Goal: Task Accomplishment & Management: Manage account settings

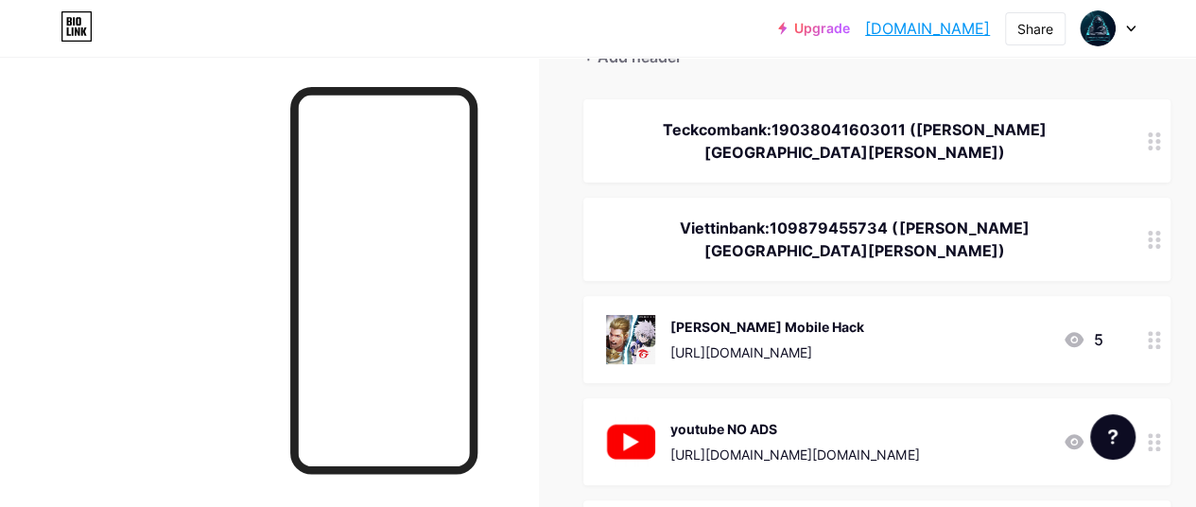
scroll to position [284, 0]
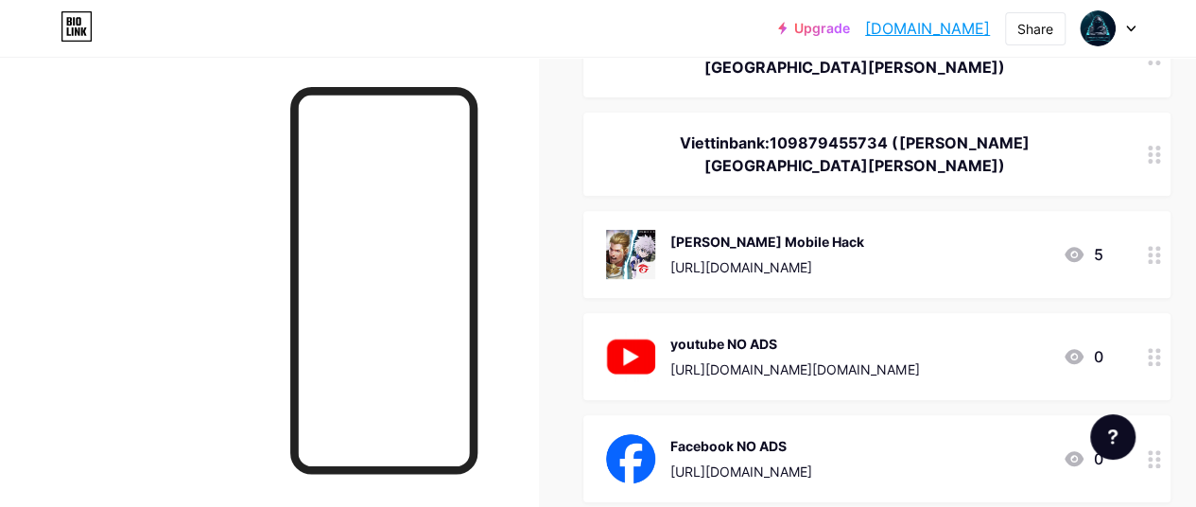
click at [1153, 313] on div at bounding box center [1155, 356] width 32 height 87
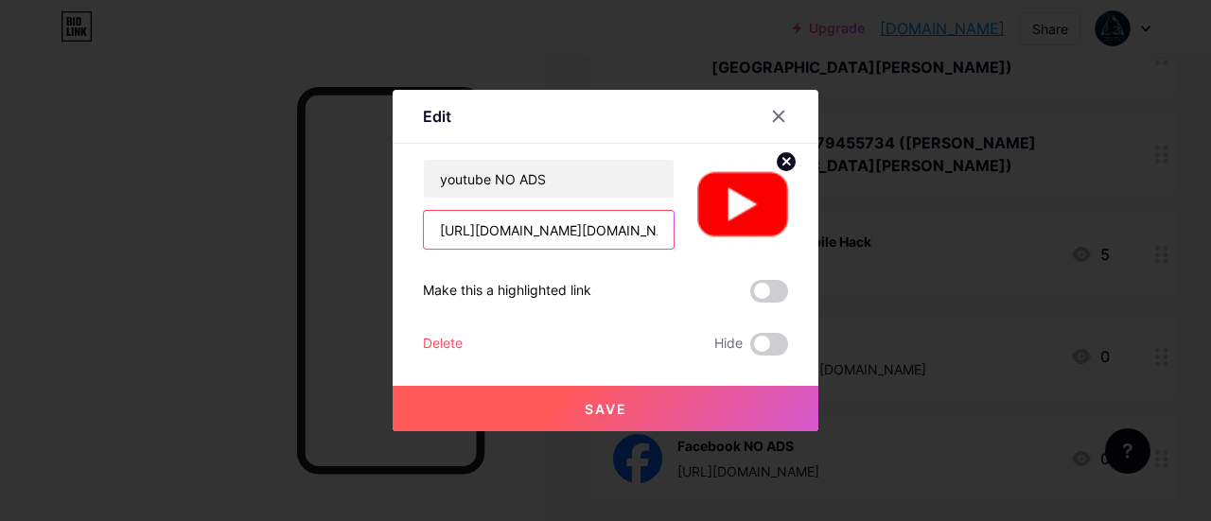
click at [600, 229] on input "[URL][DOMAIN_NAME][DOMAIN_NAME]" at bounding box center [549, 230] width 250 height 38
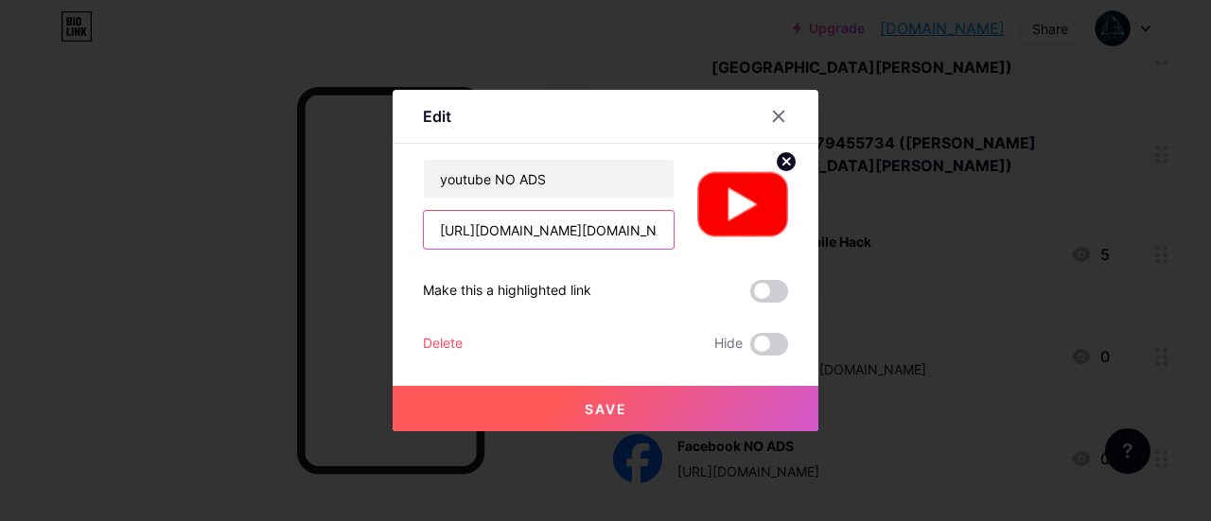
paste input ".loadly.io/sSeq3gbk"
type input "https://i.loadly.io/sSeq3gbk"
click at [636, 394] on button "Save" at bounding box center [605, 408] width 426 height 45
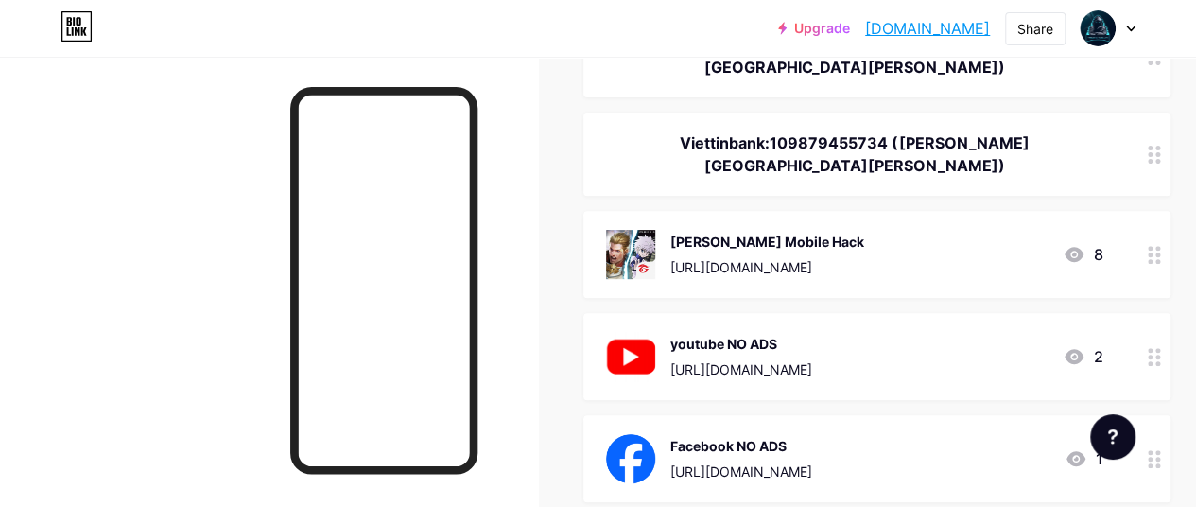
click at [1159, 246] on icon at bounding box center [1154, 255] width 13 height 18
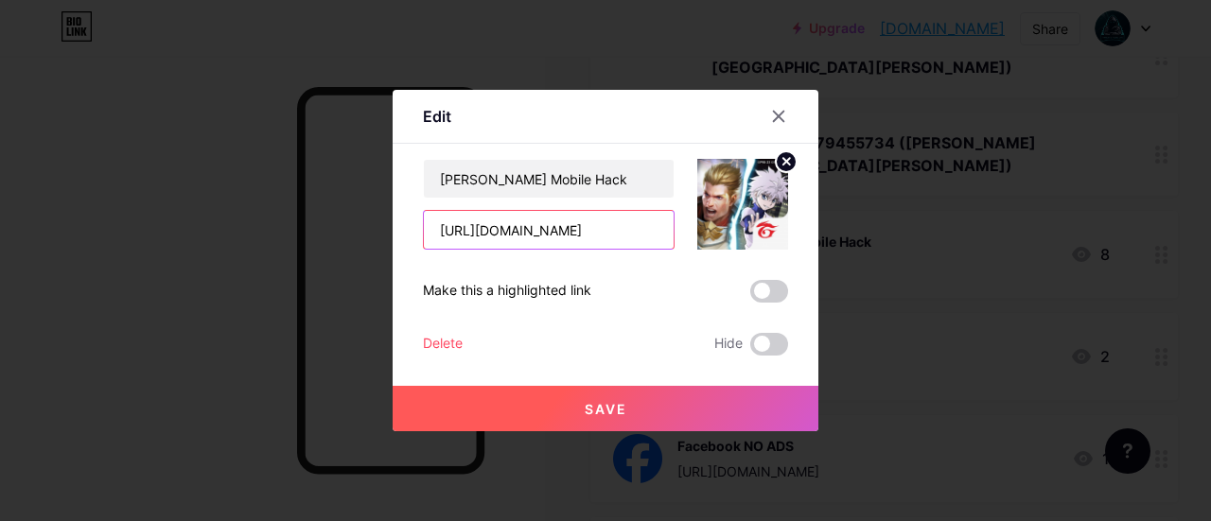
drag, startPoint x: 627, startPoint y: 237, endPoint x: 372, endPoint y: 238, distance: 255.4
click at [372, 238] on div "Edit Content YouTube Play YouTube video without leaving your page. ADD Vimeo Pl…" at bounding box center [605, 260] width 1211 height 521
click at [633, 399] on button "Save" at bounding box center [605, 408] width 426 height 45
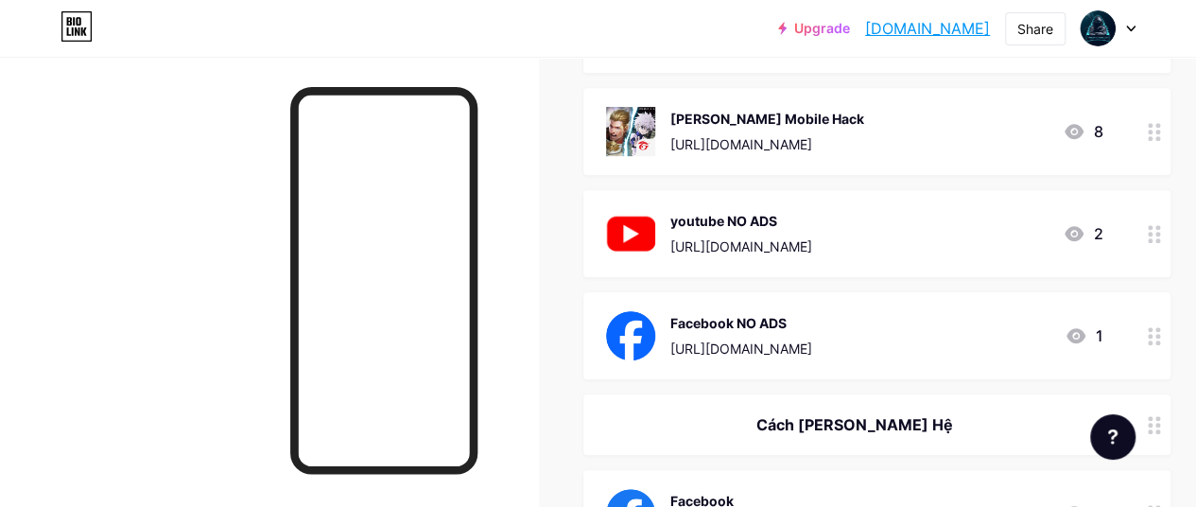
scroll to position [378, 0]
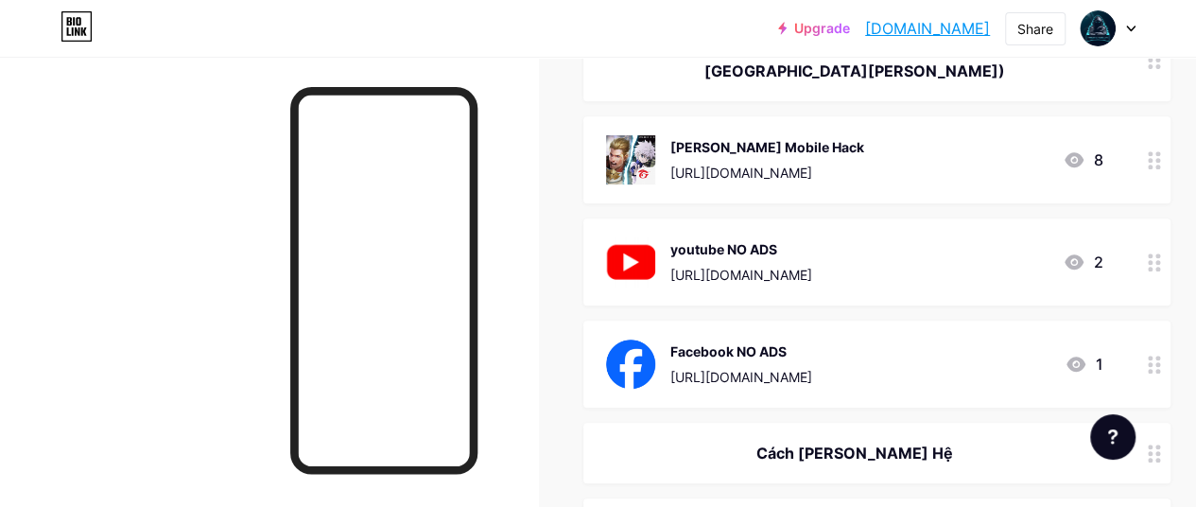
click at [1155, 356] on icon at bounding box center [1154, 365] width 13 height 18
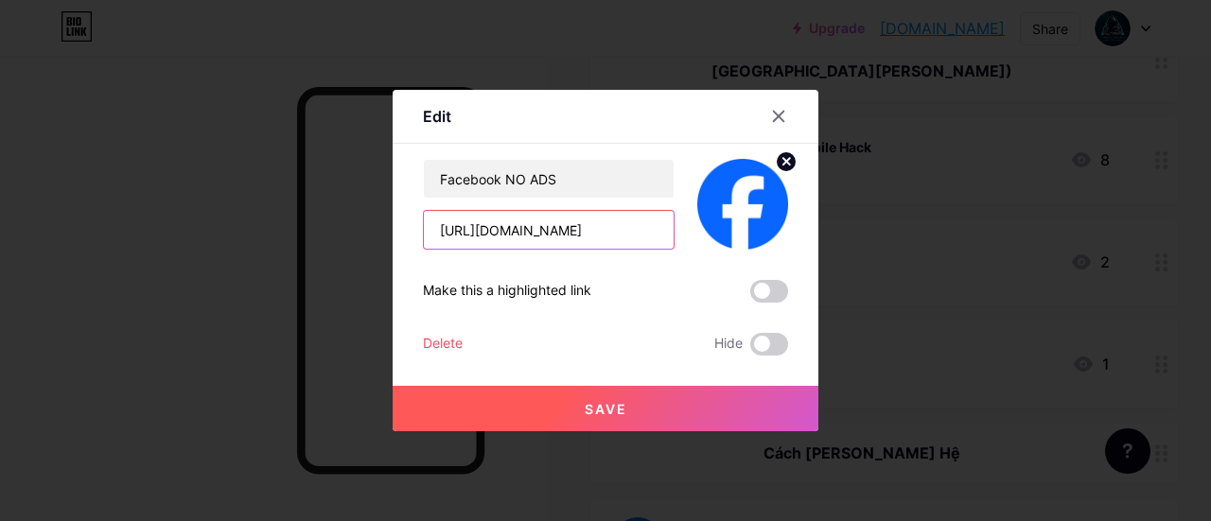
click at [611, 239] on input "https://drive.google.com/file/d/1-e-cYVFcVf_k6UJhDCaaVVrrnFQSIz1m/view" at bounding box center [549, 230] width 250 height 38
click at [612, 239] on input "https://drive.google.com/file/d/1-e-cYVFcVf_k6UJhDCaaVVrrnFQSIz1m/view" at bounding box center [549, 230] width 250 height 38
paste input "i.loadly.io/xuvnznE9"
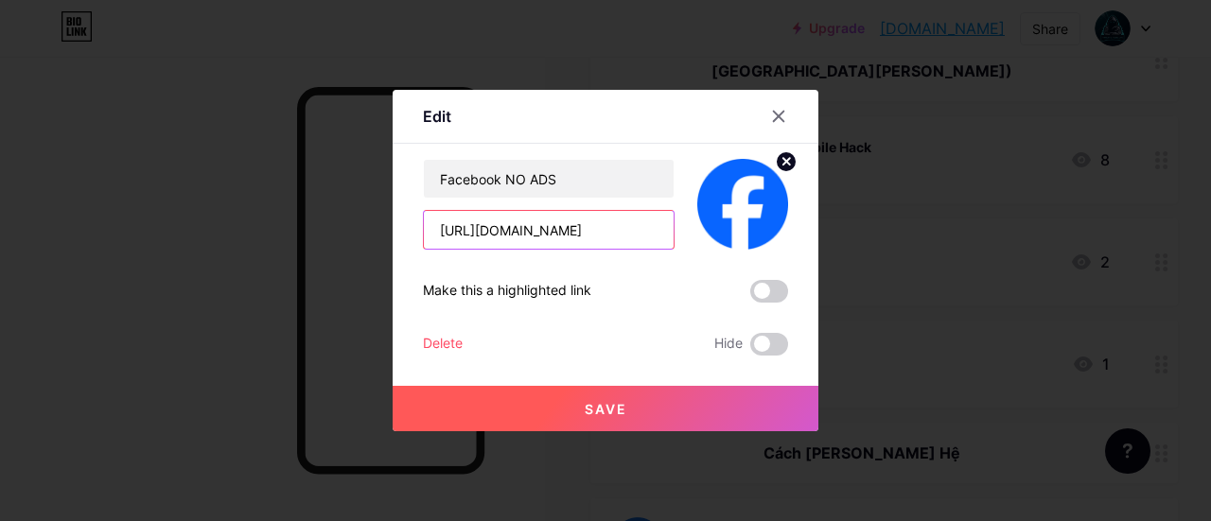
type input "https://i.loadly.io/xuvnznE9"
click at [647, 402] on button "Save" at bounding box center [605, 408] width 426 height 45
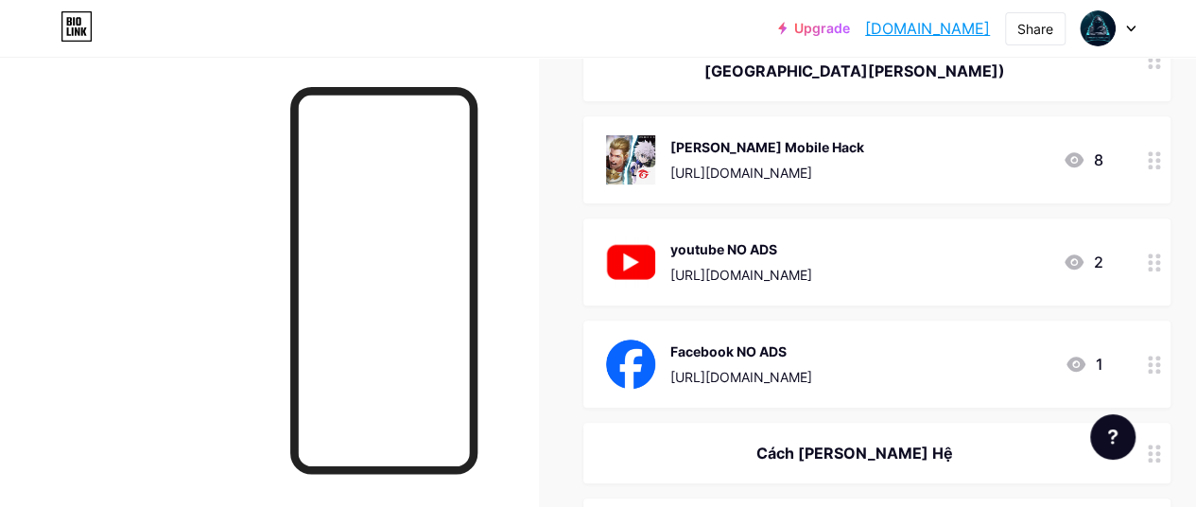
click at [1153, 260] on circle at bounding box center [1150, 262] width 5 height 5
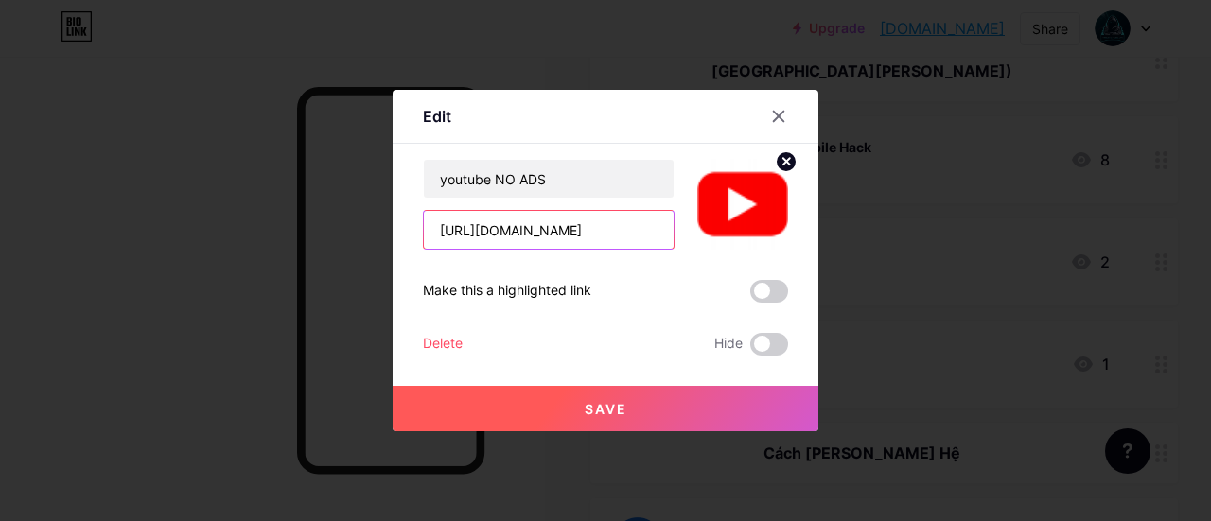
drag, startPoint x: 622, startPoint y: 238, endPoint x: 287, endPoint y: 256, distance: 336.2
click at [287, 256] on div "Edit Content YouTube Play YouTube video without leaving your page. ADD Vimeo Pl…" at bounding box center [605, 260] width 1211 height 521
paste input "kbVGrFFh"
type input "[URL][DOMAIN_NAME]"
click at [658, 396] on button "Save" at bounding box center [605, 408] width 426 height 45
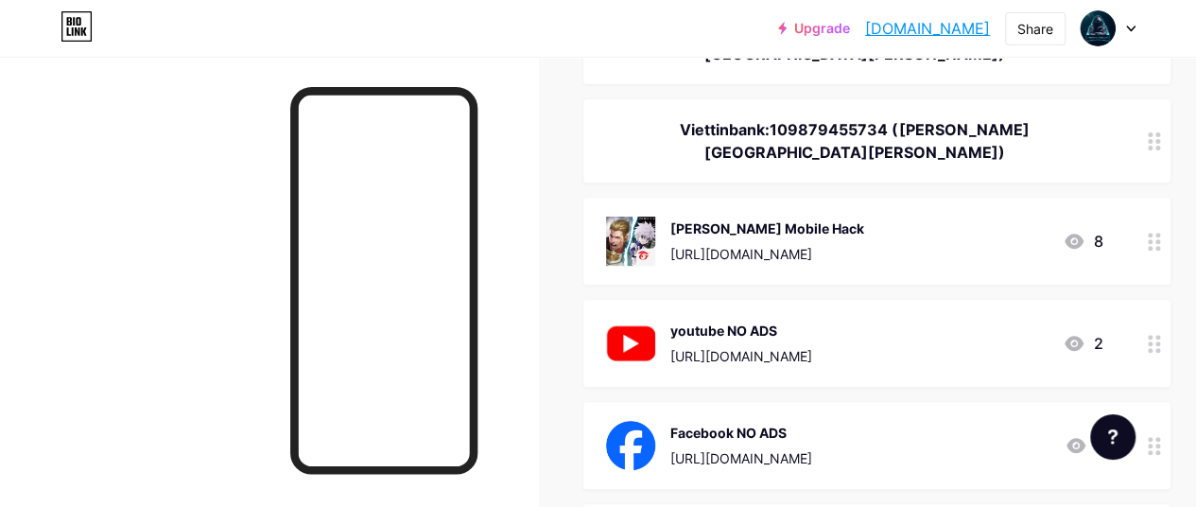
scroll to position [378, 0]
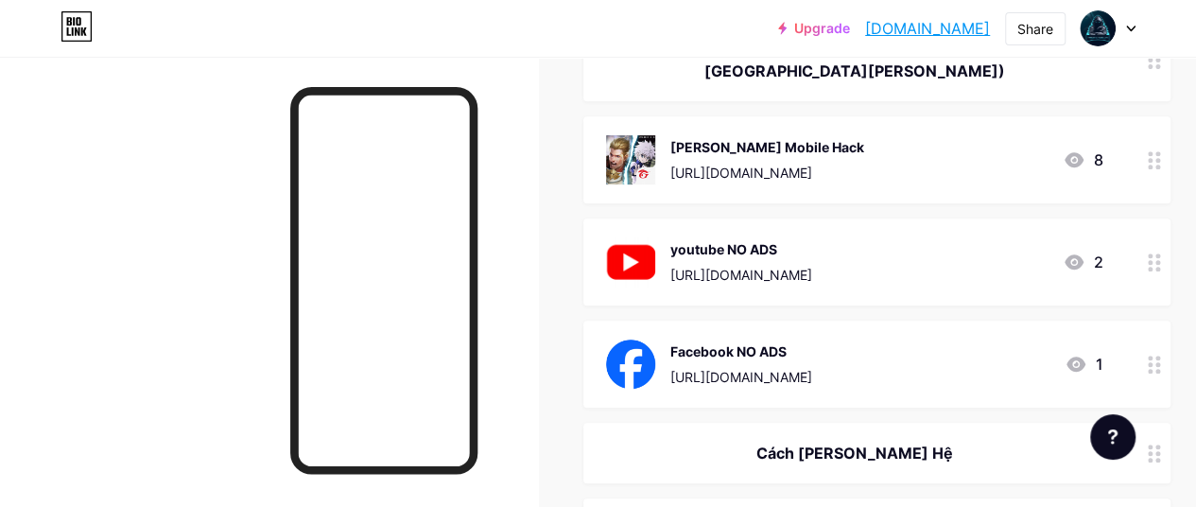
click at [1160, 253] on icon at bounding box center [1154, 262] width 13 height 18
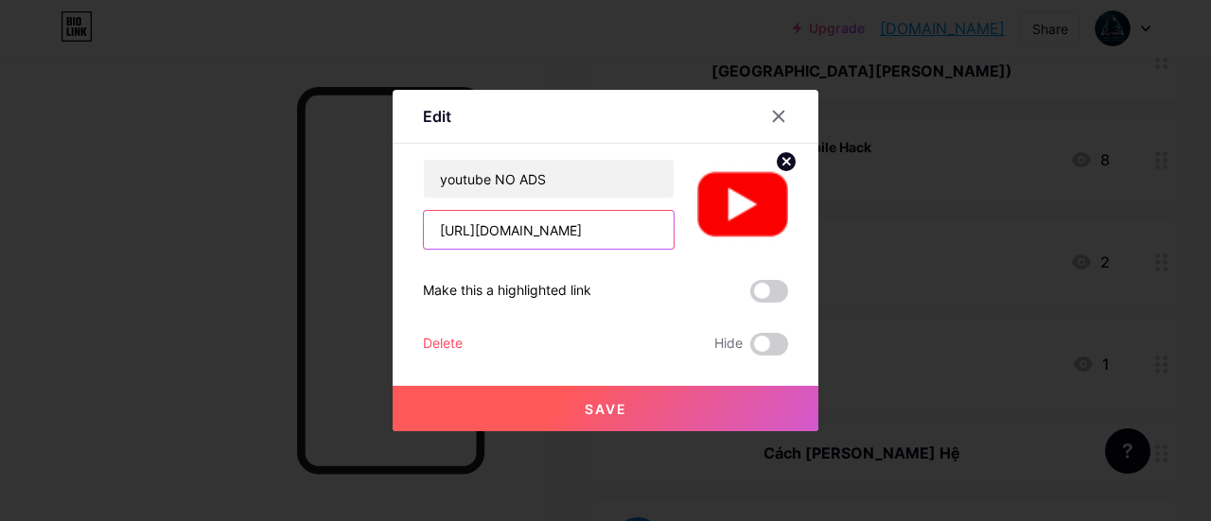
drag, startPoint x: 629, startPoint y: 239, endPoint x: 358, endPoint y: 245, distance: 270.5
click at [358, 245] on div "Edit Content YouTube Play YouTube video without leaving your page. ADD Vimeo Pl…" at bounding box center [605, 260] width 1211 height 521
paste input "kbVGrFFh"
type input "[URL][DOMAIN_NAME]"
click at [590, 396] on button "Save" at bounding box center [605, 408] width 426 height 45
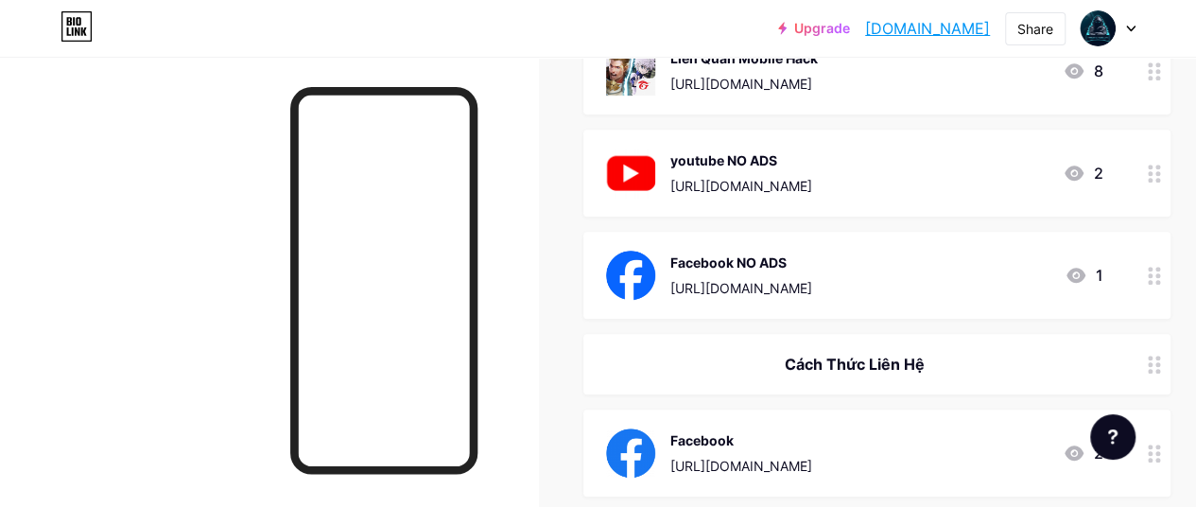
scroll to position [378, 0]
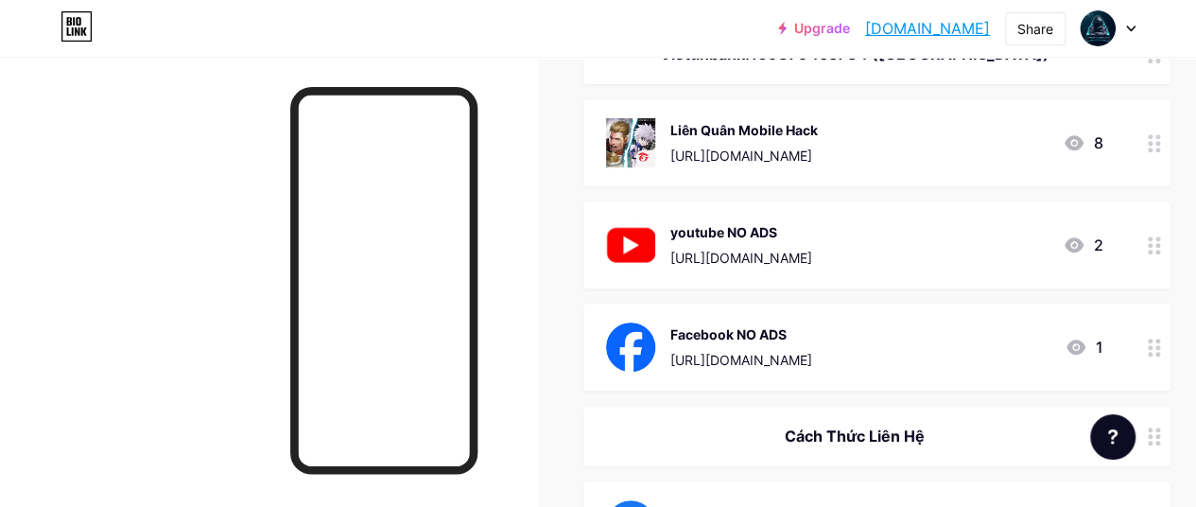
scroll to position [95, 0]
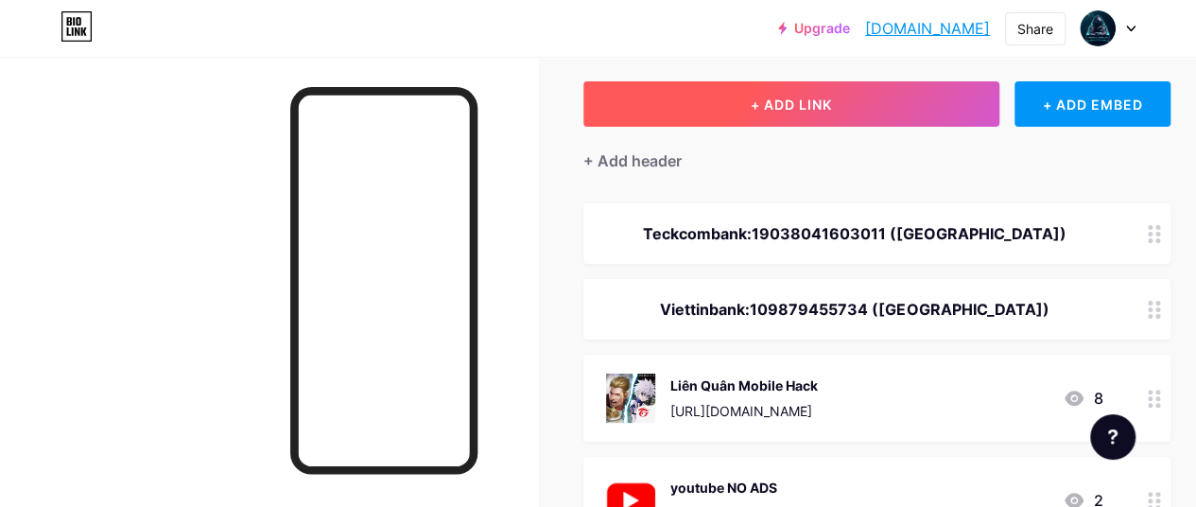
click at [790, 108] on span "+ ADD LINK" at bounding box center [791, 104] width 81 height 16
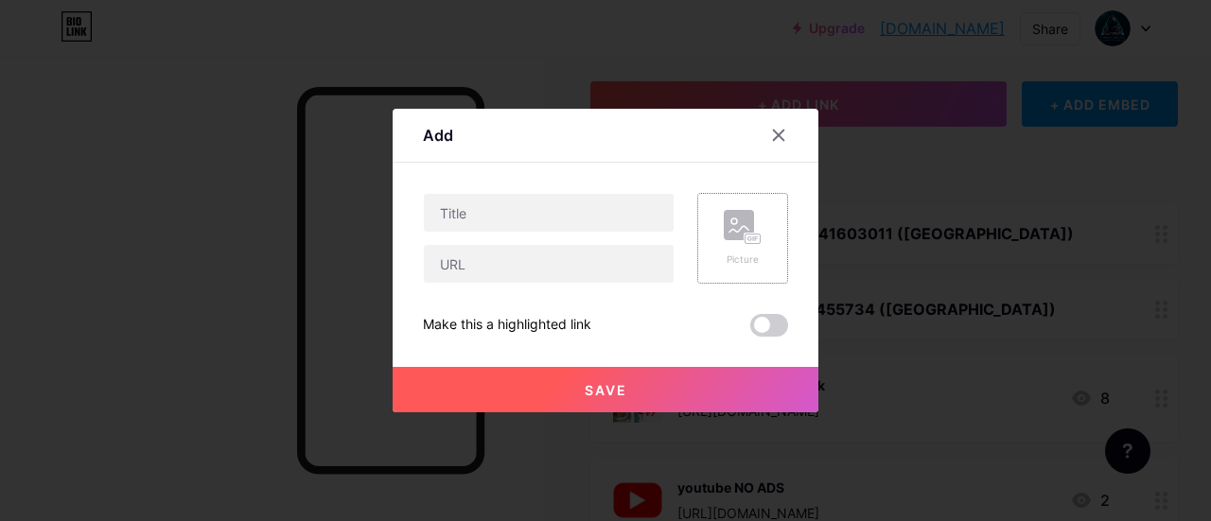
click at [746, 230] on rect at bounding box center [738, 225] width 30 height 30
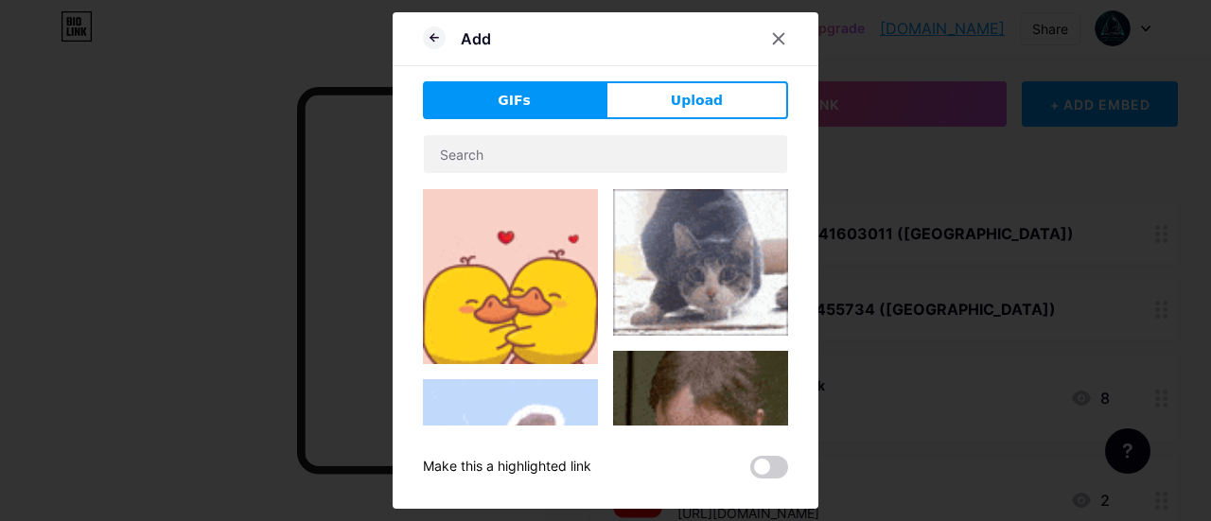
click at [721, 81] on button "Upload" at bounding box center [696, 100] width 183 height 38
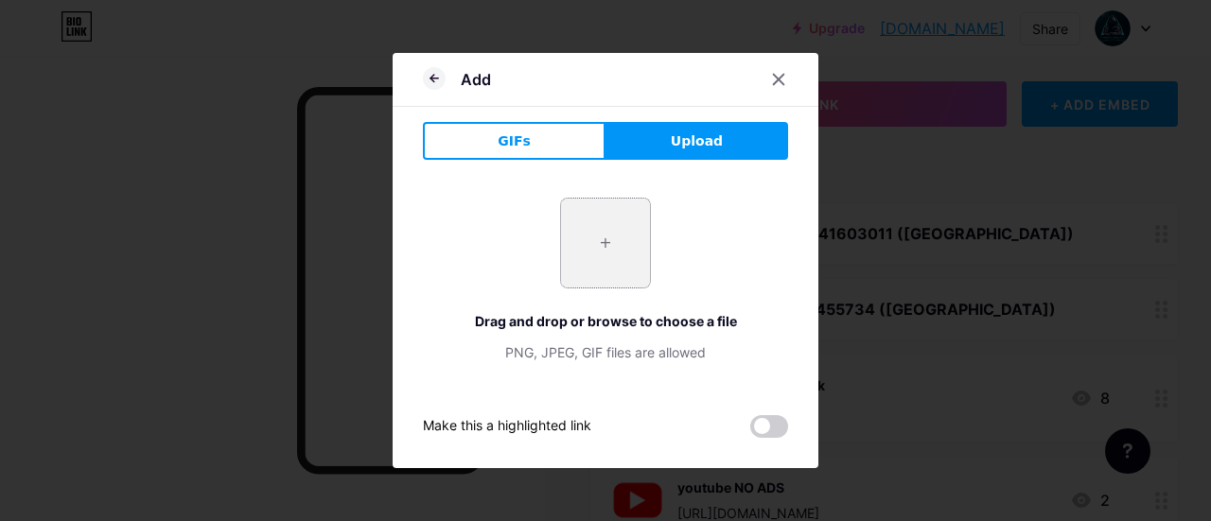
click at [588, 256] on input "file" at bounding box center [605, 243] width 89 height 89
type input "C:\fakepath\Icon_of_Zalo.svg.webp"
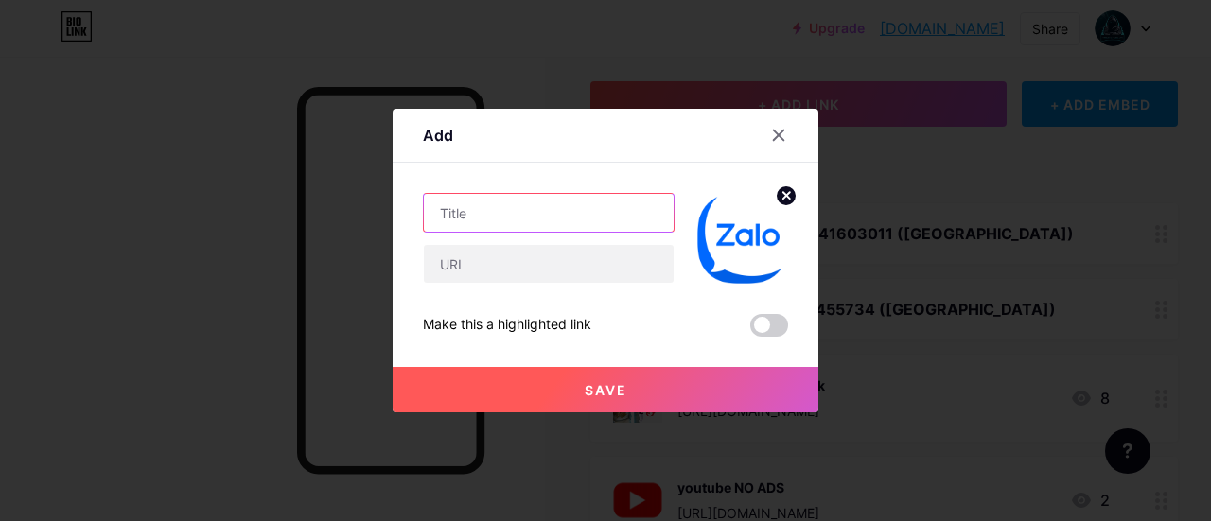
click at [506, 222] on input "text" at bounding box center [549, 213] width 250 height 38
type input "z"
type input "Zalo CLone"
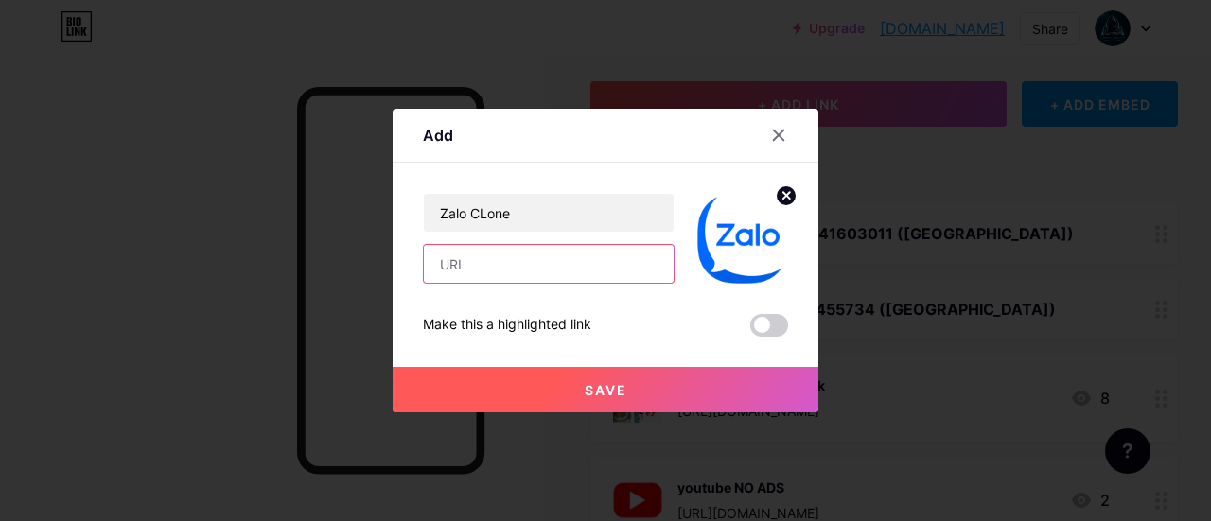
click at [577, 247] on input "text" at bounding box center [549, 264] width 250 height 38
paste input "[URL][DOMAIN_NAME]"
type input "[URL][DOMAIN_NAME]"
click at [622, 376] on button "Save" at bounding box center [605, 389] width 426 height 45
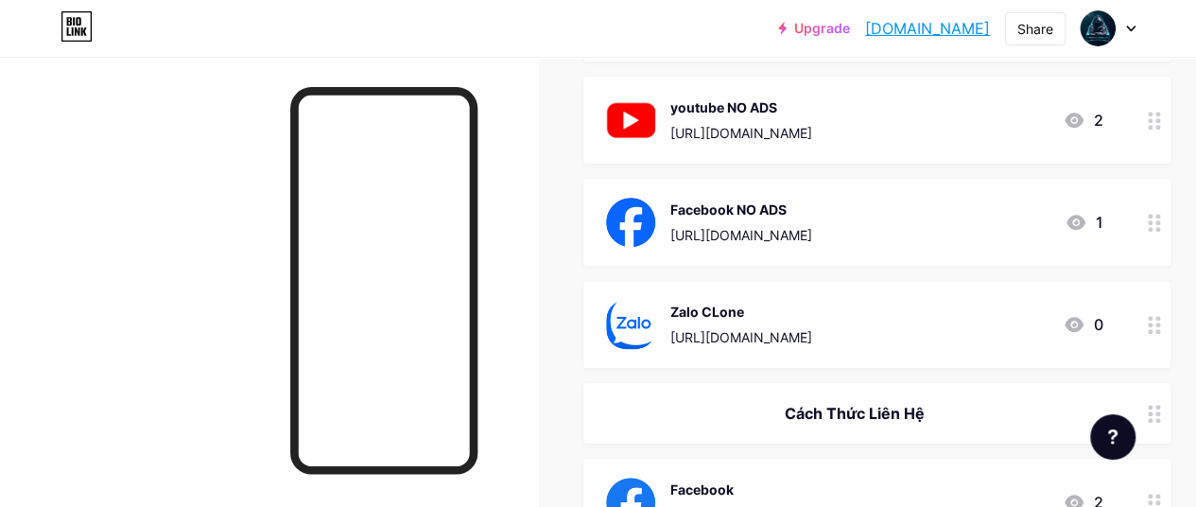
scroll to position [473, 0]
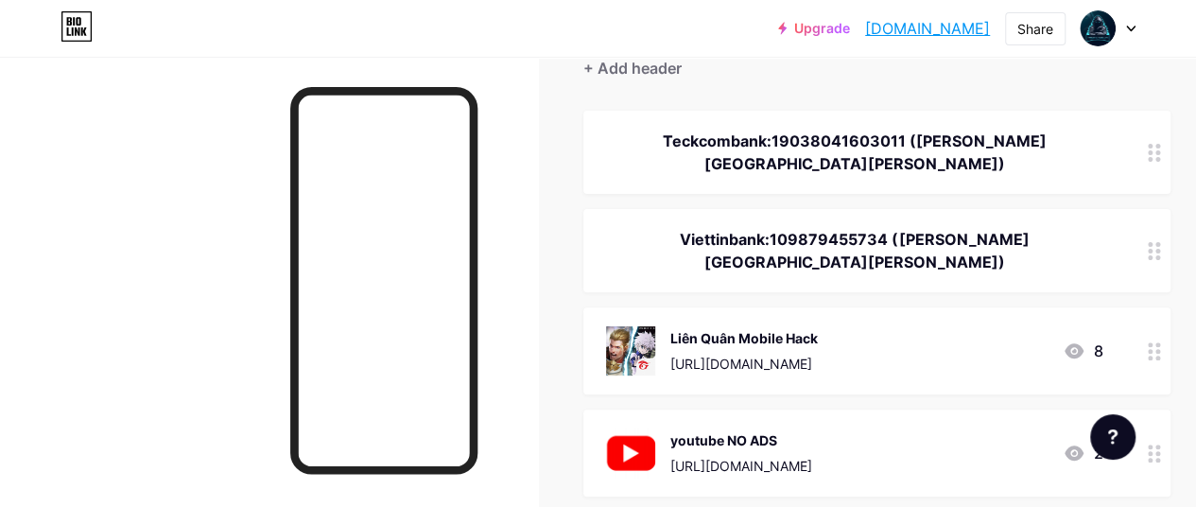
scroll to position [95, 0]
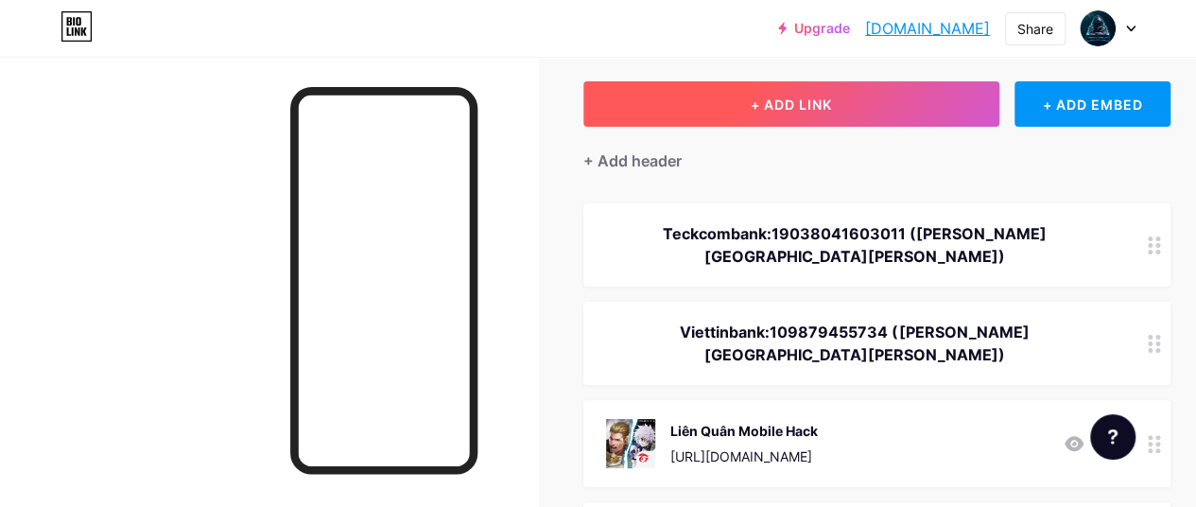
click at [765, 109] on span "+ ADD LINK" at bounding box center [791, 104] width 81 height 16
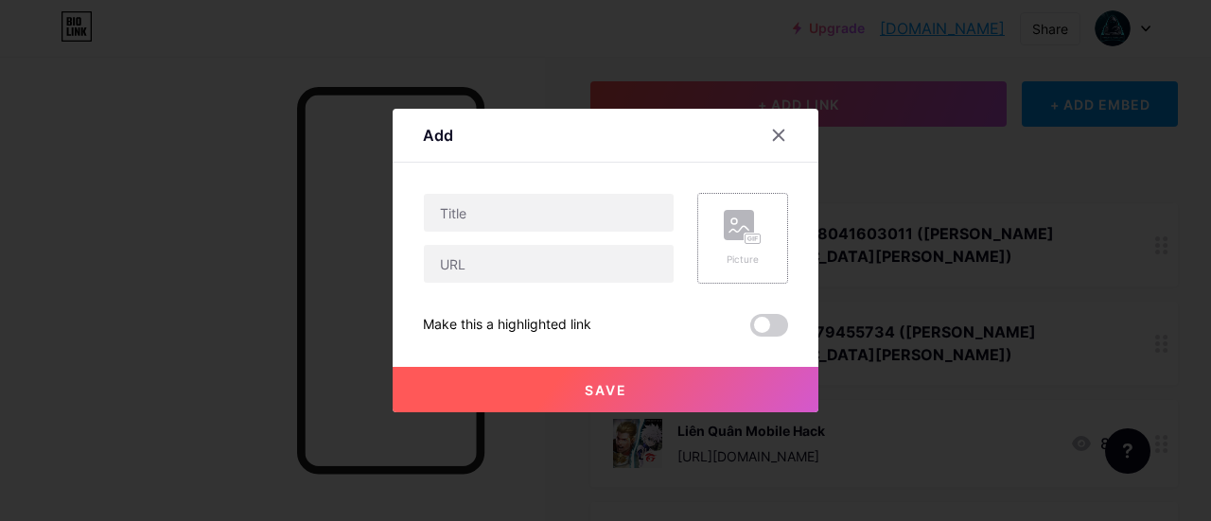
click at [723, 242] on icon at bounding box center [742, 227] width 38 height 35
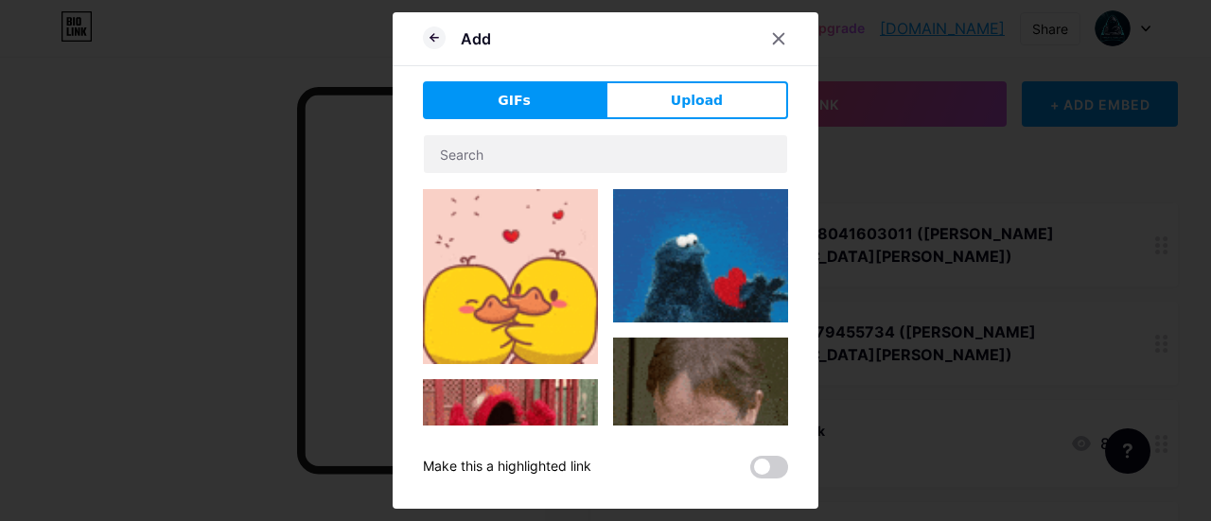
click at [630, 102] on button "Upload" at bounding box center [696, 100] width 183 height 38
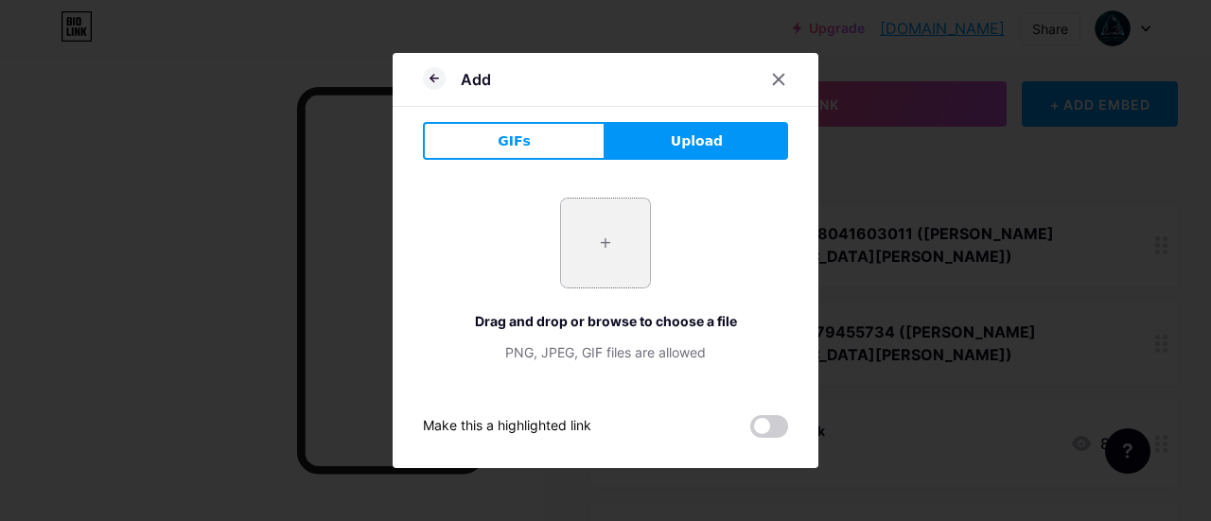
click at [603, 254] on input "file" at bounding box center [605, 243] width 89 height 89
type input "C:\fakepath\c793ec5430b28c9d157f34562a0596b9.png"
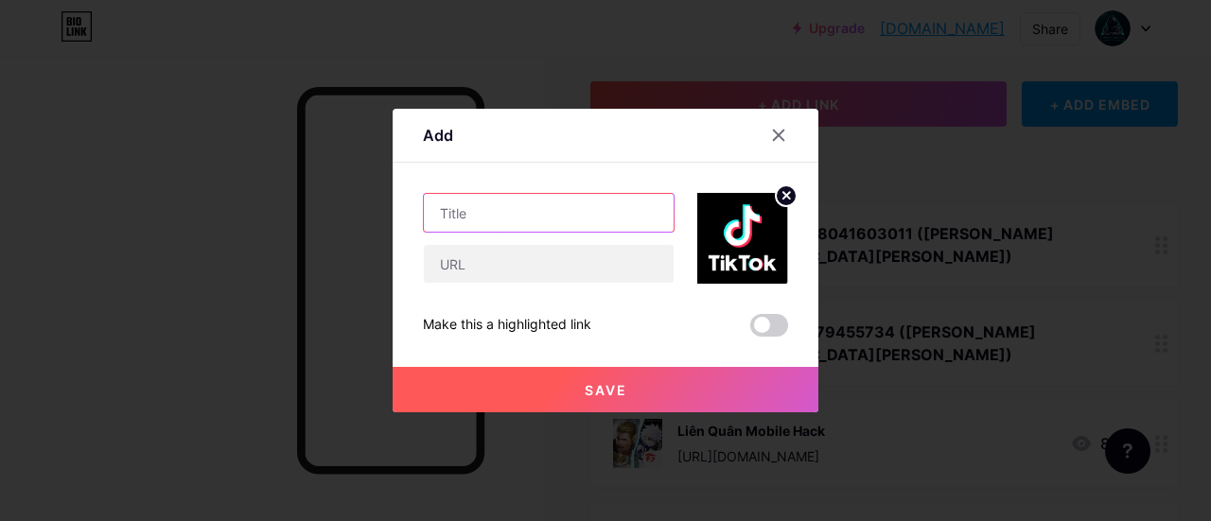
click at [535, 215] on input "text" at bounding box center [549, 213] width 250 height 38
type input "Tiktok"
click at [774, 136] on icon at bounding box center [779, 136] width 10 height 10
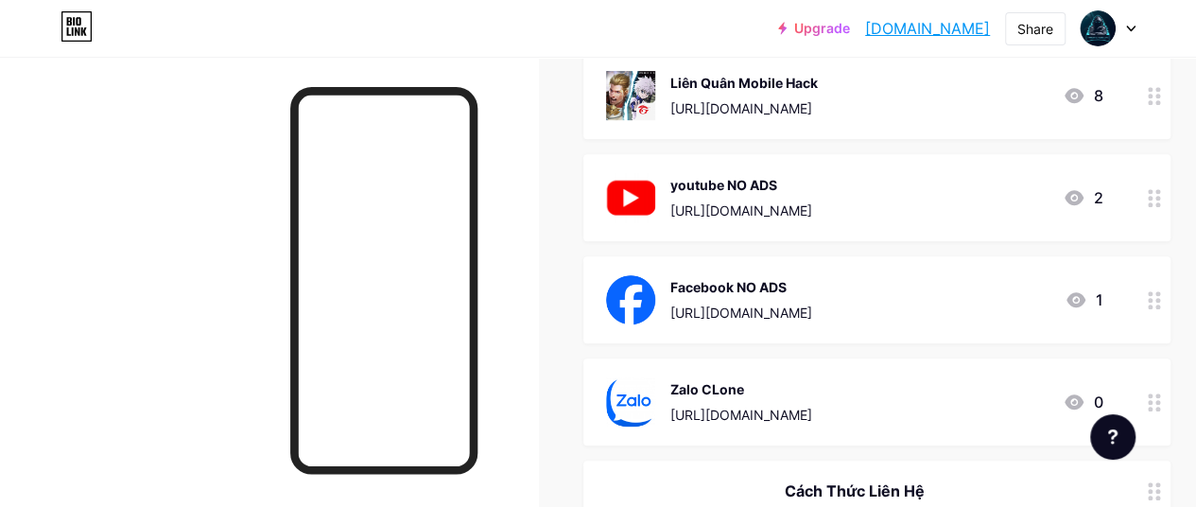
scroll to position [473, 0]
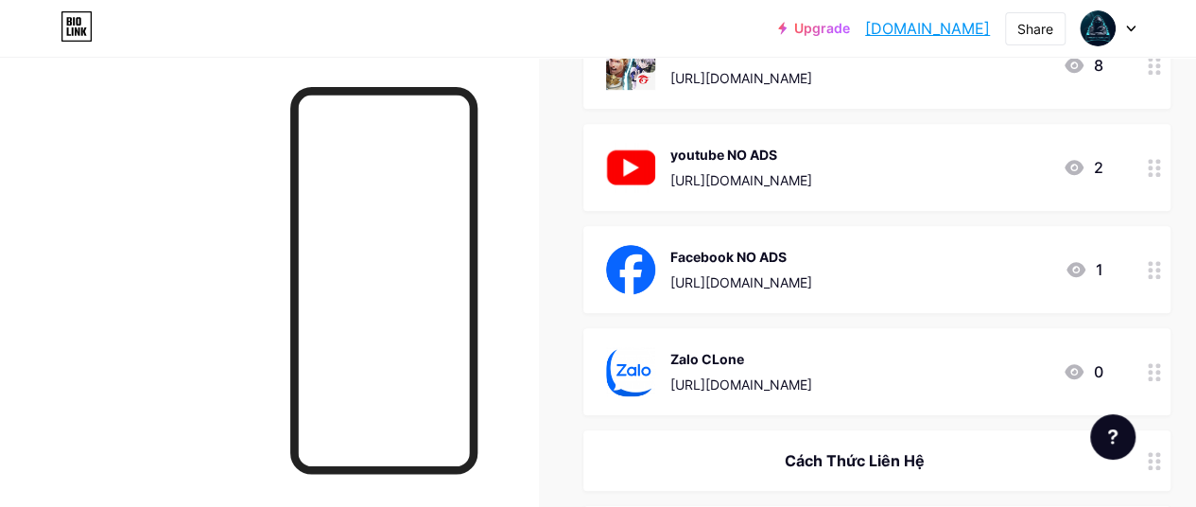
click at [1161, 363] on icon at bounding box center [1154, 372] width 13 height 18
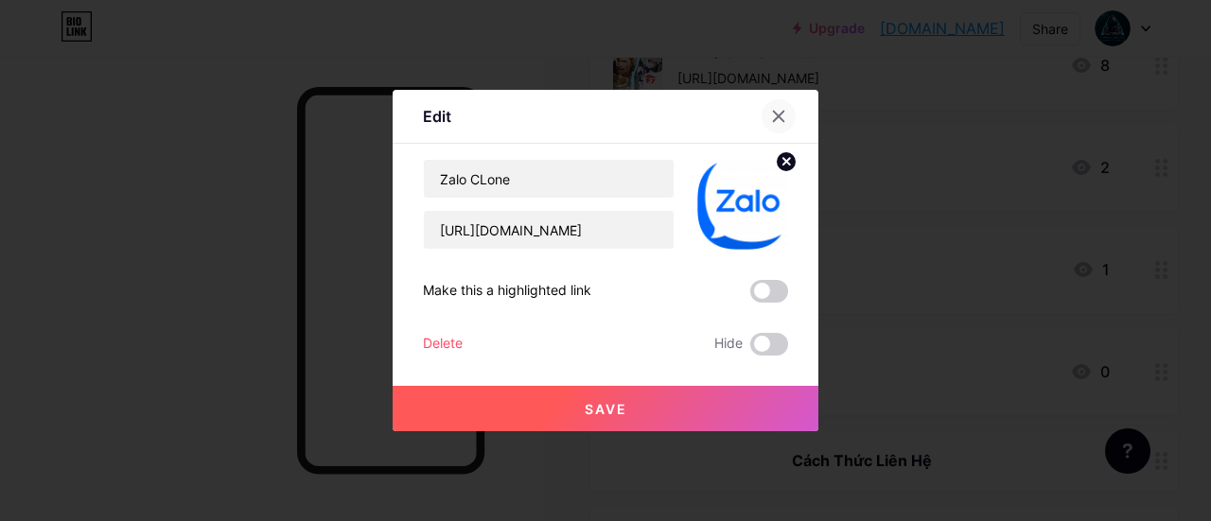
click at [773, 106] on div at bounding box center [778, 116] width 34 height 34
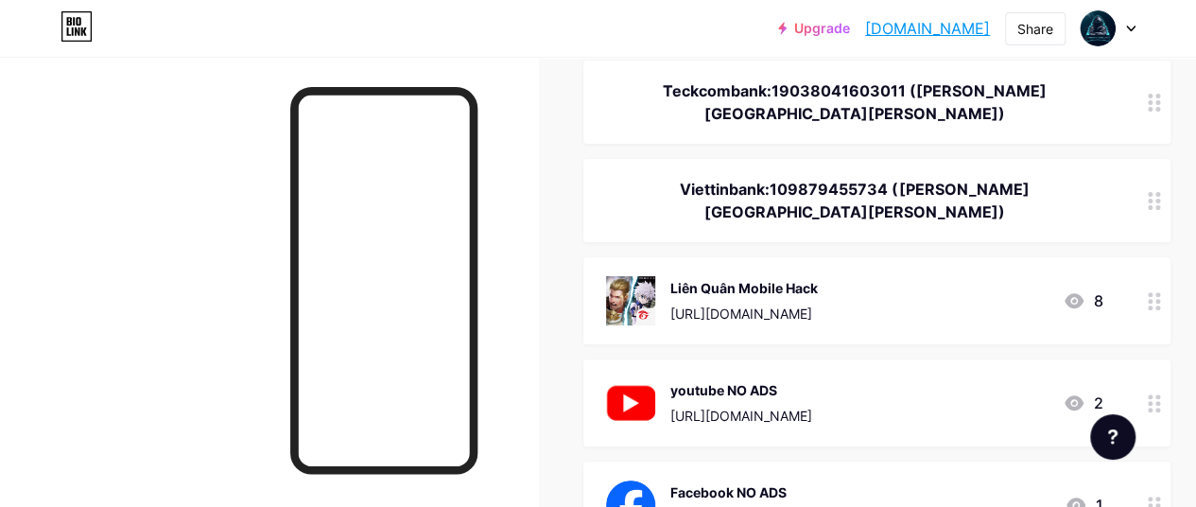
scroll to position [378, 0]
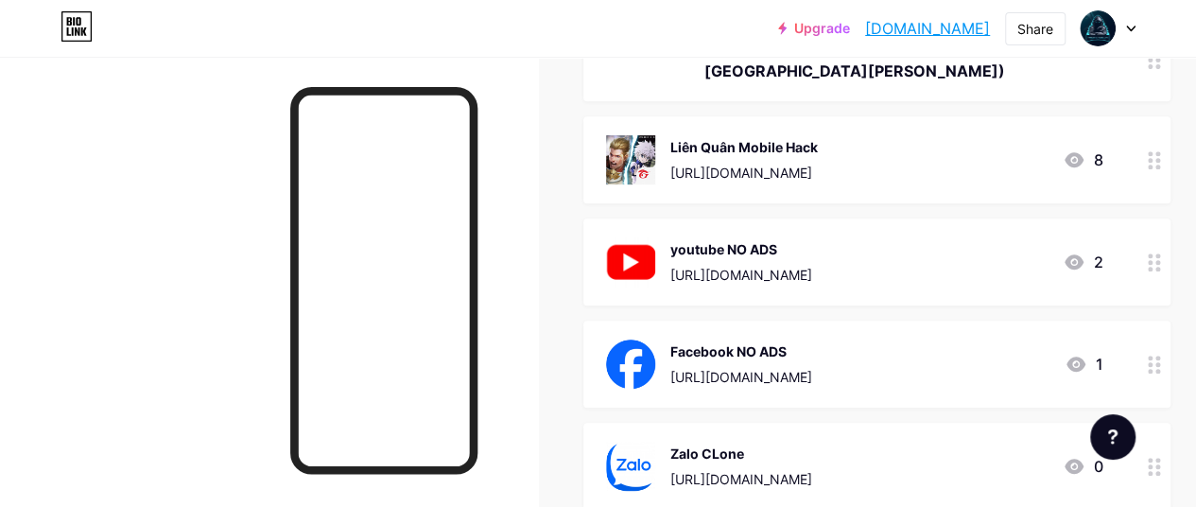
click at [1161, 428] on div at bounding box center [1155, 466] width 32 height 87
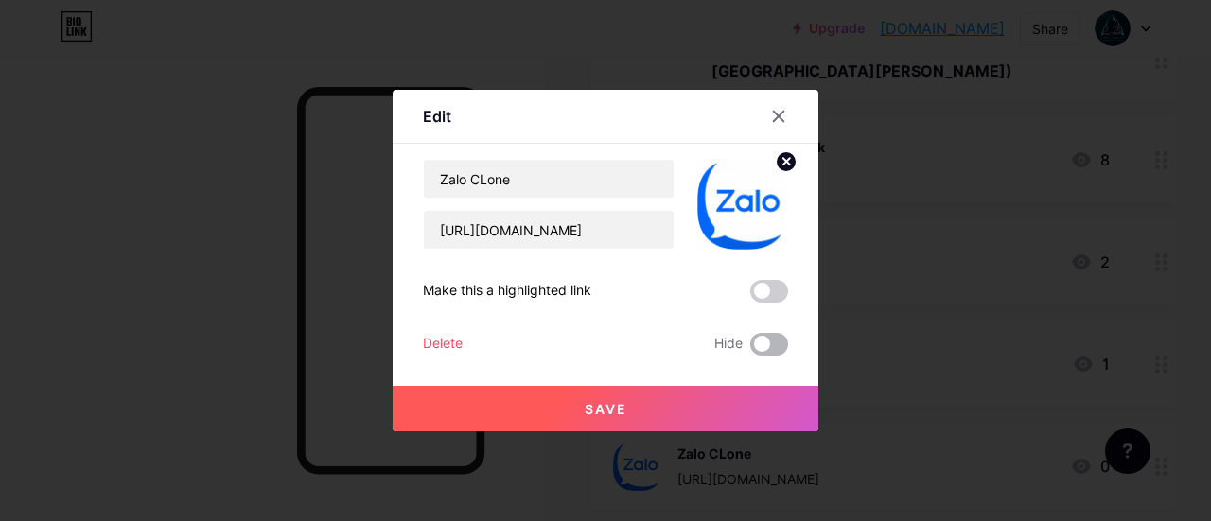
click at [760, 343] on span at bounding box center [769, 344] width 38 height 23
click at [750, 349] on input "checkbox" at bounding box center [750, 349] width 0 height 0
click at [700, 400] on button "Save" at bounding box center [605, 408] width 426 height 45
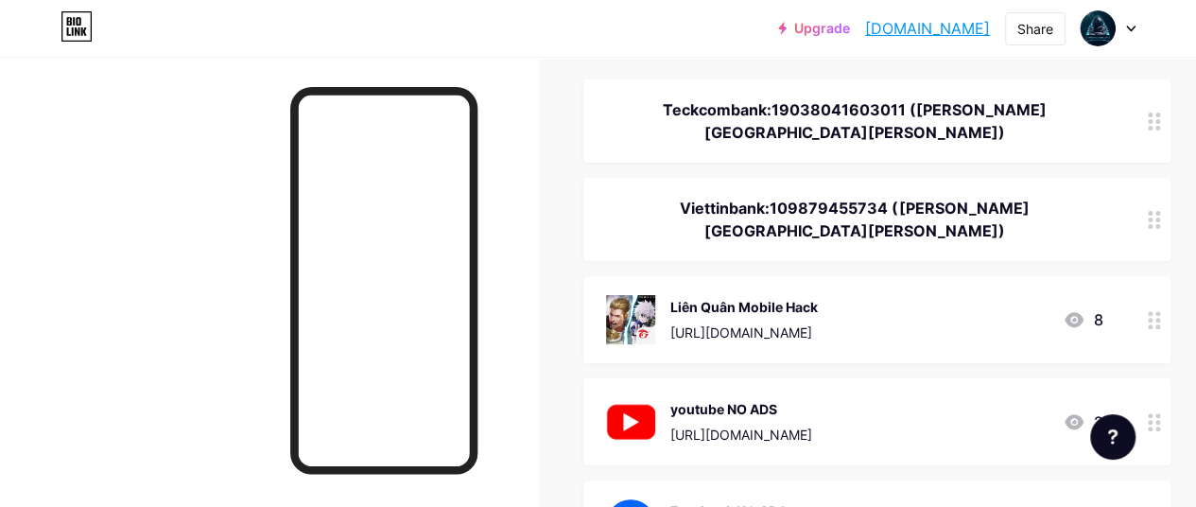
scroll to position [189, 0]
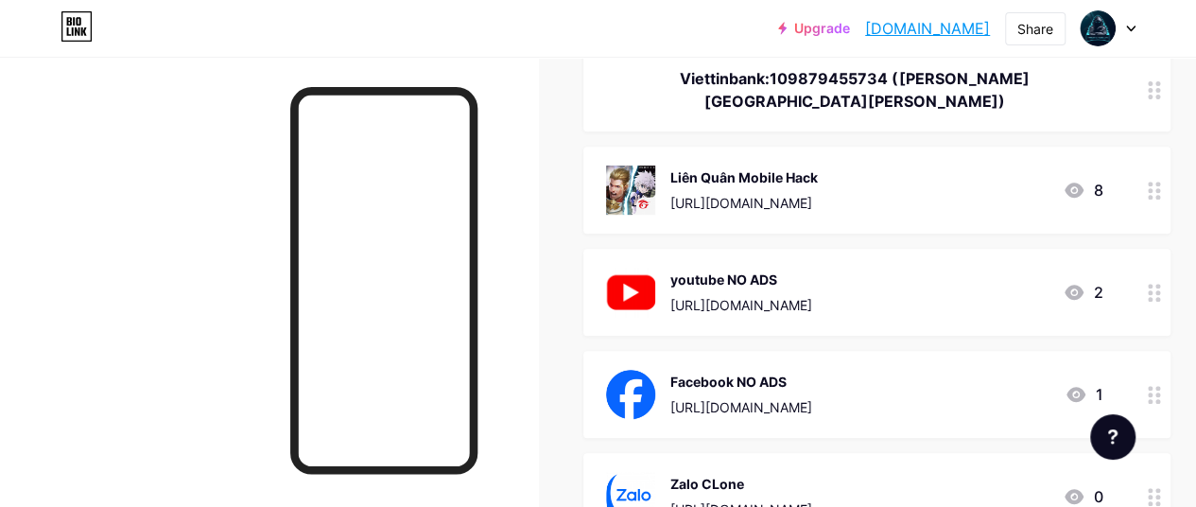
scroll to position [473, 0]
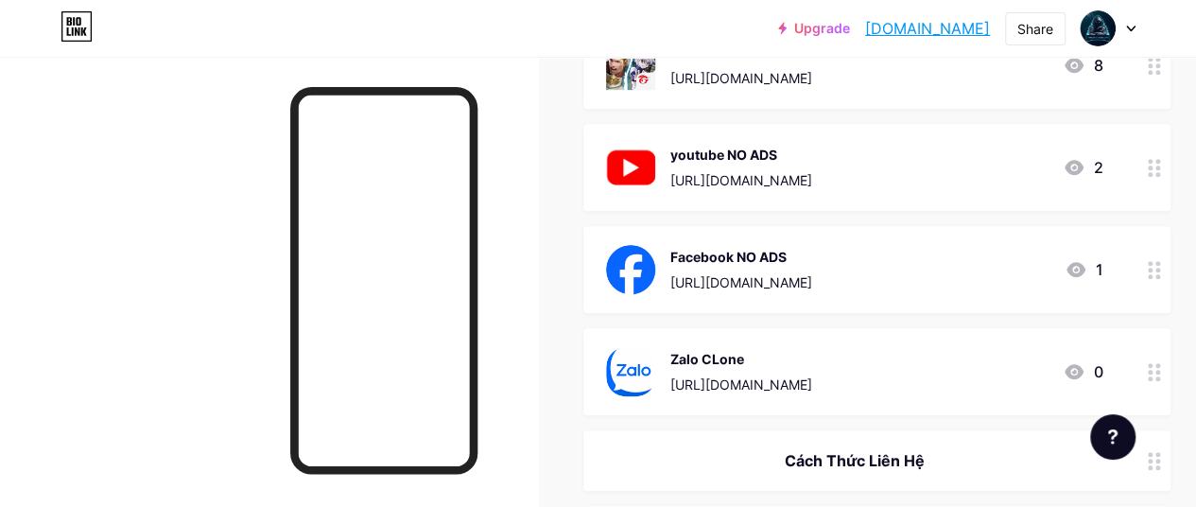
click at [985, 347] on div "Zalo CLone [URL][DOMAIN_NAME] 0" at bounding box center [854, 371] width 497 height 49
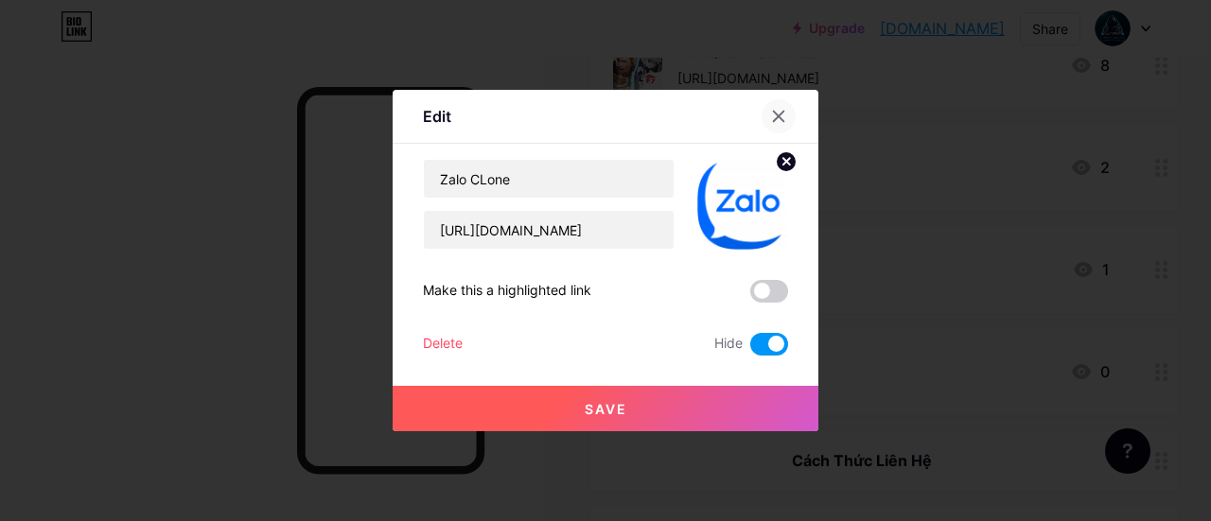
click at [772, 109] on icon at bounding box center [778, 116] width 15 height 15
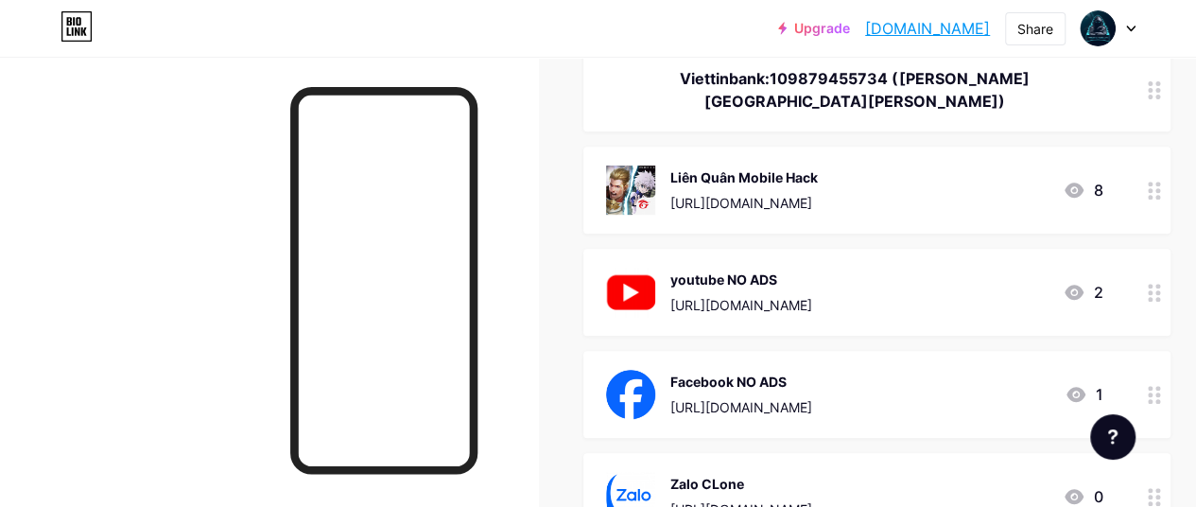
scroll to position [378, 0]
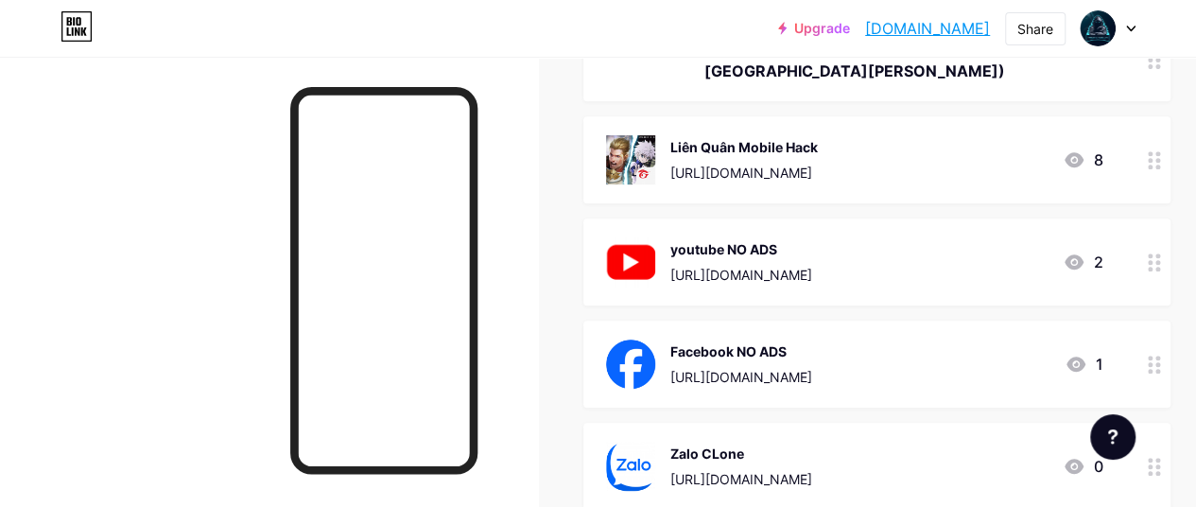
click at [1153, 369] on circle at bounding box center [1150, 371] width 5 height 5
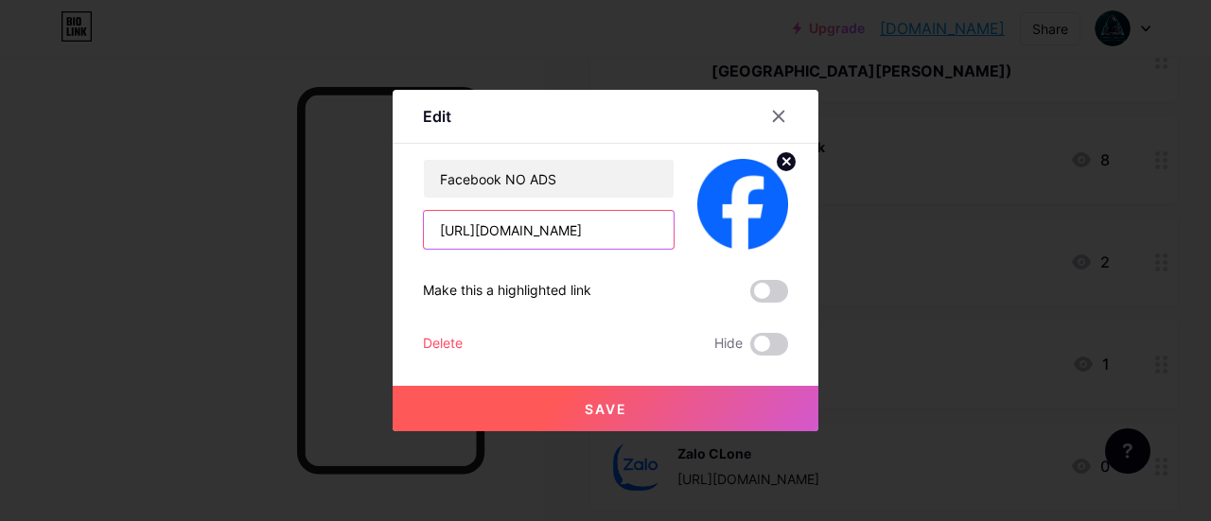
drag, startPoint x: 527, startPoint y: 232, endPoint x: 348, endPoint y: 239, distance: 178.9
click at [348, 239] on div "Edit Content YouTube Play YouTube video without leaving your page. ADD Vimeo Pl…" at bounding box center [605, 260] width 1211 height 521
paste input "aHXkijFg"
type input "[URL][DOMAIN_NAME]"
click at [620, 408] on button "Save" at bounding box center [605, 408] width 426 height 45
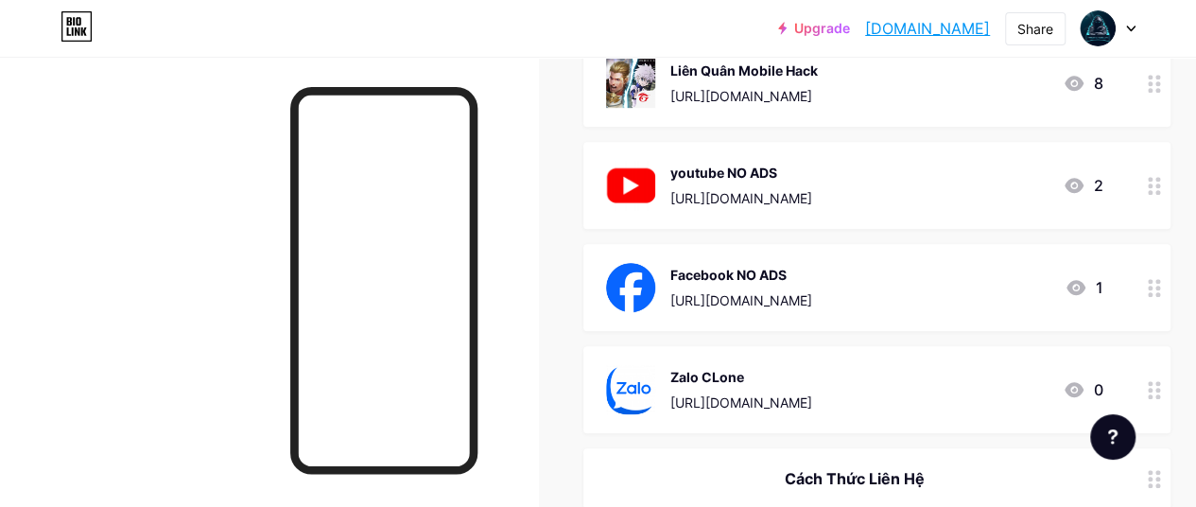
scroll to position [473, 0]
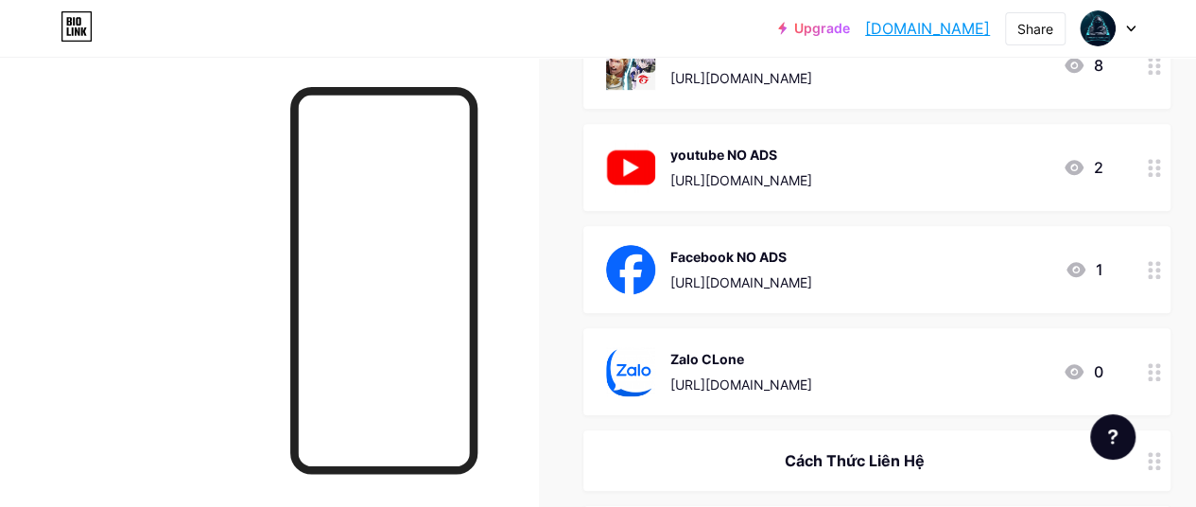
click at [135, 244] on div at bounding box center [269, 310] width 538 height 507
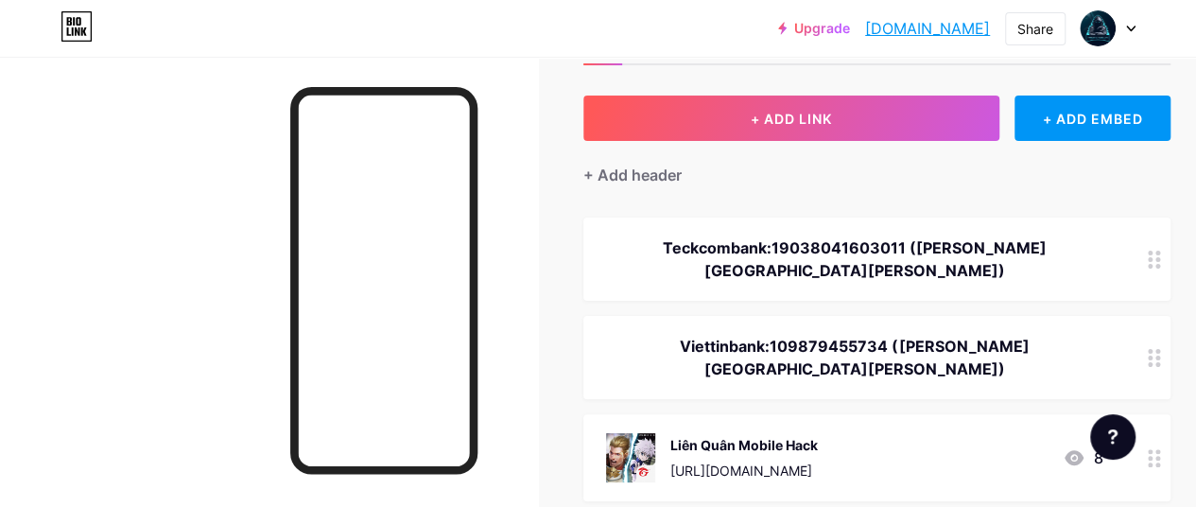
scroll to position [0, 0]
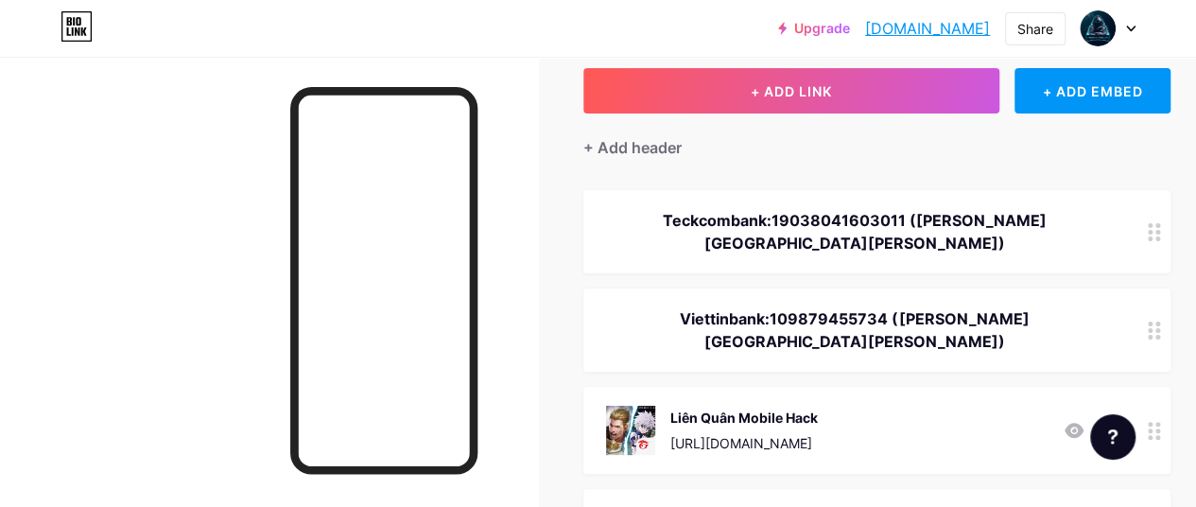
scroll to position [378, 0]
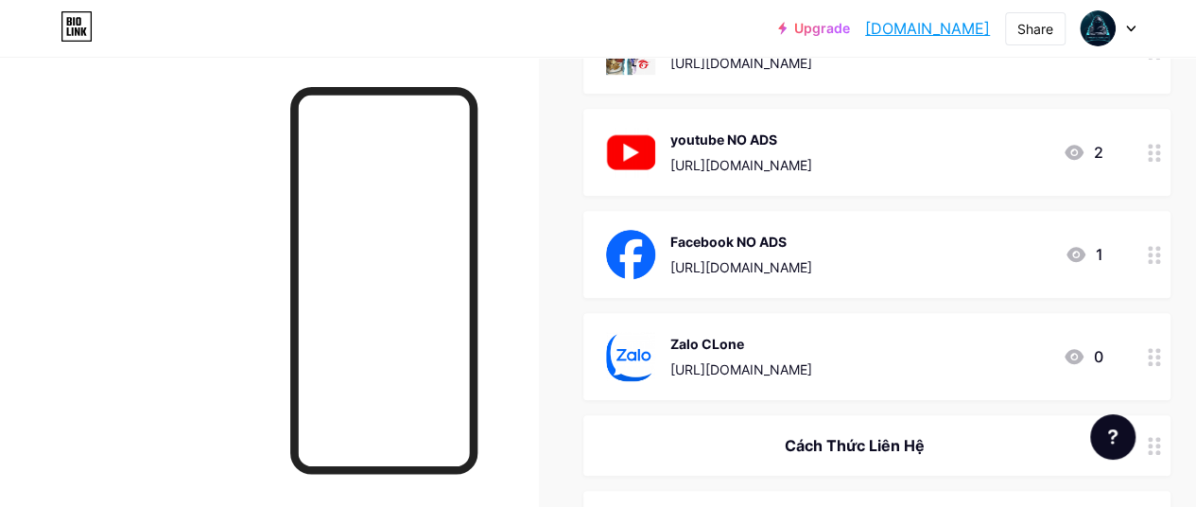
scroll to position [567, 0]
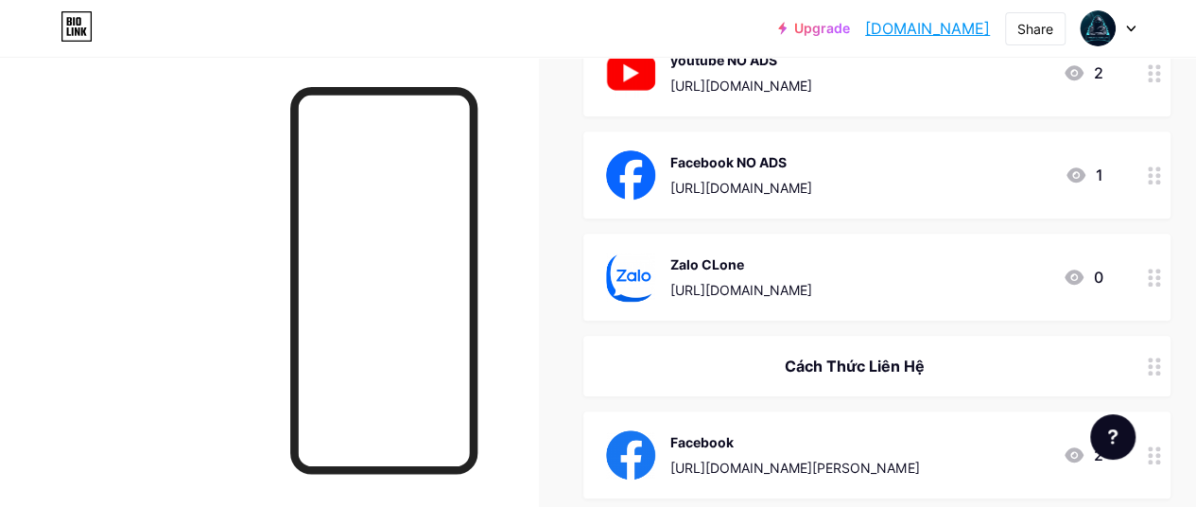
click at [969, 253] on div "Zalo CLone [URL][DOMAIN_NAME] 0" at bounding box center [854, 277] width 497 height 49
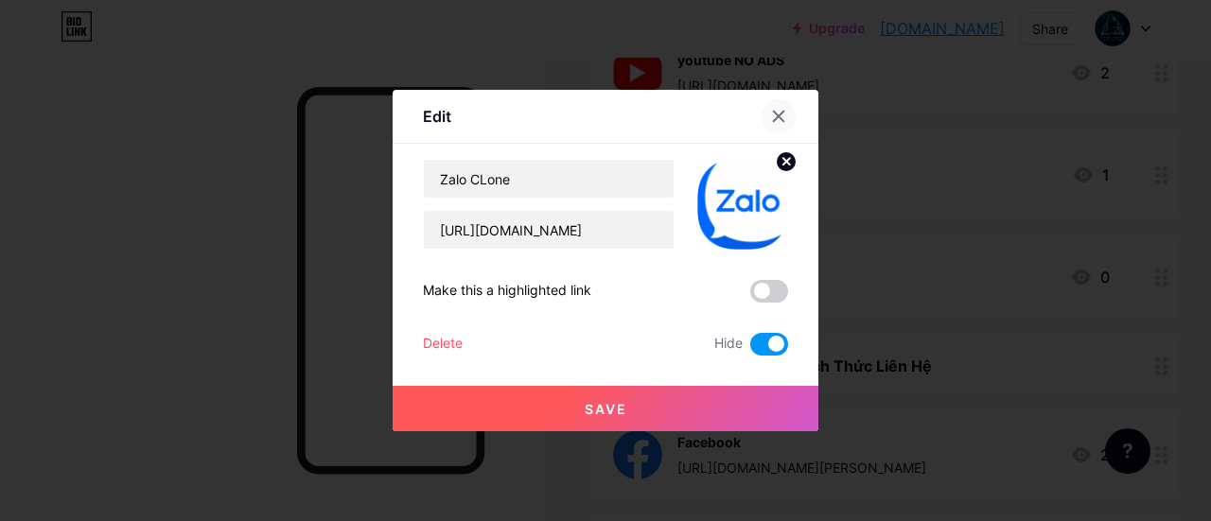
click at [774, 115] on icon at bounding box center [778, 116] width 15 height 15
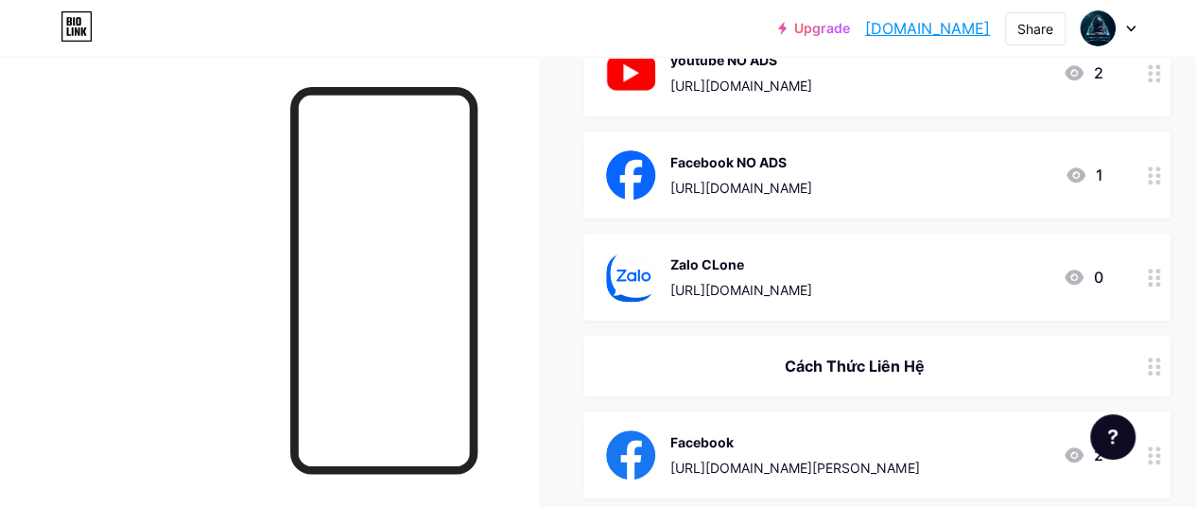
click at [1160, 269] on icon at bounding box center [1154, 278] width 13 height 18
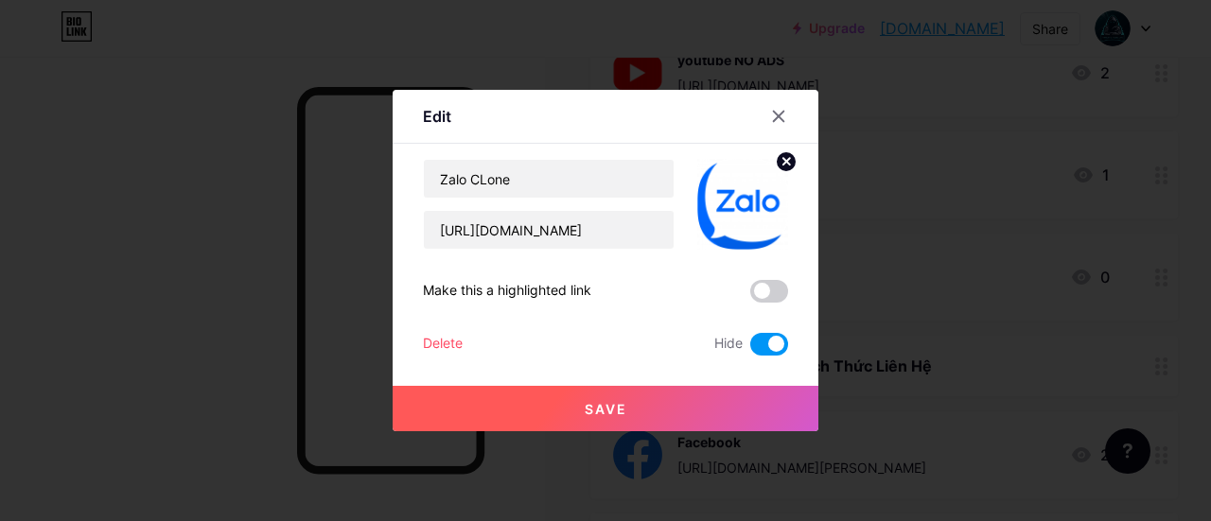
click at [771, 111] on icon at bounding box center [778, 116] width 15 height 15
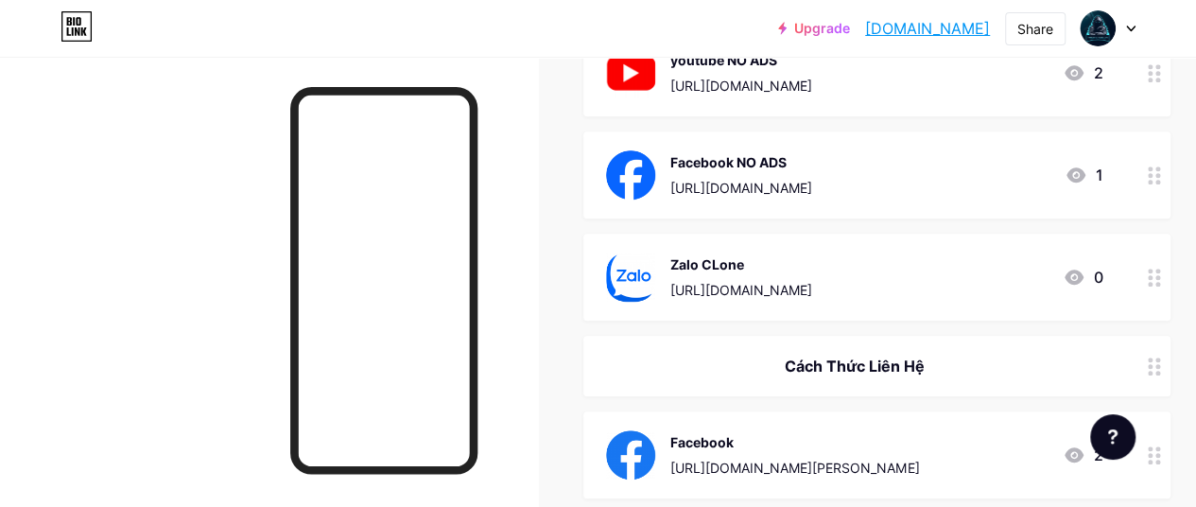
click at [1171, 135] on div at bounding box center [1155, 174] width 32 height 87
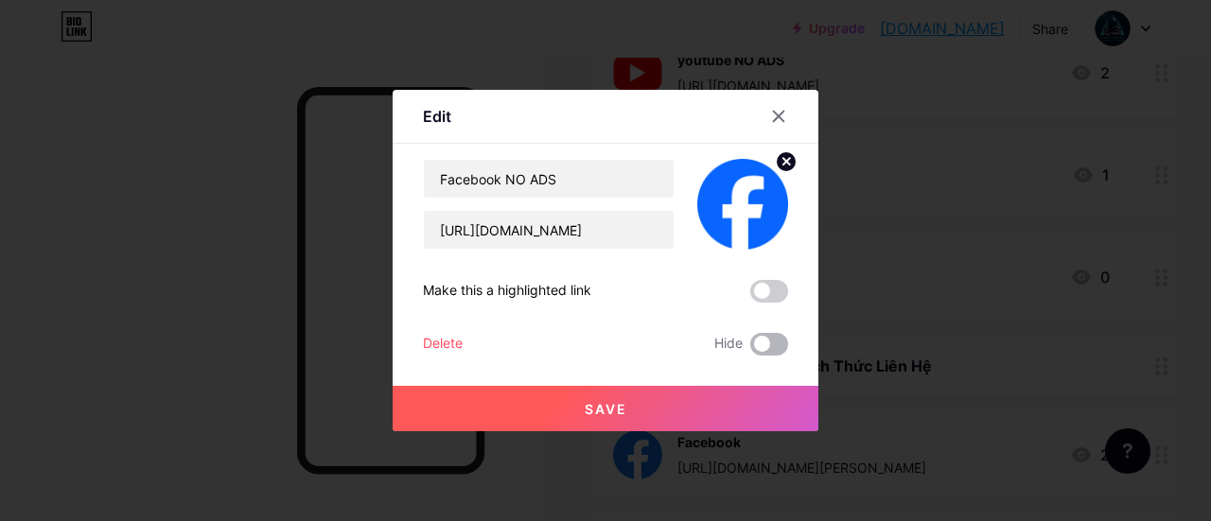
click at [763, 341] on span at bounding box center [769, 344] width 38 height 23
click at [750, 349] on input "checkbox" at bounding box center [750, 349] width 0 height 0
click at [691, 407] on button "Save" at bounding box center [605, 408] width 426 height 45
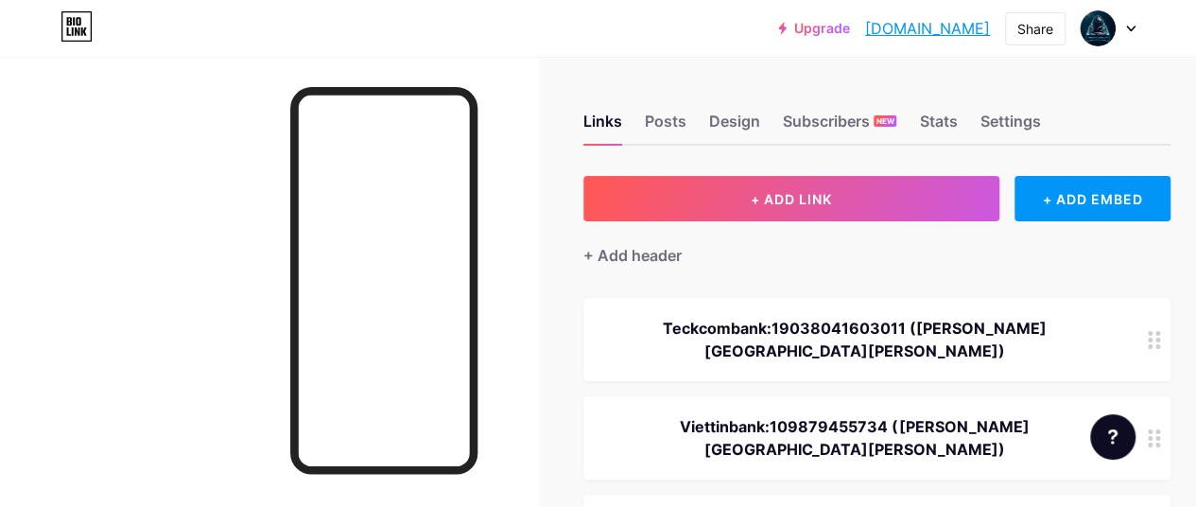
click at [603, 29] on div "Upgrade hoangdangtrung.... [DOMAIN_NAME] Share Switch accounts [PERSON_NAME] [P…" at bounding box center [598, 28] width 1196 height 34
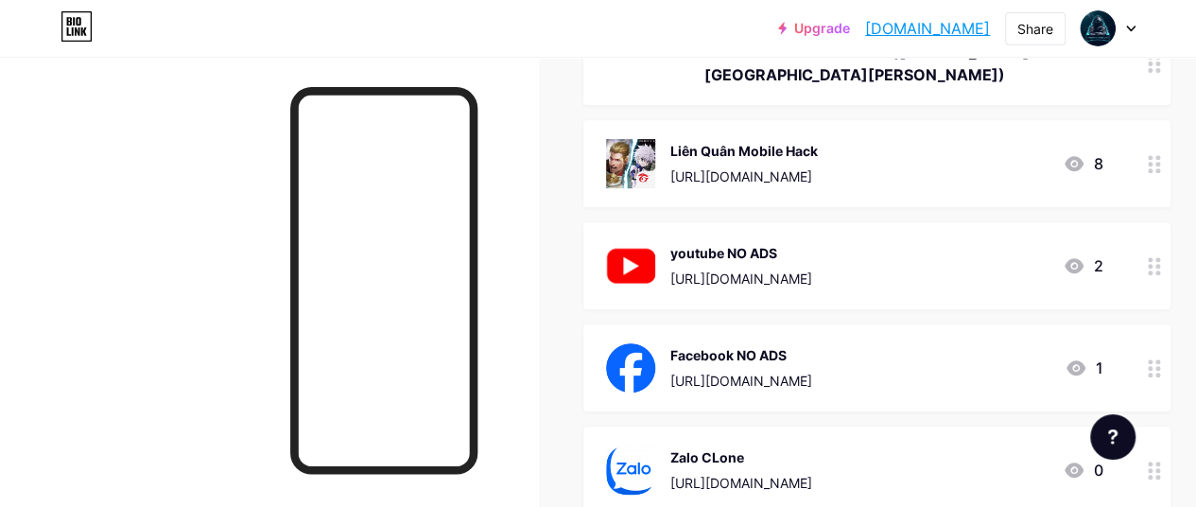
scroll to position [378, 0]
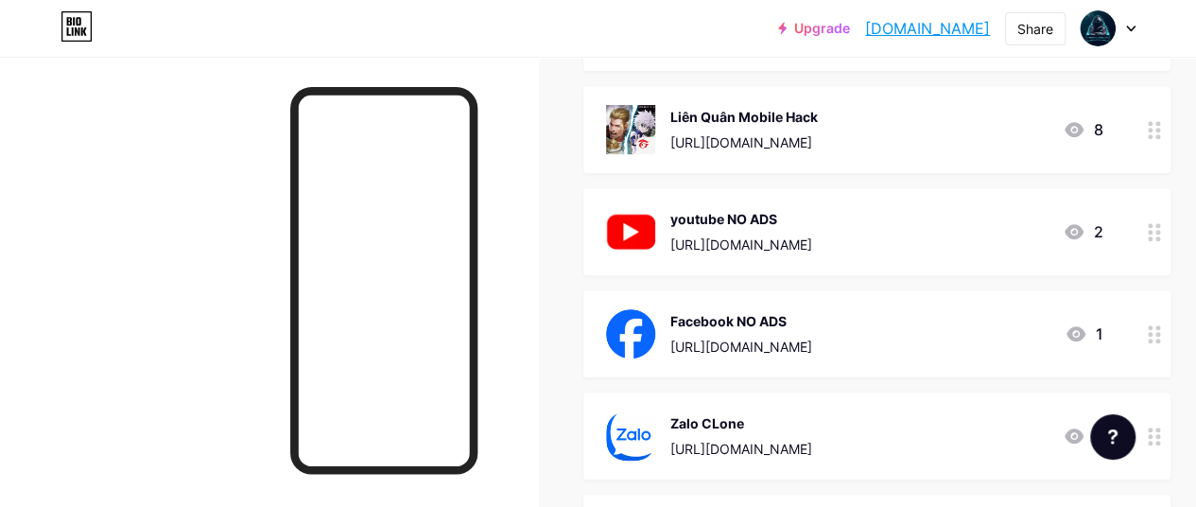
scroll to position [473, 0]
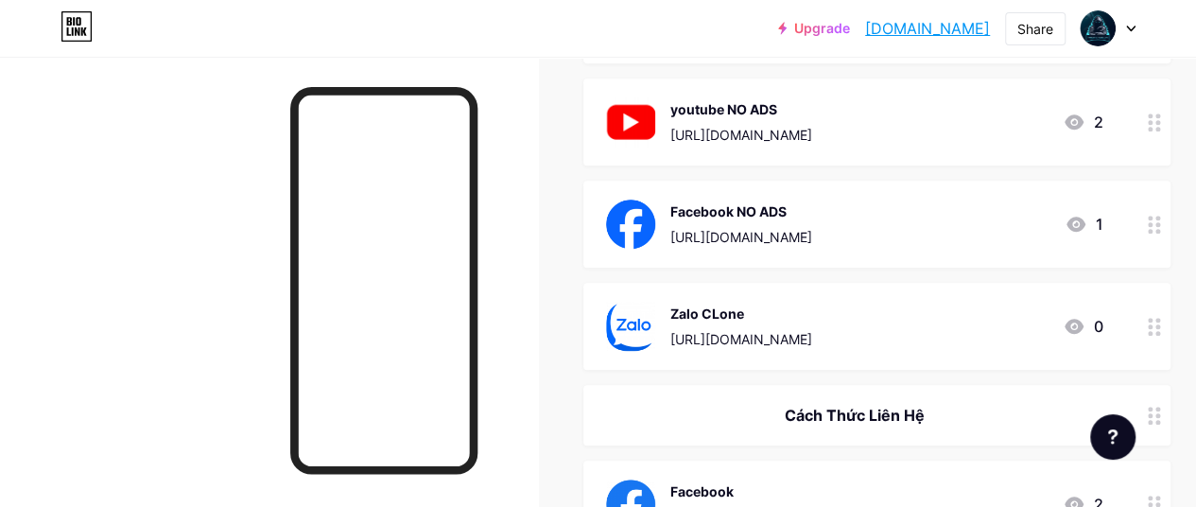
click at [1147, 326] on div at bounding box center [1155, 326] width 32 height 87
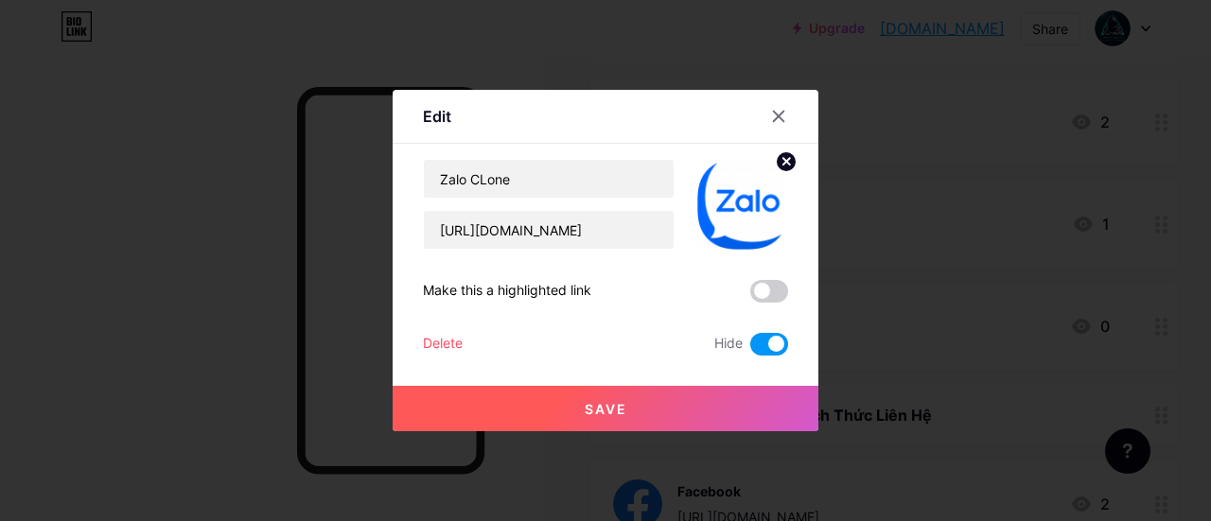
click at [776, 336] on span at bounding box center [769, 344] width 38 height 23
click at [750, 349] on input "checkbox" at bounding box center [750, 349] width 0 height 0
drag, startPoint x: 567, startPoint y: 231, endPoint x: 231, endPoint y: 252, distance: 337.3
click at [230, 252] on div "Edit Content YouTube Play YouTube video without leaving your page. ADD Vimeo Pl…" at bounding box center [605, 260] width 1211 height 521
paste input "91Cc1cG7"
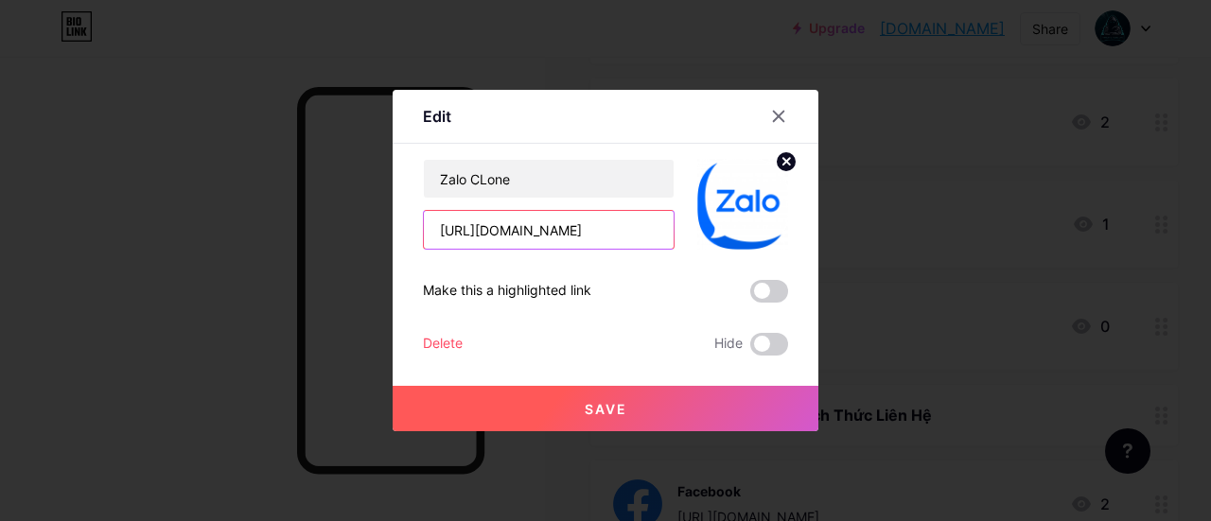
type input "[URL][DOMAIN_NAME]"
click at [644, 392] on button "Save" at bounding box center [605, 408] width 426 height 45
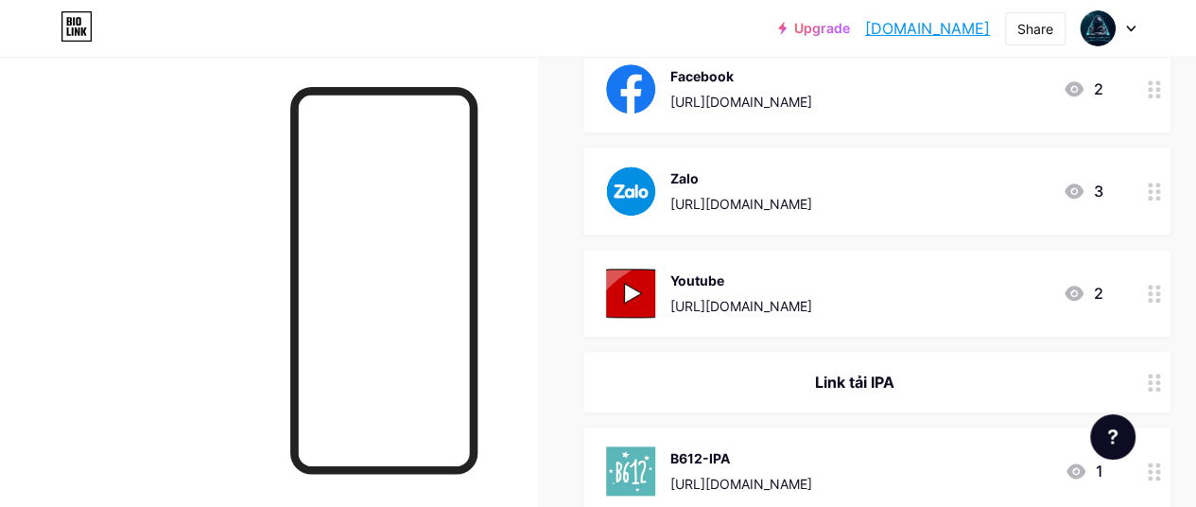
scroll to position [757, 0]
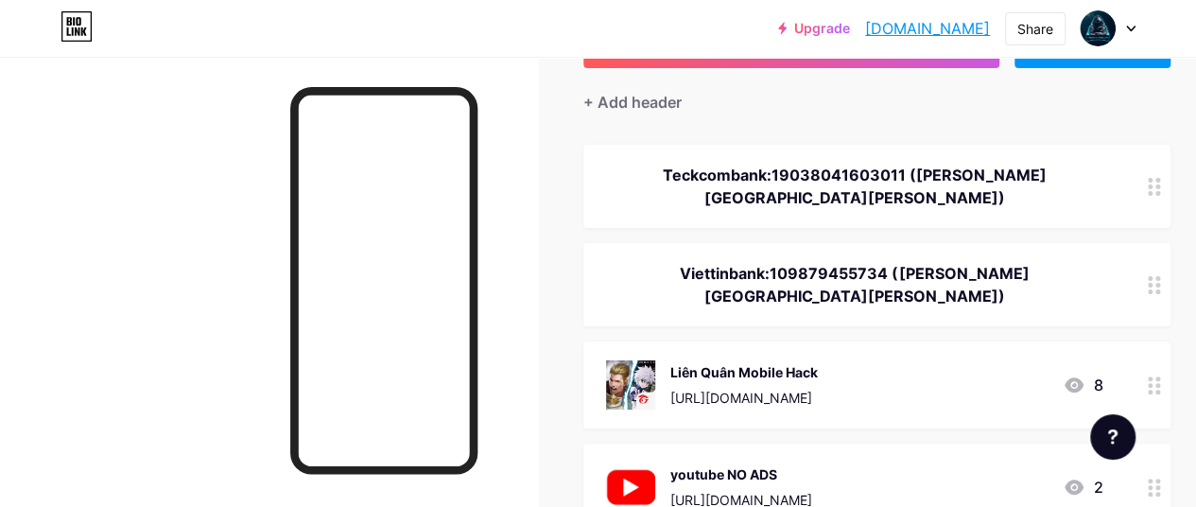
scroll to position [95, 0]
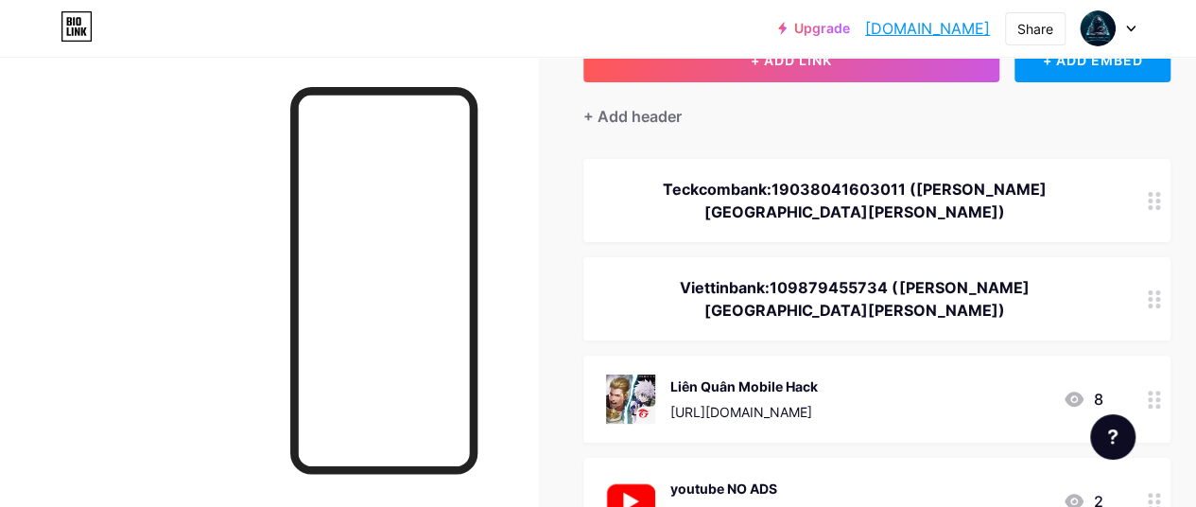
scroll to position [95, 0]
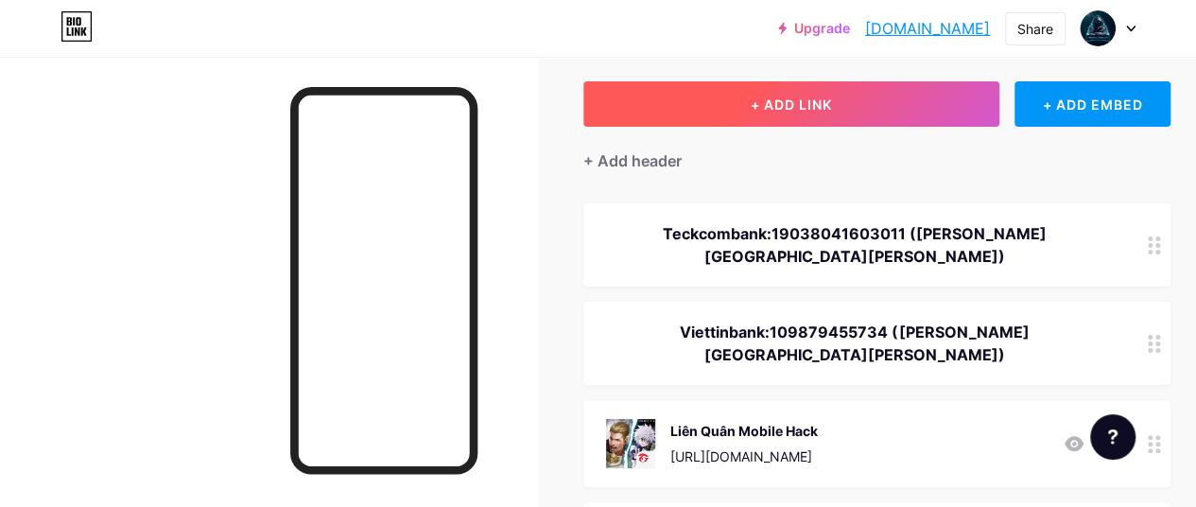
click at [772, 99] on span "+ ADD LINK" at bounding box center [791, 104] width 81 height 16
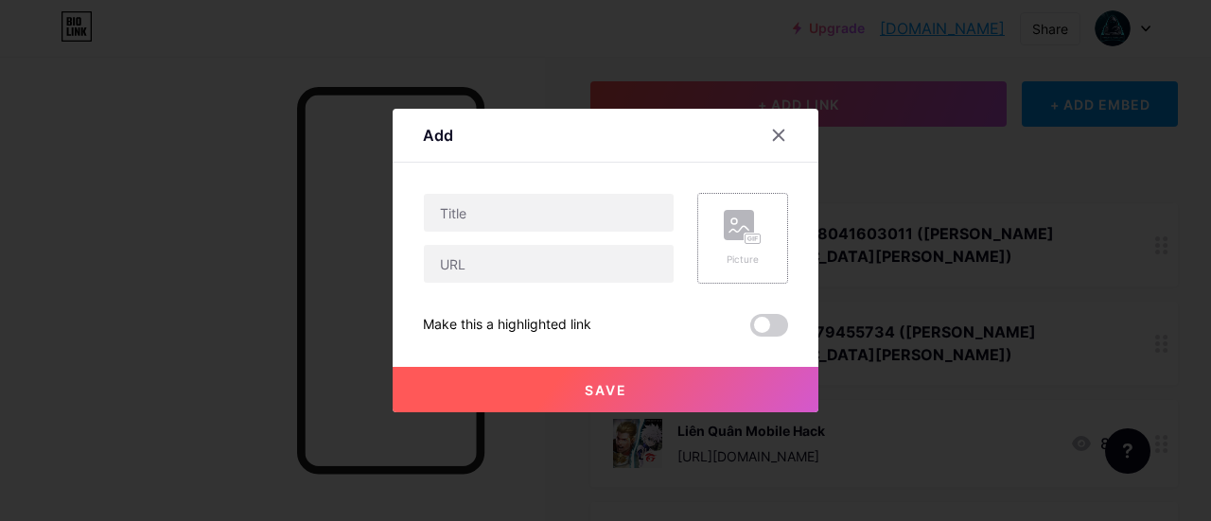
click at [754, 235] on div "Picture" at bounding box center [742, 238] width 91 height 91
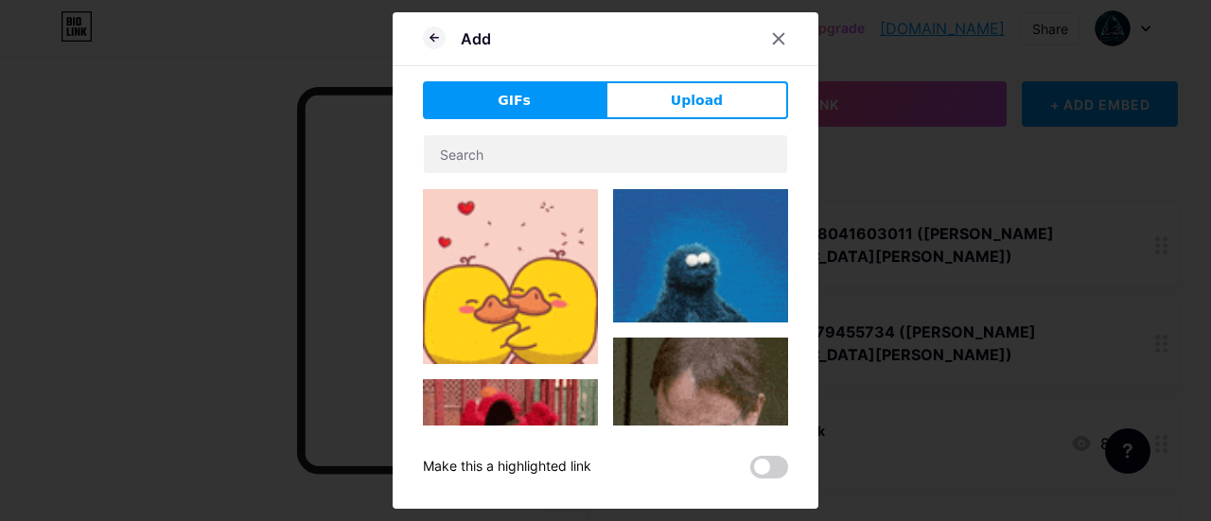
click at [685, 96] on span "Upload" at bounding box center [697, 101] width 52 height 20
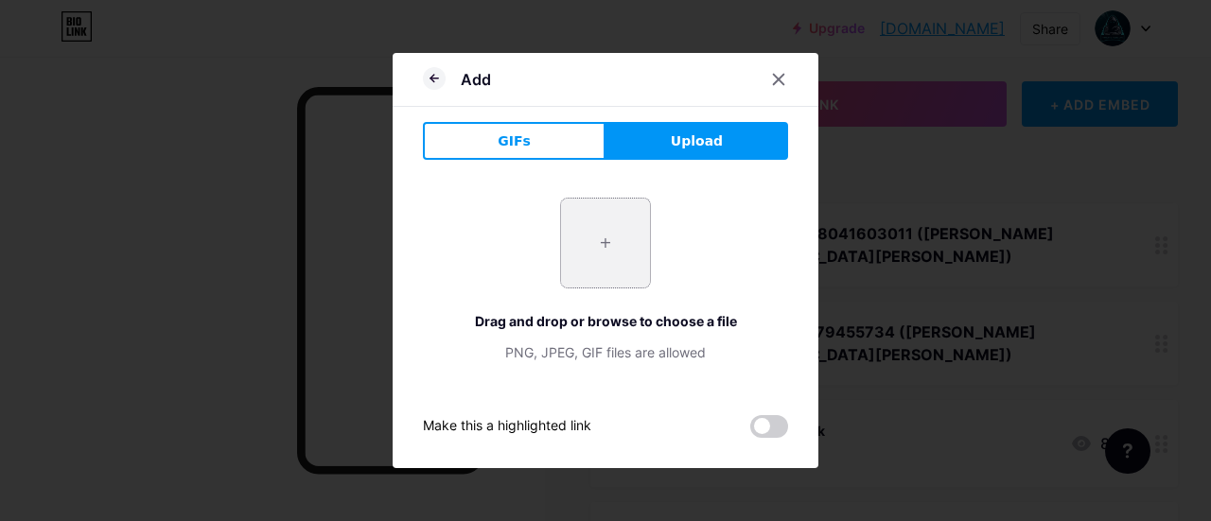
click at [608, 232] on input "file" at bounding box center [605, 243] width 89 height 89
type input "C:\fakepath\c793ec5430b28c9d157f34562a0596b9.png"
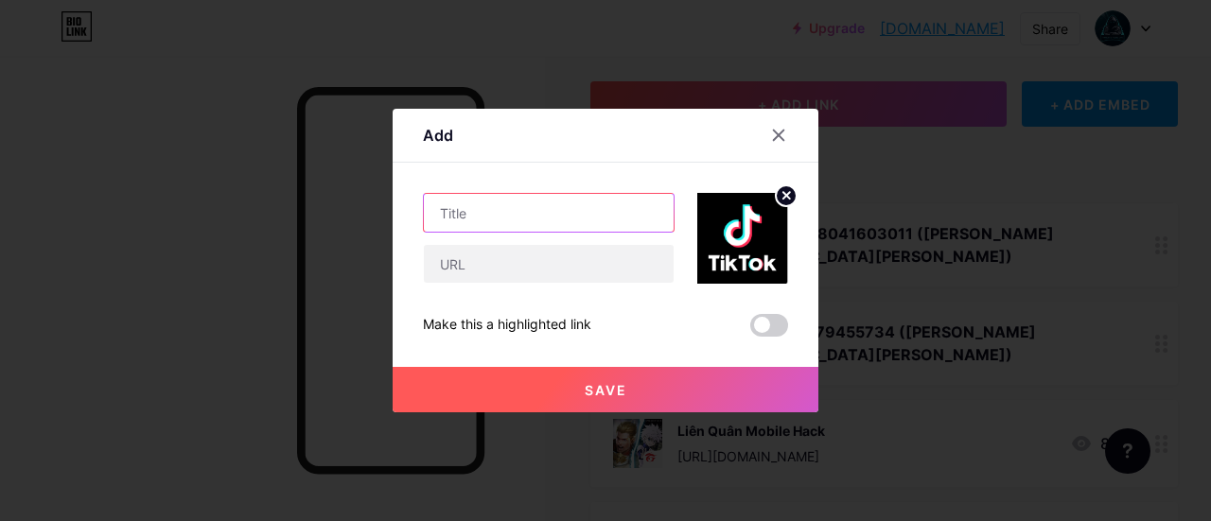
click at [552, 211] on input "text" at bounding box center [549, 213] width 250 height 38
type input "tiktok mod"
click at [635, 382] on button "Save" at bounding box center [605, 389] width 426 height 45
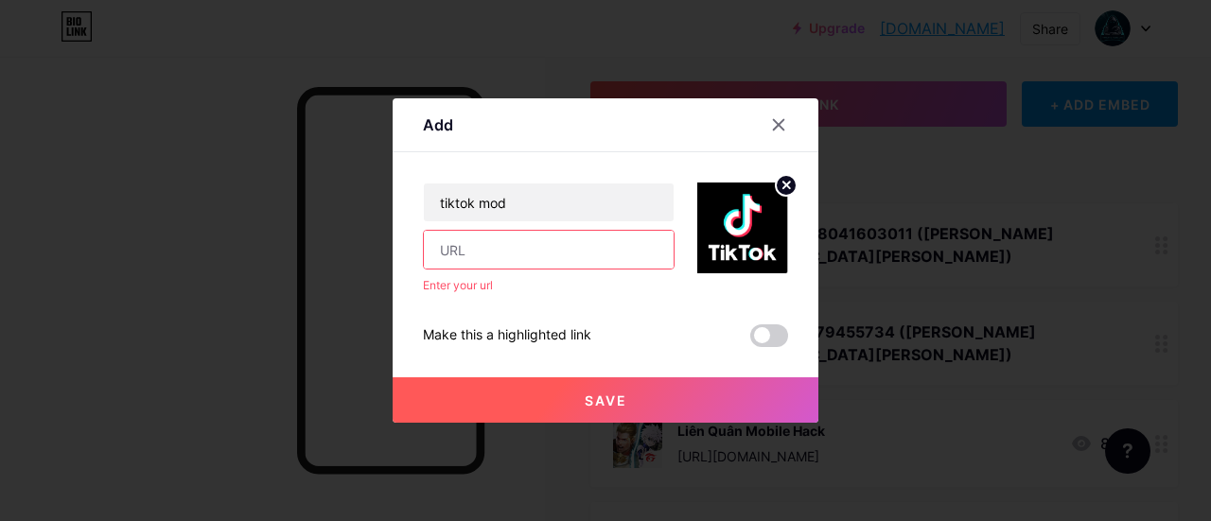
click at [545, 245] on input "text" at bounding box center [549, 250] width 250 height 38
paste input "[URL][DOMAIN_NAME]"
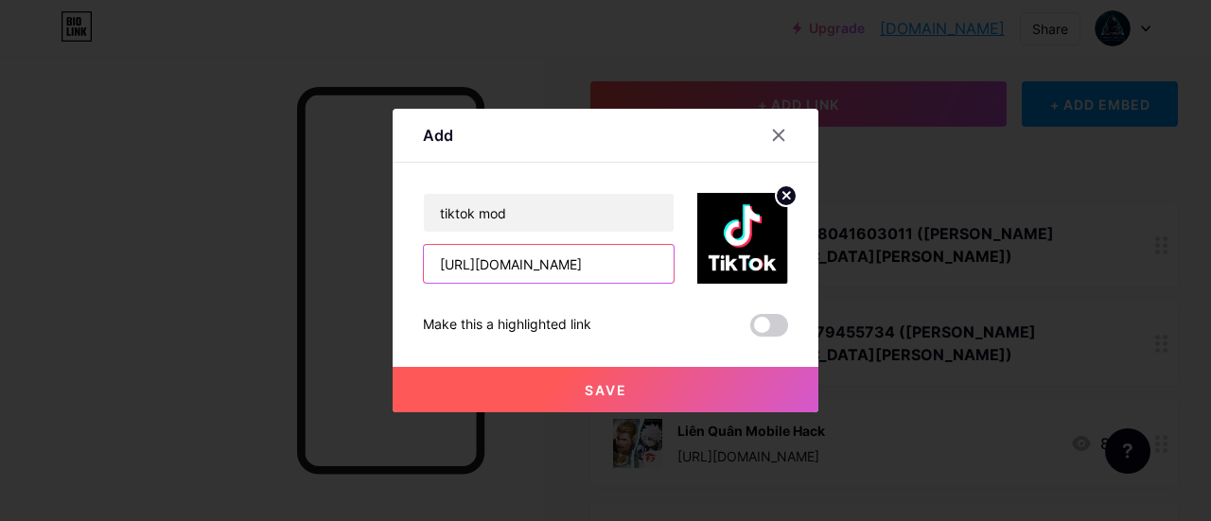
type input "[URL][DOMAIN_NAME]"
click at [642, 389] on button "Save" at bounding box center [605, 389] width 426 height 45
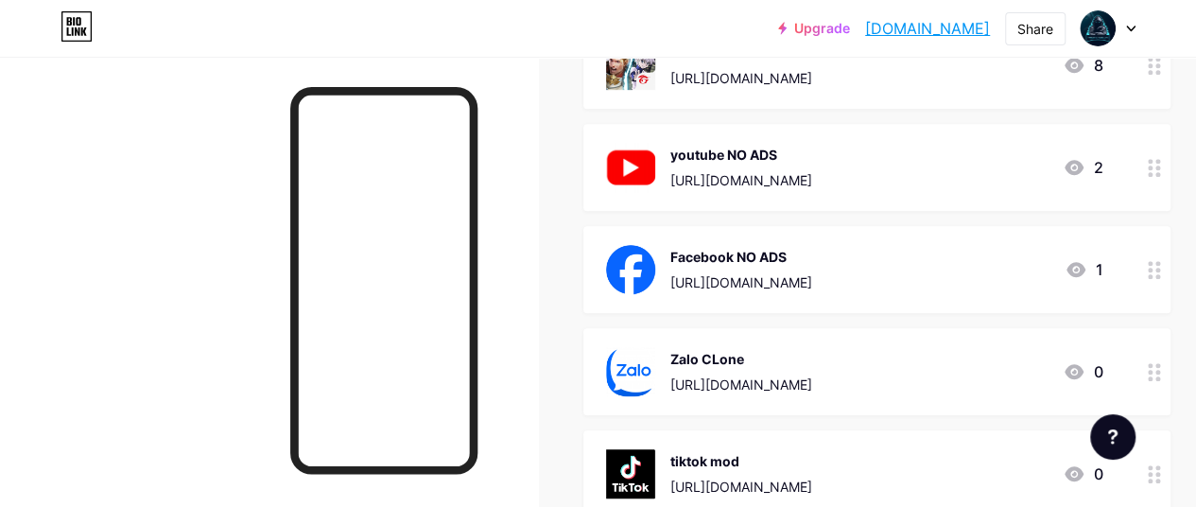
scroll to position [567, 0]
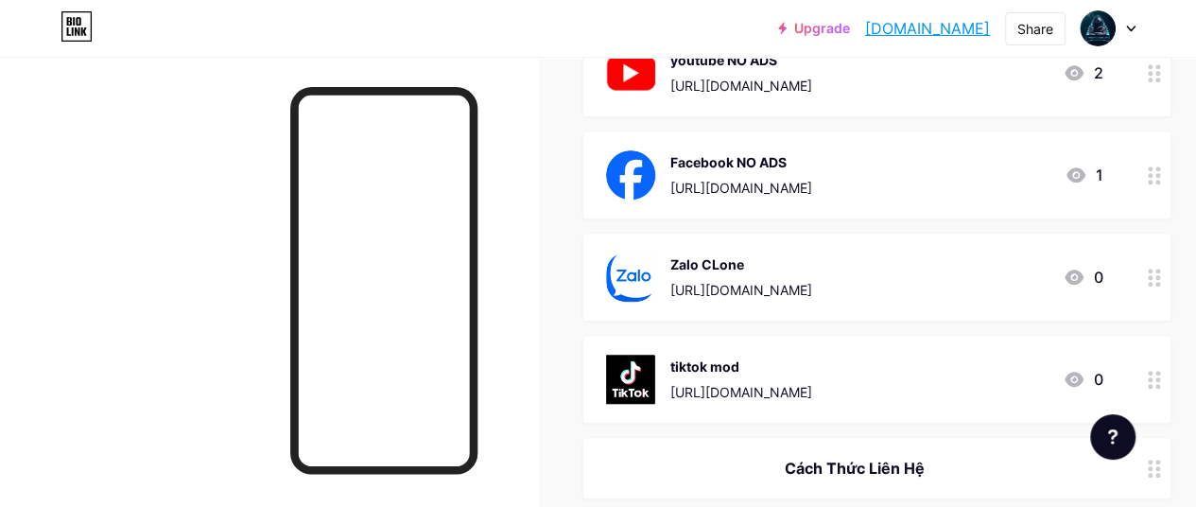
click at [979, 150] on div "Facebook NO ADS https://i.loadly.io/aHXkijFg 1" at bounding box center [854, 174] width 497 height 49
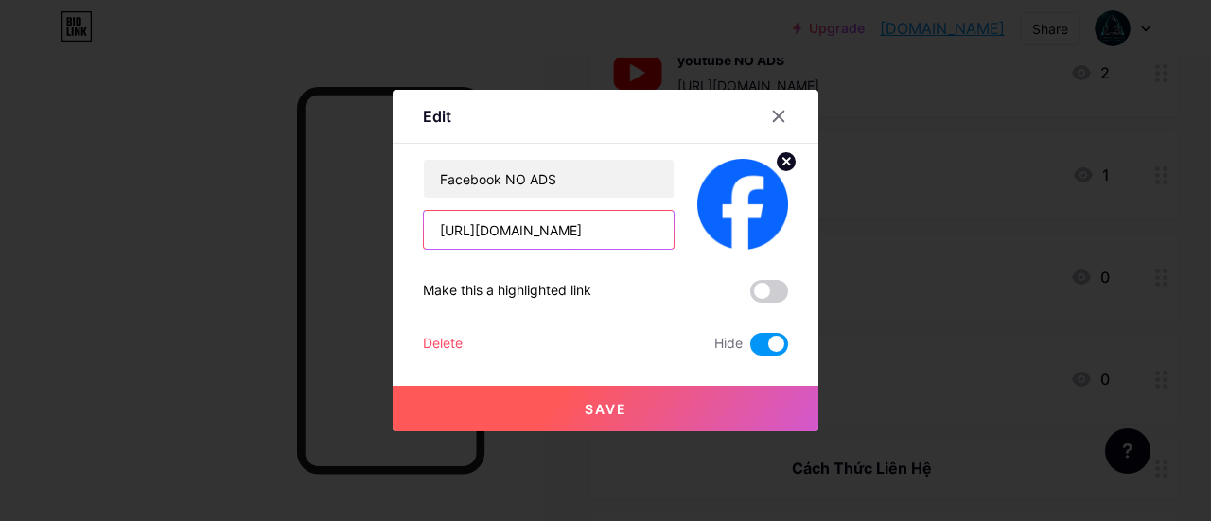
drag, startPoint x: 620, startPoint y: 232, endPoint x: 326, endPoint y: 256, distance: 295.2
click at [326, 256] on div "Edit Content YouTube Play YouTube video without leaving your page. ADD Vimeo Pl…" at bounding box center [605, 260] width 1211 height 521
type input "v"
paste input "[URL][DOMAIN_NAME]"
type input "[URL][DOMAIN_NAME]"
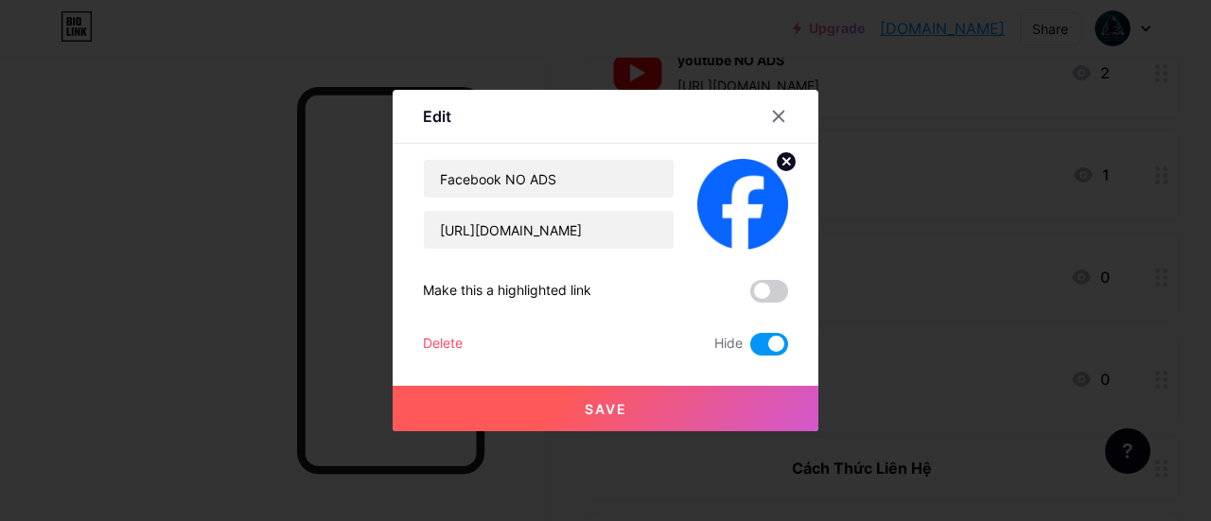
click at [643, 405] on button "Save" at bounding box center [605, 408] width 426 height 45
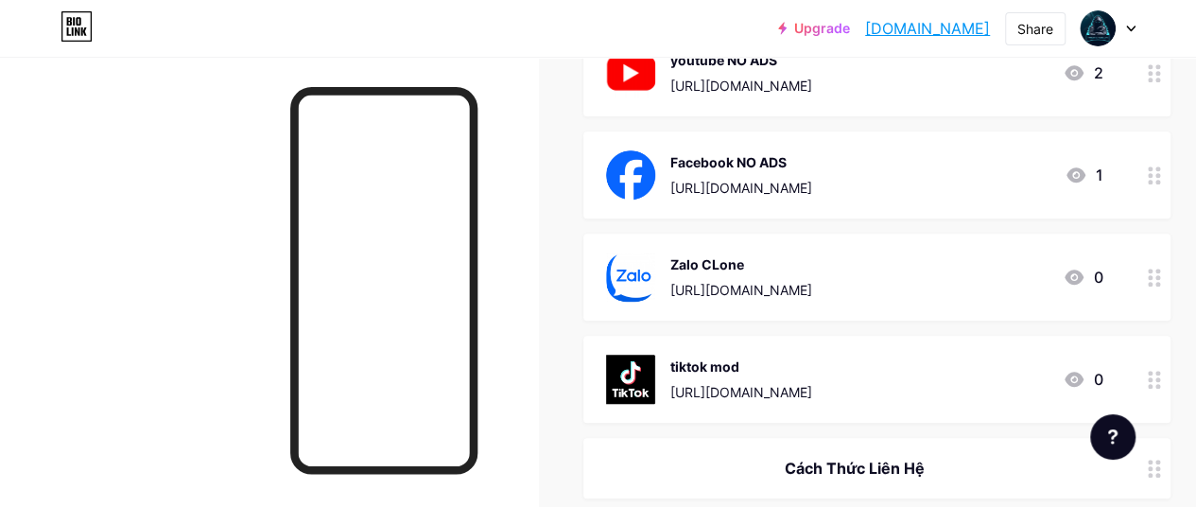
click at [1146, 131] on div at bounding box center [1155, 174] width 32 height 87
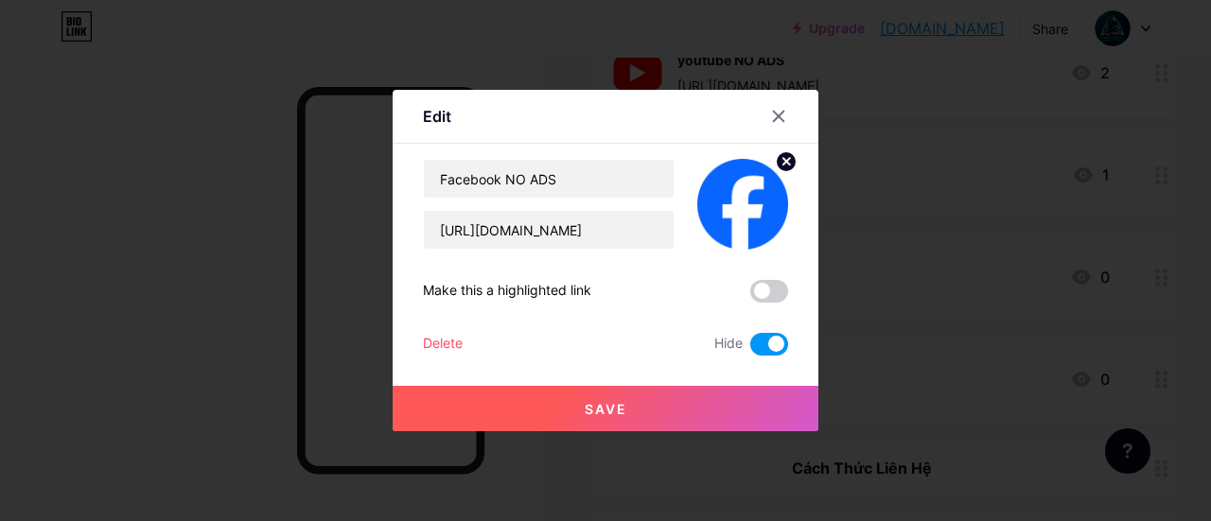
click at [760, 340] on span at bounding box center [769, 344] width 38 height 23
click at [750, 349] on input "checkbox" at bounding box center [750, 349] width 0 height 0
click at [700, 416] on button "Save" at bounding box center [605, 408] width 426 height 45
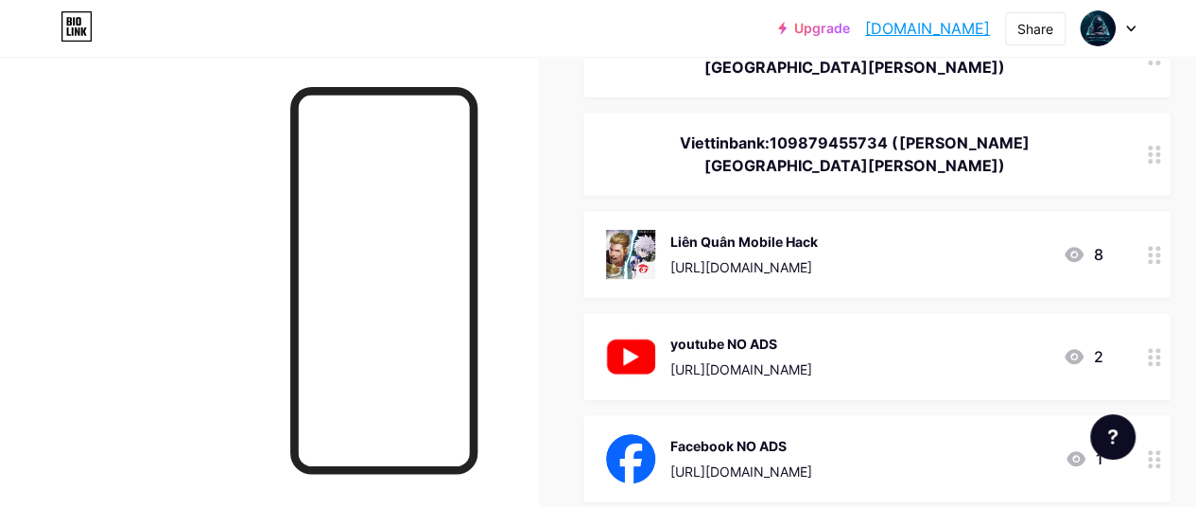
scroll to position [0, 0]
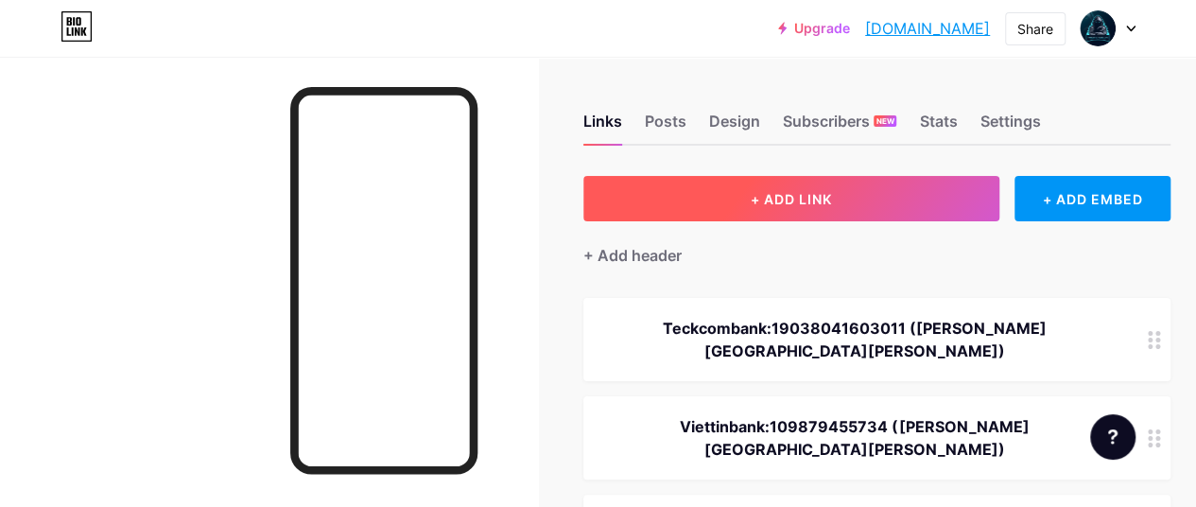
click at [775, 192] on span "+ ADD LINK" at bounding box center [791, 199] width 81 height 16
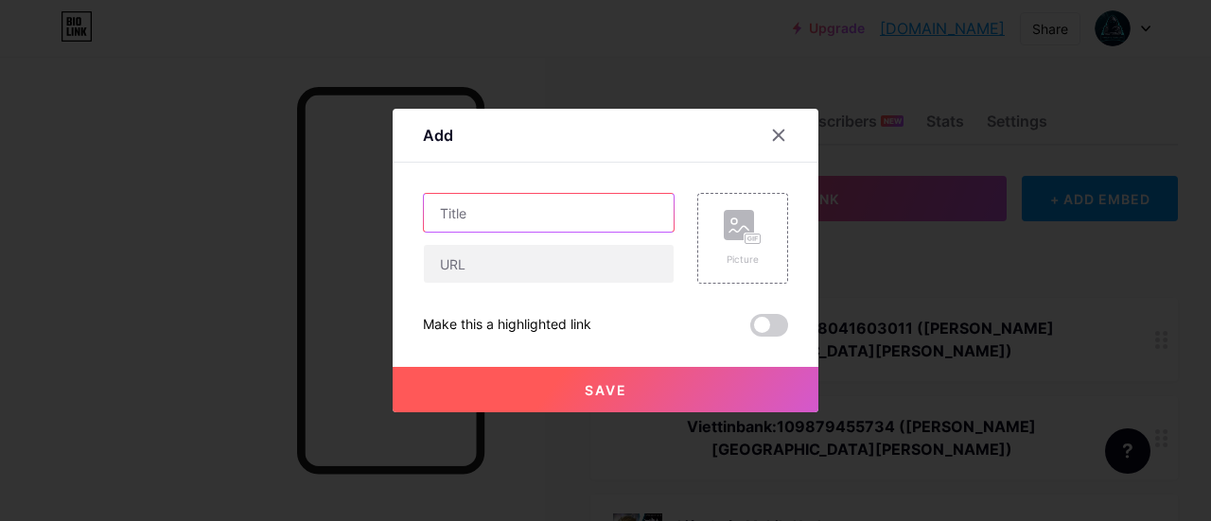
click at [586, 226] on input "text" at bounding box center [549, 213] width 250 height 38
click at [728, 243] on icon at bounding box center [742, 227] width 38 height 35
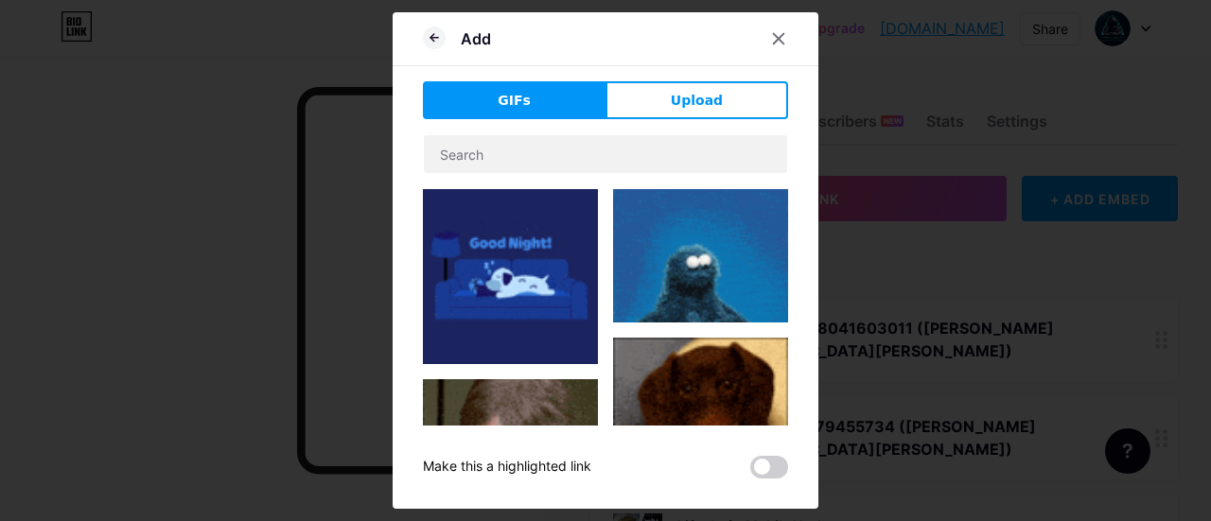
click at [653, 105] on button "Upload" at bounding box center [696, 100] width 183 height 38
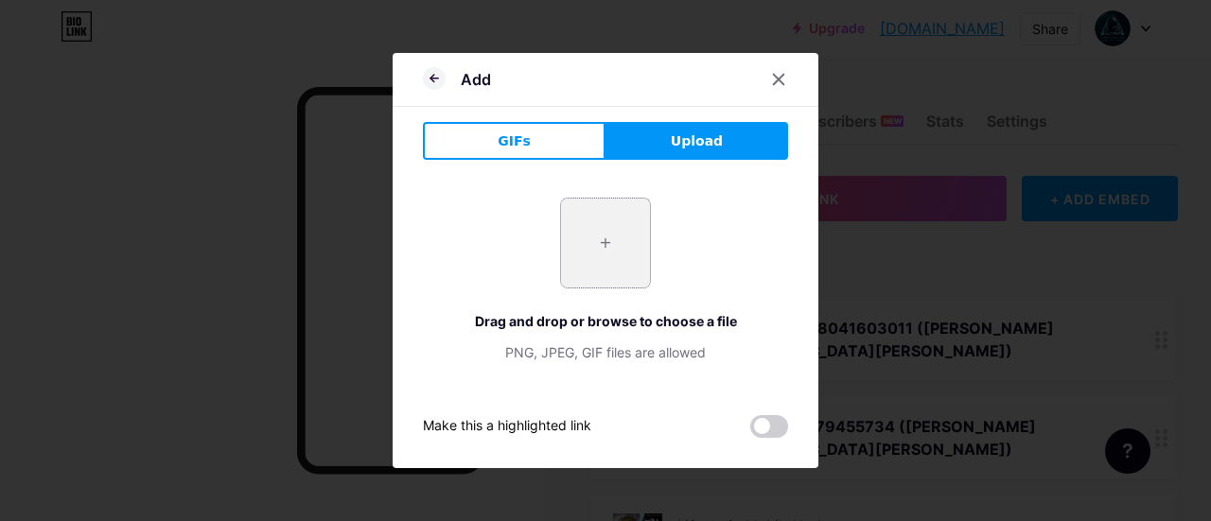
click at [601, 245] on input "file" at bounding box center [605, 243] width 89 height 89
type input "C:\fakepath\1200x630wa.png"
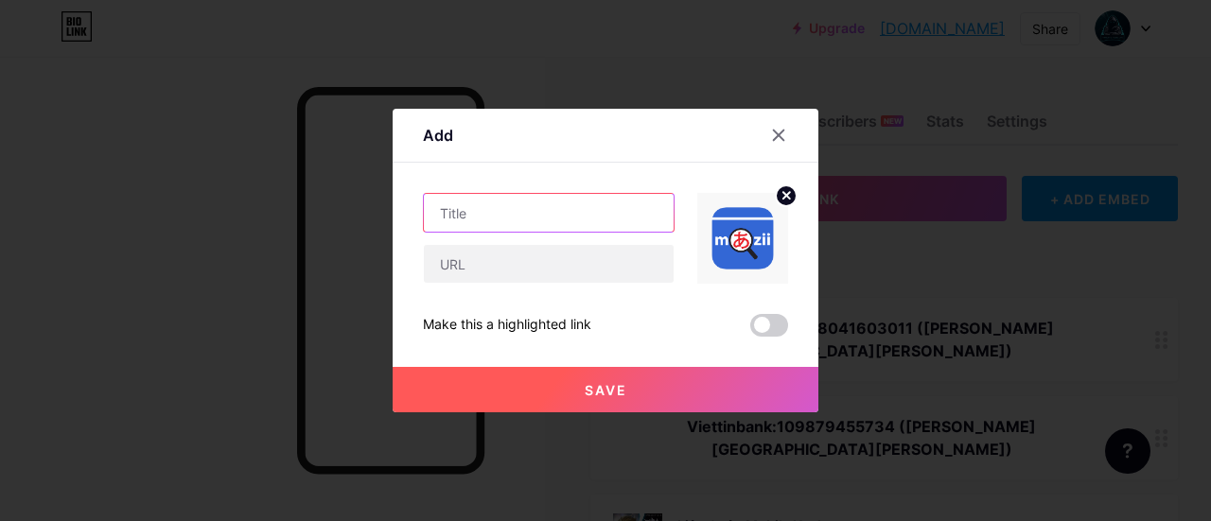
click at [587, 218] on input "text" at bounding box center [549, 213] width 250 height 38
type input "mazii Mod (TrungIOS)"
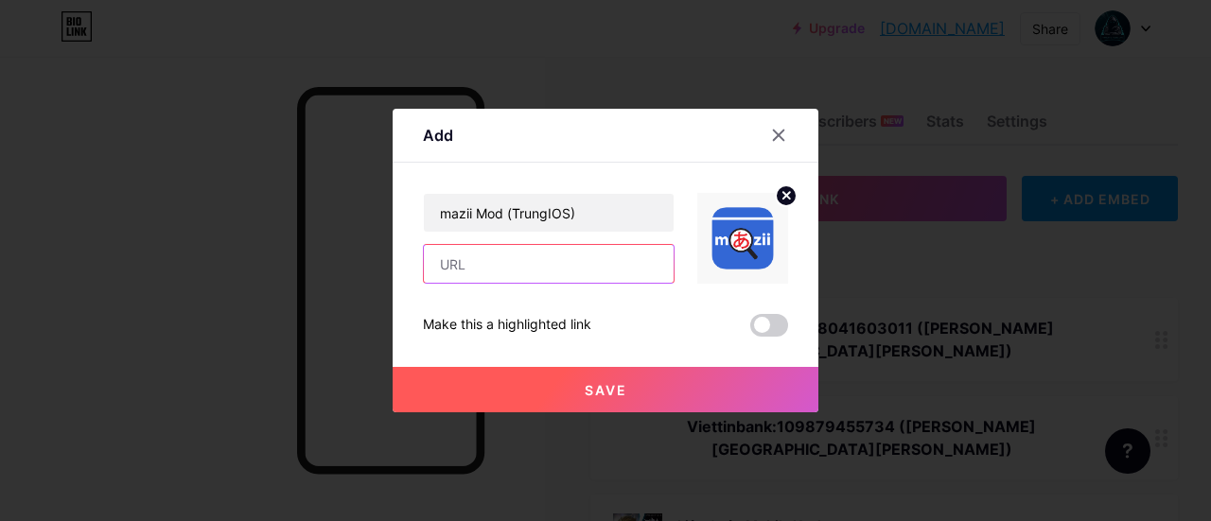
click at [584, 261] on input "text" at bounding box center [549, 264] width 250 height 38
paste input "[URL][DOMAIN_NAME]"
type input "[URL][DOMAIN_NAME]"
click at [647, 385] on button "Save" at bounding box center [605, 389] width 426 height 45
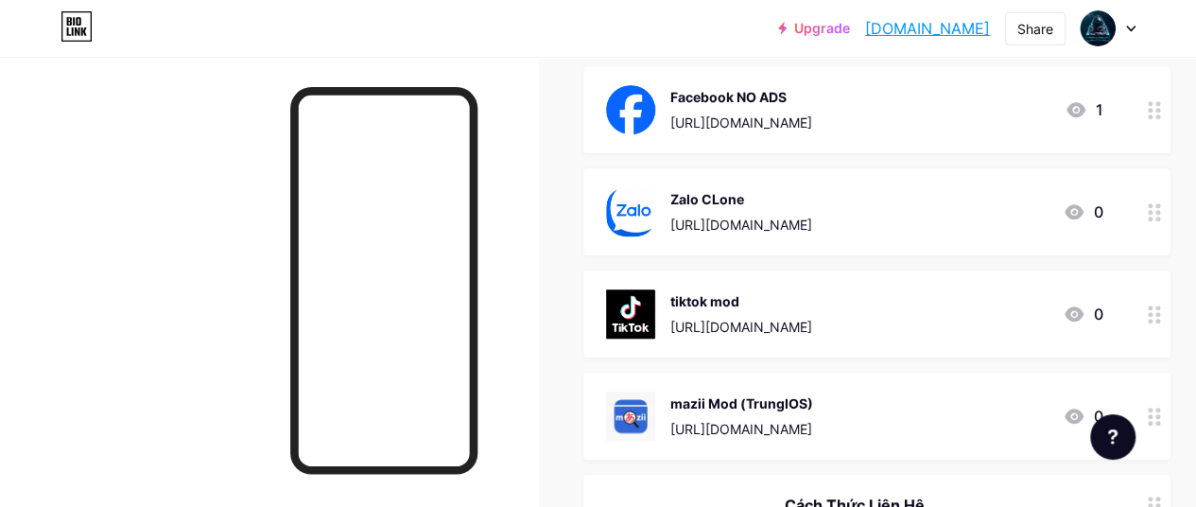
scroll to position [662, 0]
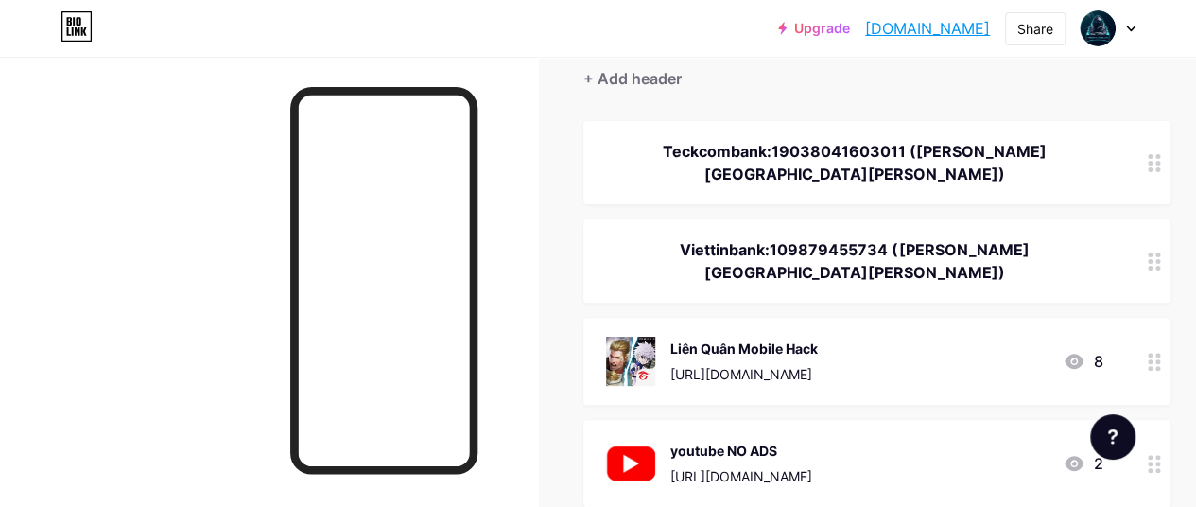
scroll to position [95, 0]
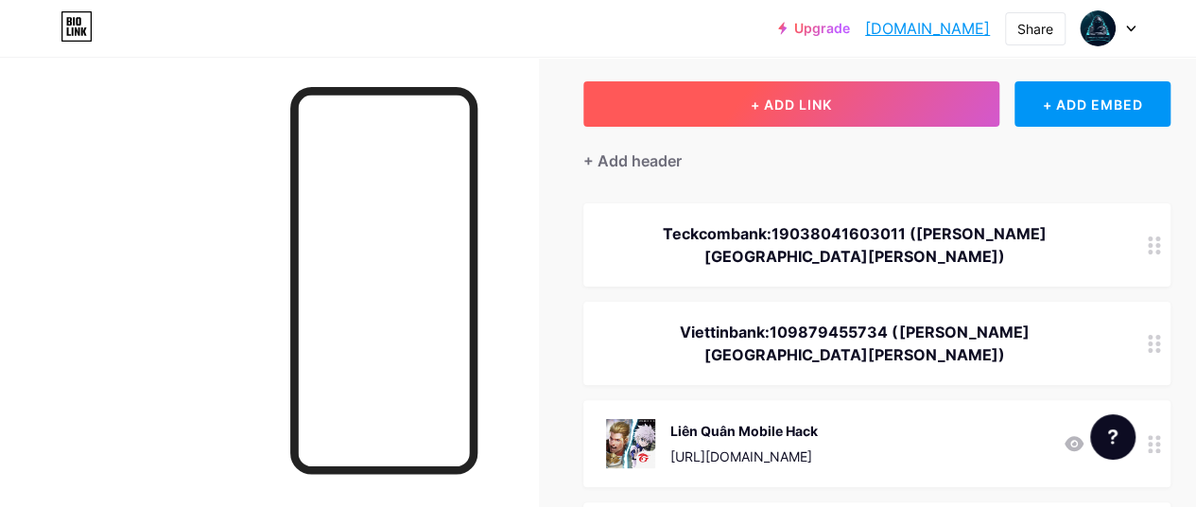
click at [777, 110] on span "+ ADD LINK" at bounding box center [791, 104] width 81 height 16
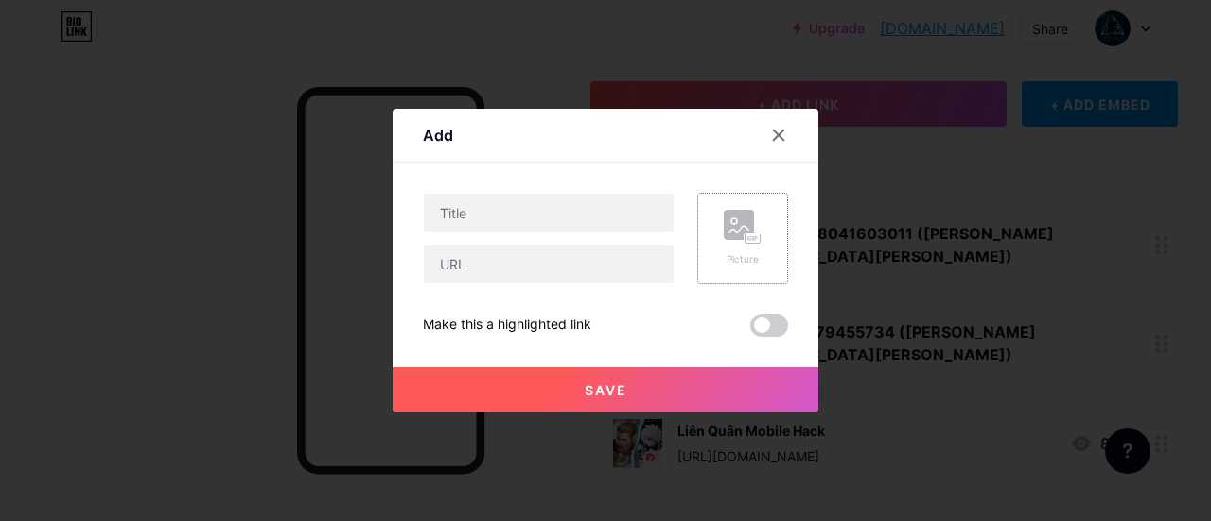
click at [770, 235] on div "Picture" at bounding box center [742, 238] width 91 height 91
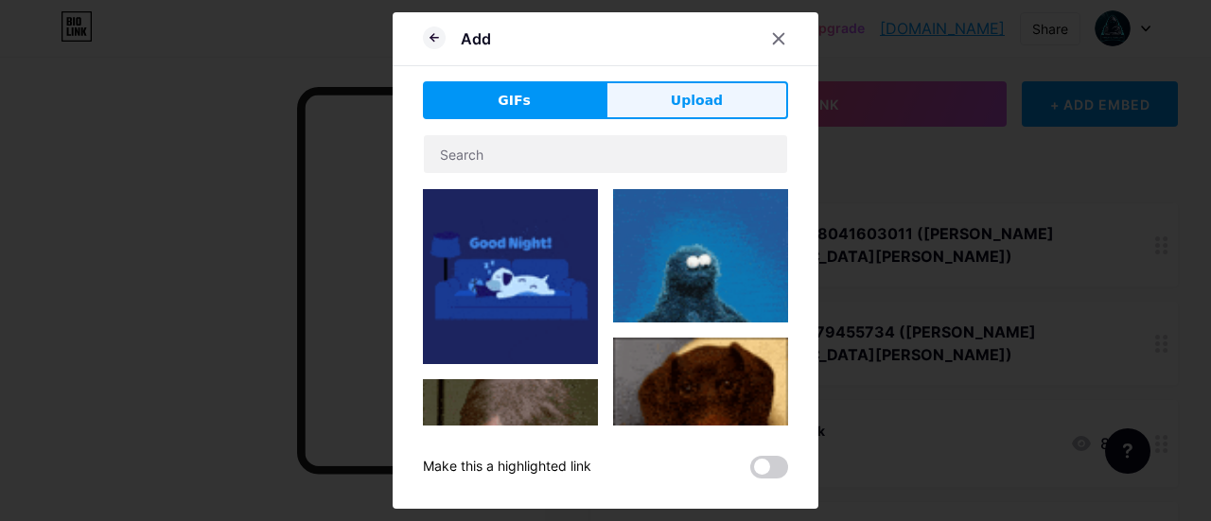
click at [718, 87] on button "Upload" at bounding box center [696, 100] width 183 height 38
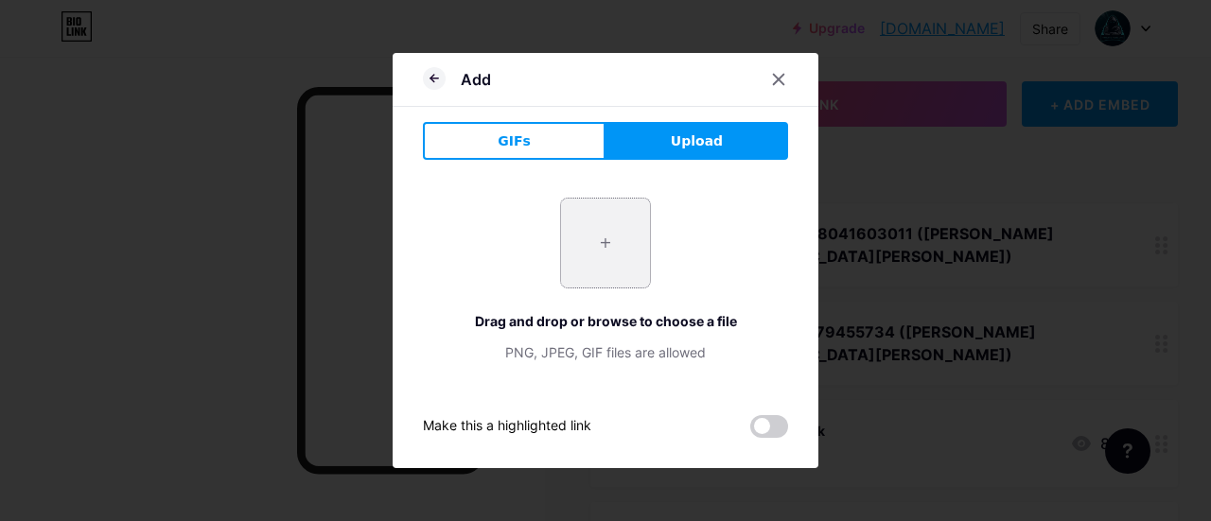
click at [600, 235] on input "file" at bounding box center [605, 243] width 89 height 89
type input "C:\fakepath\unnamed.webp"
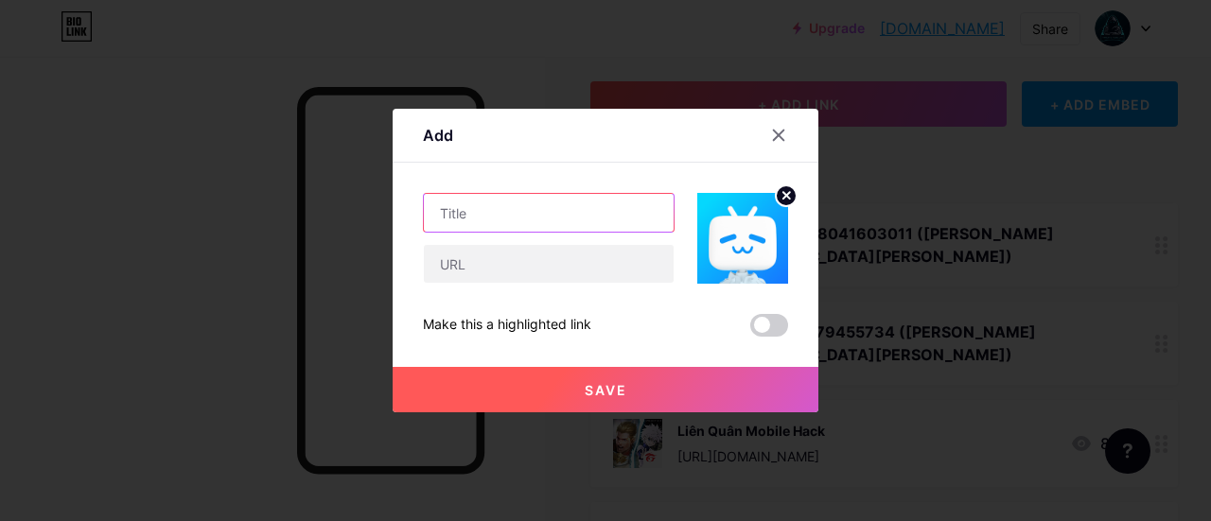
click at [590, 208] on input "text" at bounding box center [549, 213] width 250 height 38
click at [571, 218] on input "text" at bounding box center [549, 213] width 250 height 38
paste input "bililili mod(TrungIOS)"
type input "bililili mod(TrungIOS)"
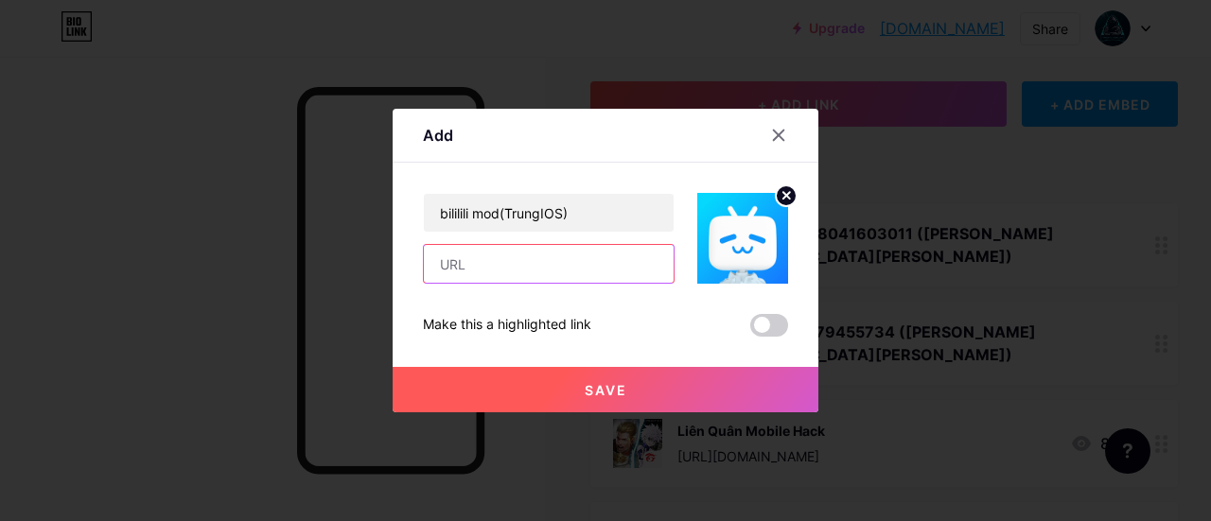
click at [584, 278] on input "text" at bounding box center [549, 264] width 250 height 38
paste input "[URL][DOMAIN_NAME]"
type input "[URL][DOMAIN_NAME]"
click at [593, 385] on span "Save" at bounding box center [605, 390] width 43 height 16
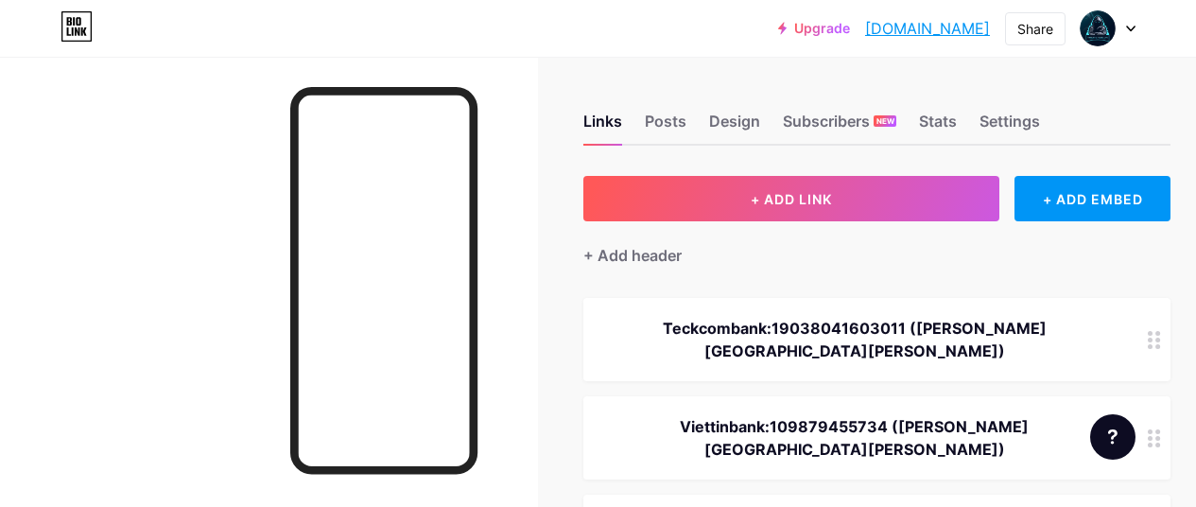
scroll to position [284, 0]
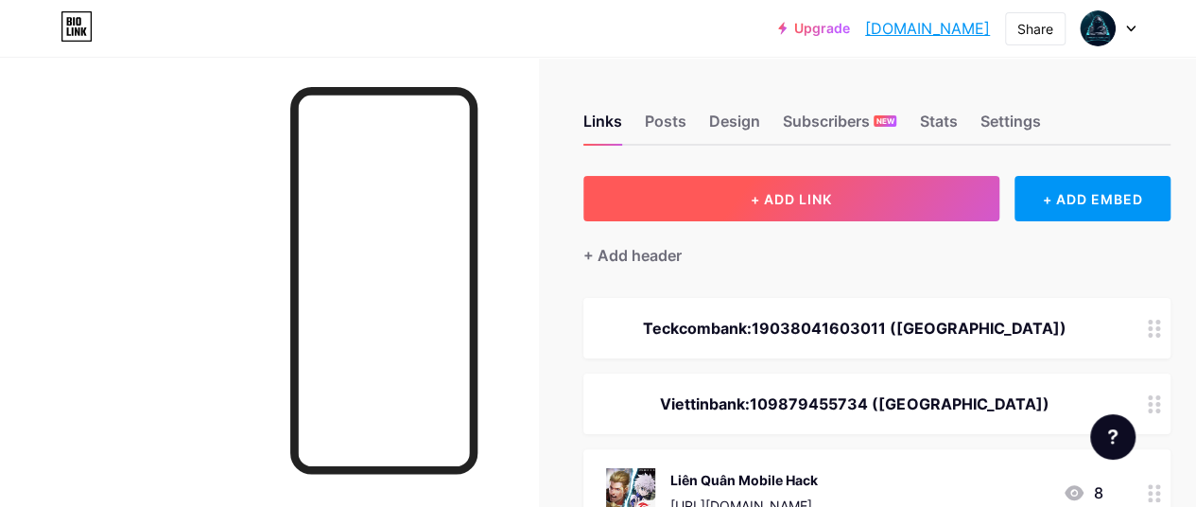
scroll to position [95, 0]
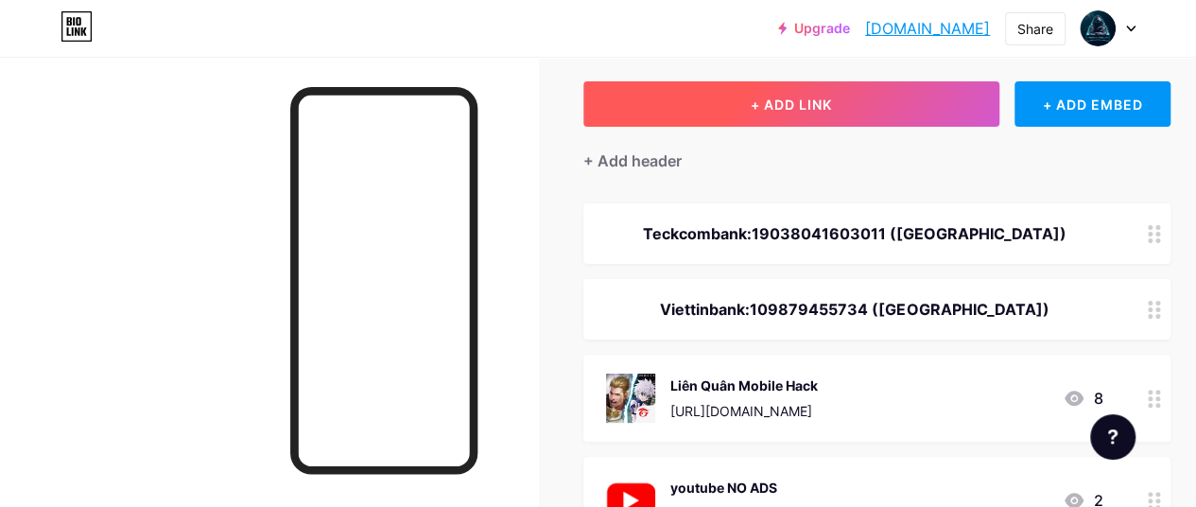
click at [778, 103] on span "+ ADD LINK" at bounding box center [791, 104] width 81 height 16
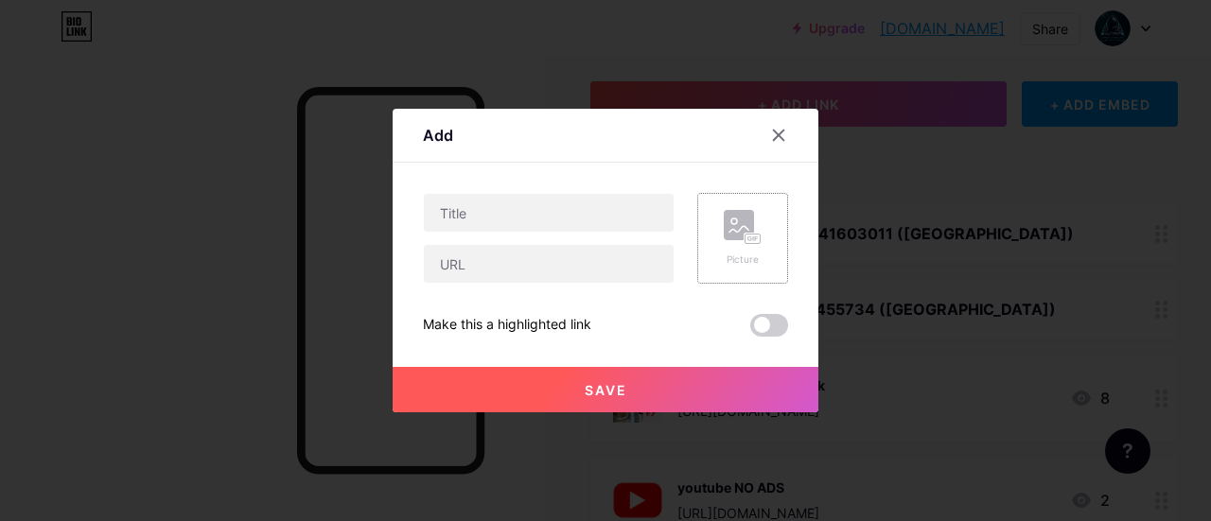
click at [723, 243] on icon at bounding box center [742, 227] width 38 height 35
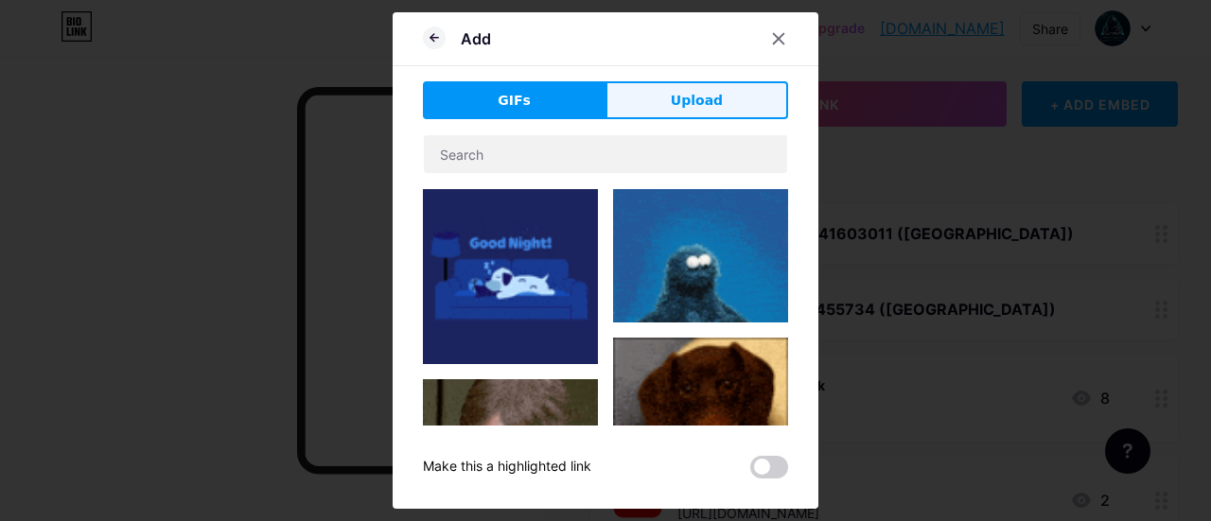
click at [697, 91] on span "Upload" at bounding box center [697, 101] width 52 height 20
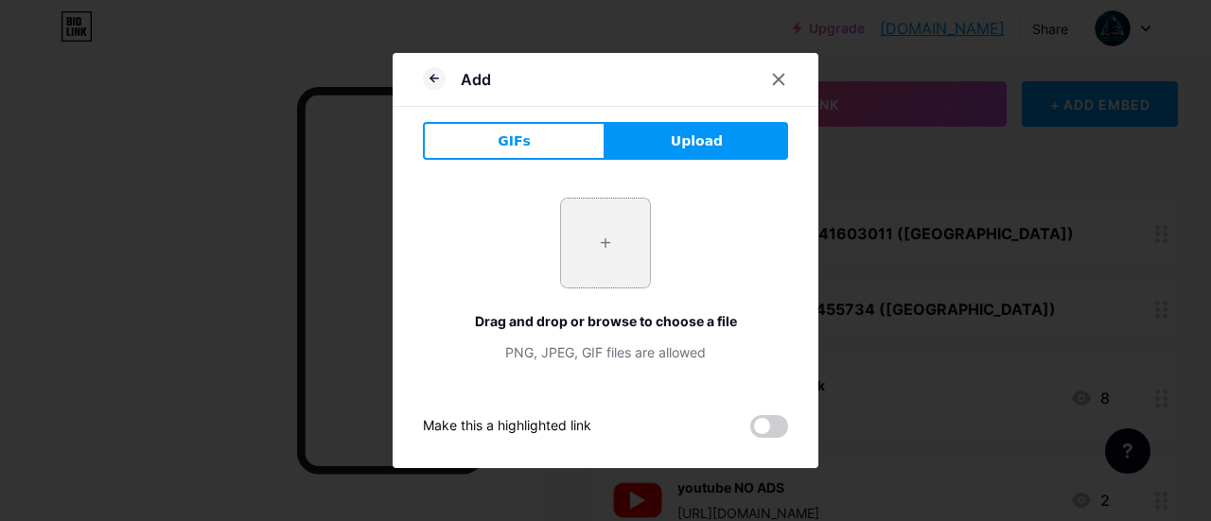
click at [616, 226] on input "file" at bounding box center [605, 243] width 89 height 89
type input "C:\fakepath\unnamedgwrhhrgr.webp"
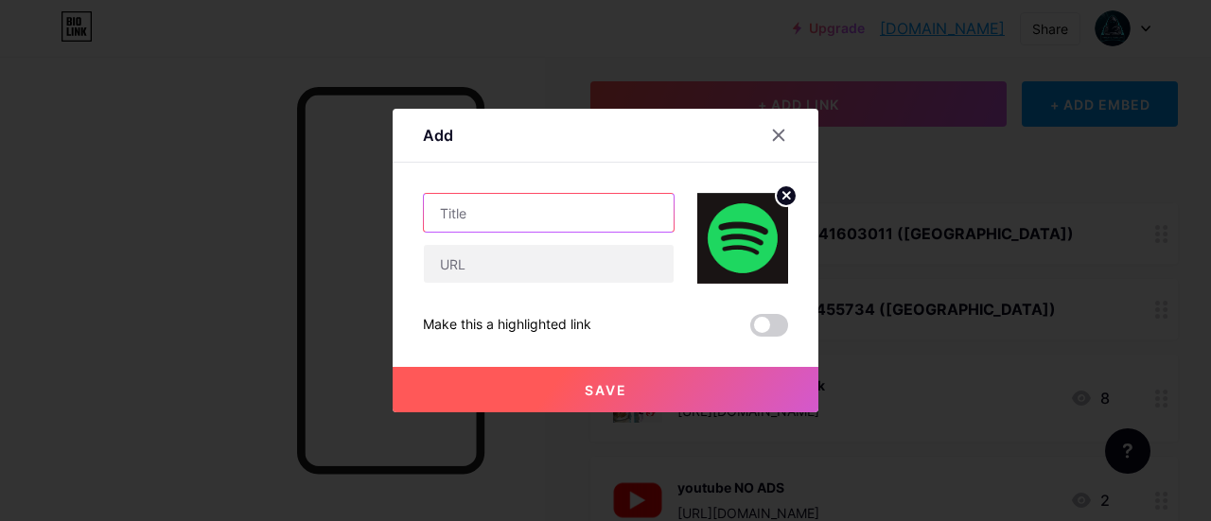
click at [519, 223] on input "text" at bounding box center [549, 213] width 250 height 38
paste input "spotify mod(TrungIOS)"
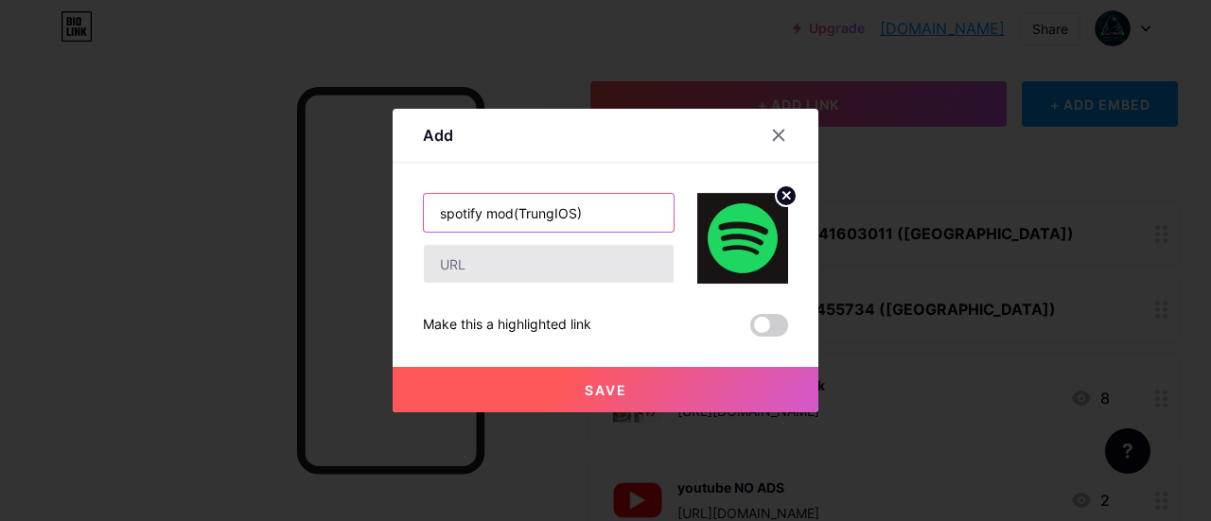
type input "spotify mod(TrungIOS)"
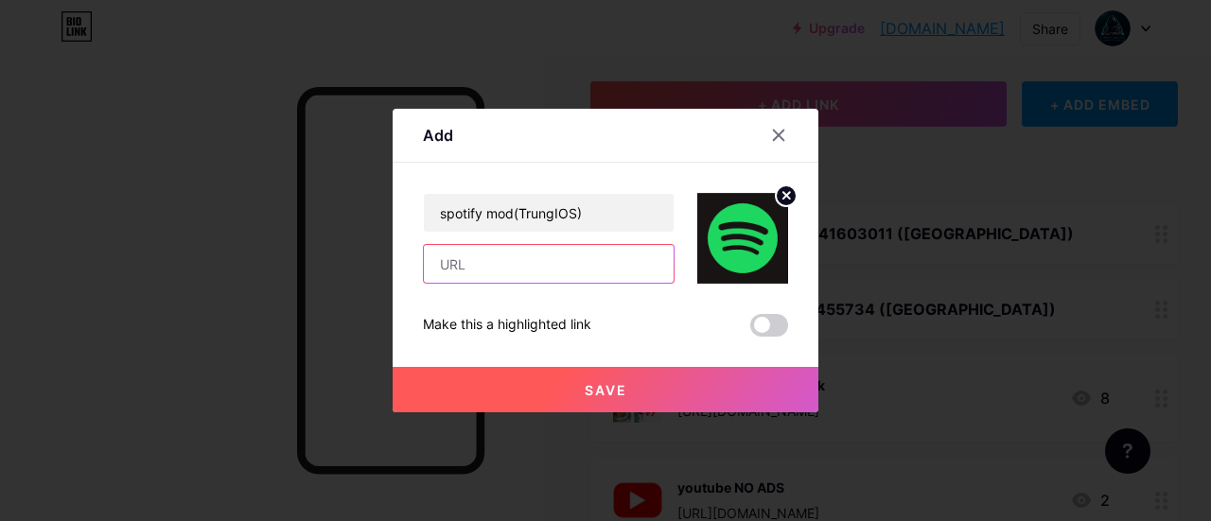
click at [545, 260] on input "text" at bounding box center [549, 264] width 250 height 38
paste input "[URL][DOMAIN_NAME]"
type input "[URL][DOMAIN_NAME]"
click at [621, 372] on button "Save" at bounding box center [605, 389] width 426 height 45
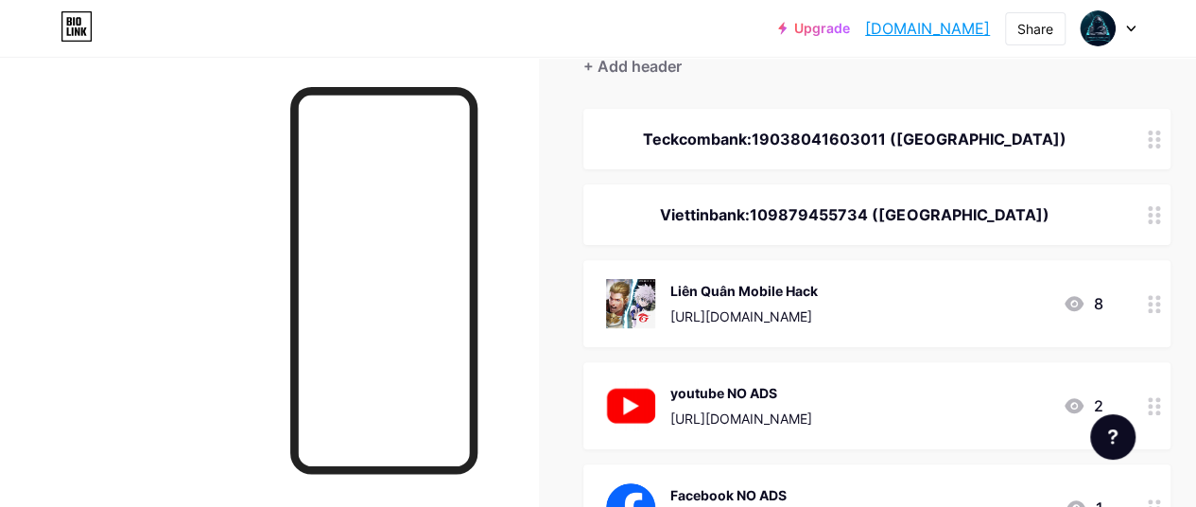
scroll to position [0, 0]
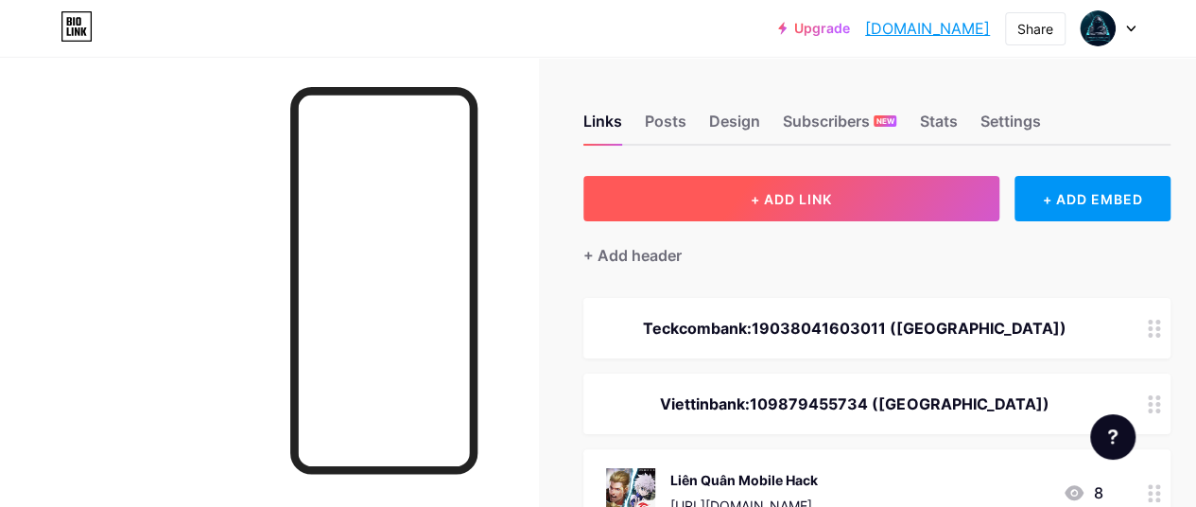
click at [779, 186] on button "+ ADD LINK" at bounding box center [792, 198] width 416 height 45
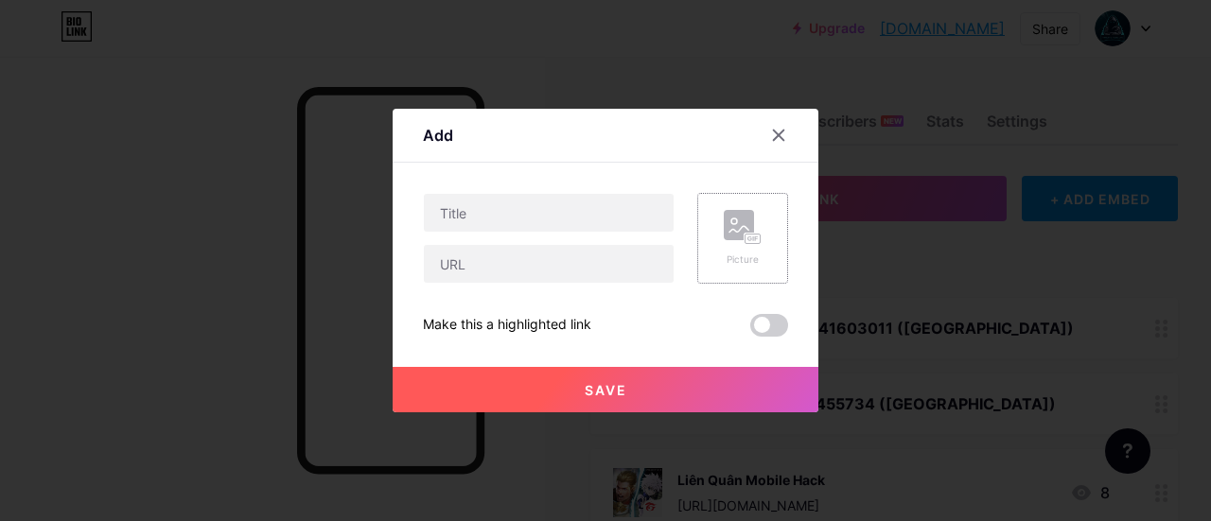
click at [741, 271] on div "Picture" at bounding box center [742, 238] width 91 height 91
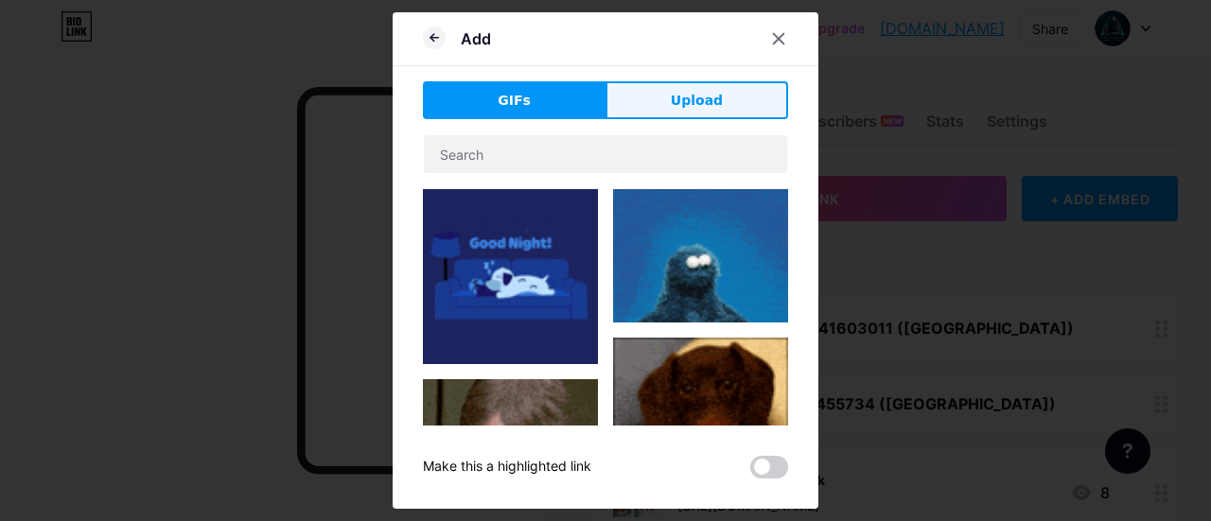
click at [711, 107] on span "Upload" at bounding box center [697, 101] width 52 height 20
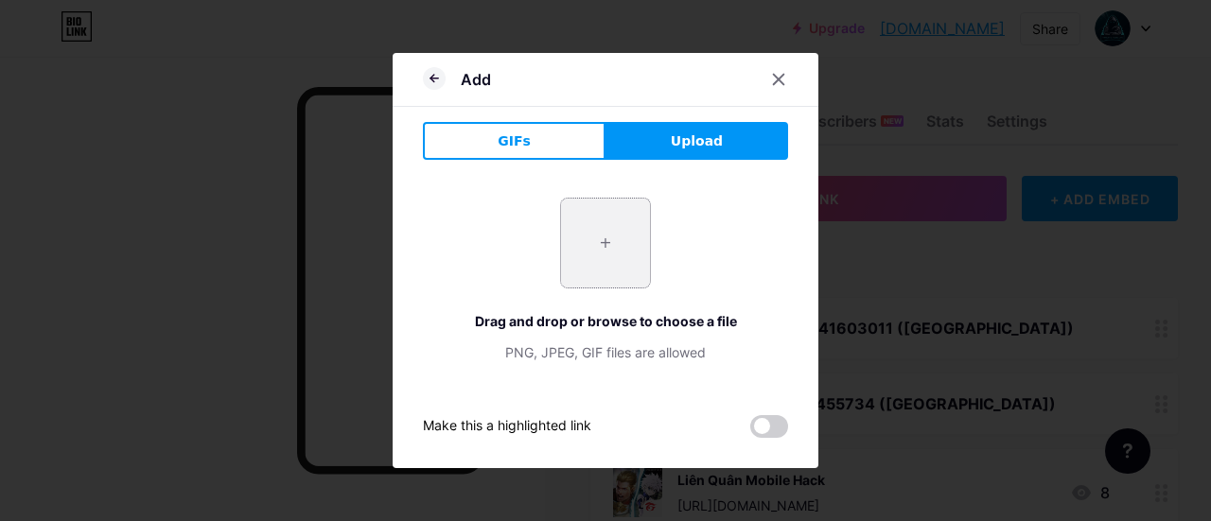
click at [610, 237] on input "file" at bounding box center [605, 243] width 89 height 89
type input "C:\fakepath\image.png"
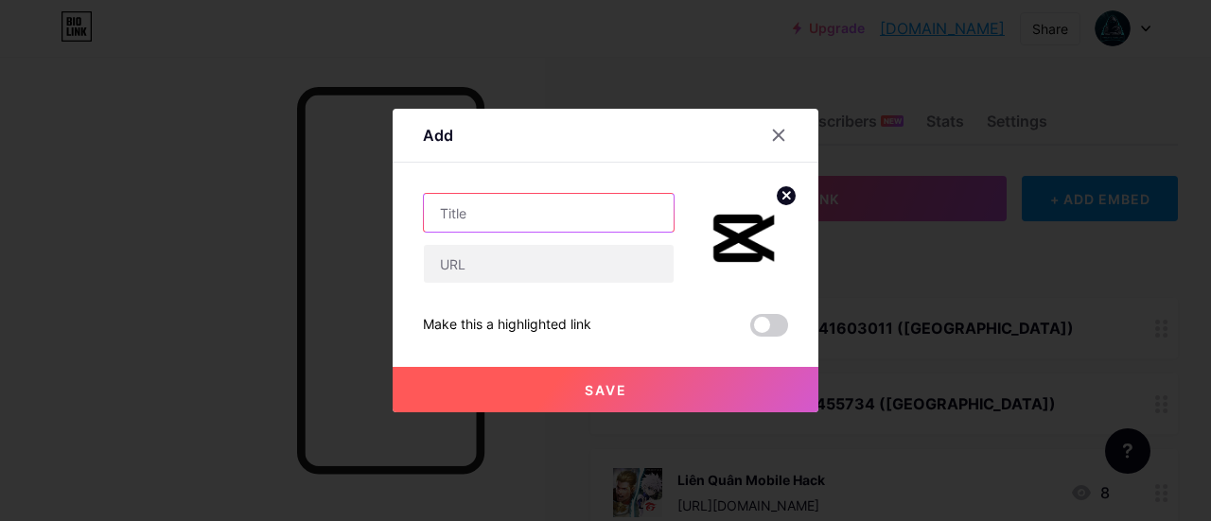
click at [593, 205] on input "text" at bounding box center [549, 213] width 250 height 38
paste input "capcut mod(TrungIOS)"
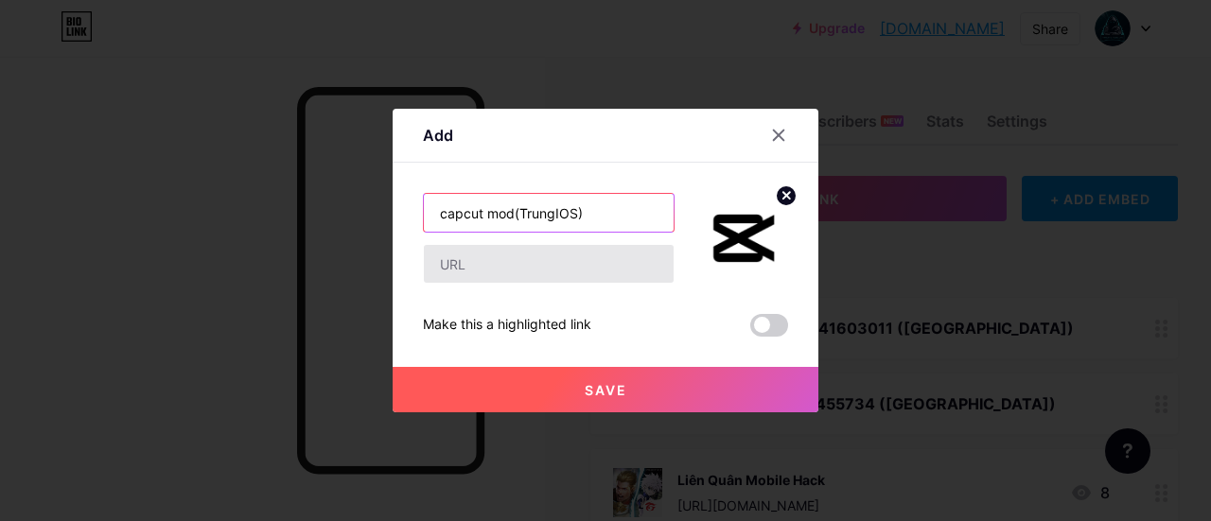
type input "capcut mod(TrungIOS)"
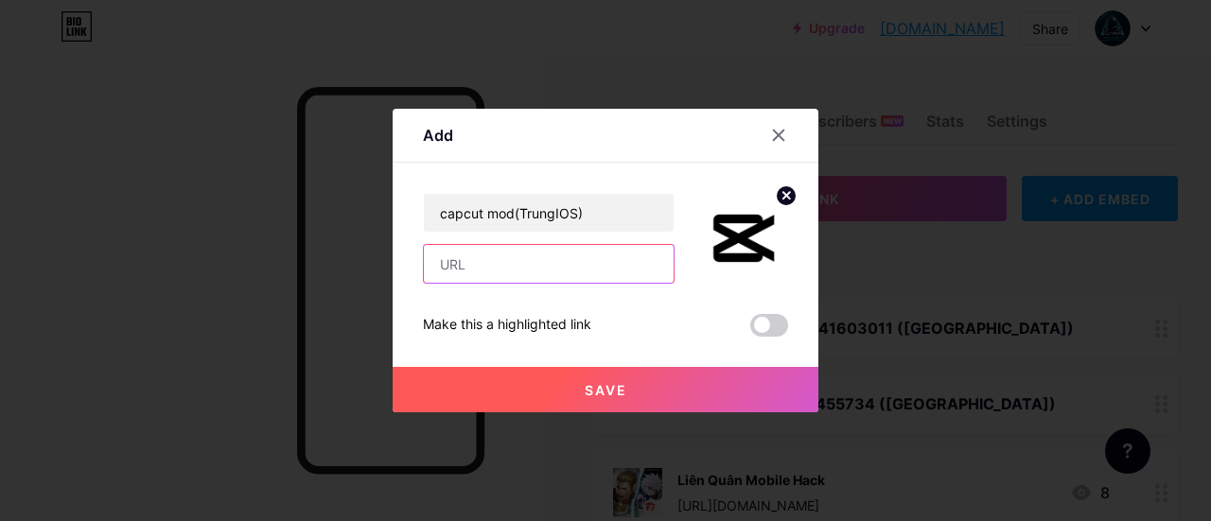
click at [577, 249] on input "text" at bounding box center [549, 264] width 250 height 38
paste input "[URL][DOMAIN_NAME]"
type input "[URL][DOMAIN_NAME]"
click at [680, 378] on button "Save" at bounding box center [605, 389] width 426 height 45
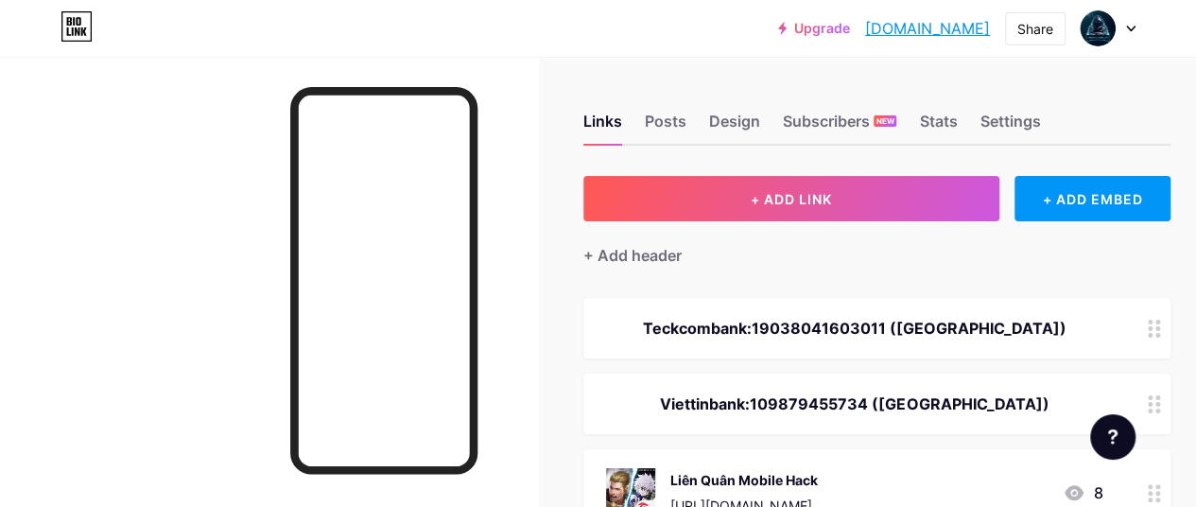
click at [768, 134] on div "Links Posts Design Subscribers NEW Stats Settings" at bounding box center [877, 112] width 587 height 66
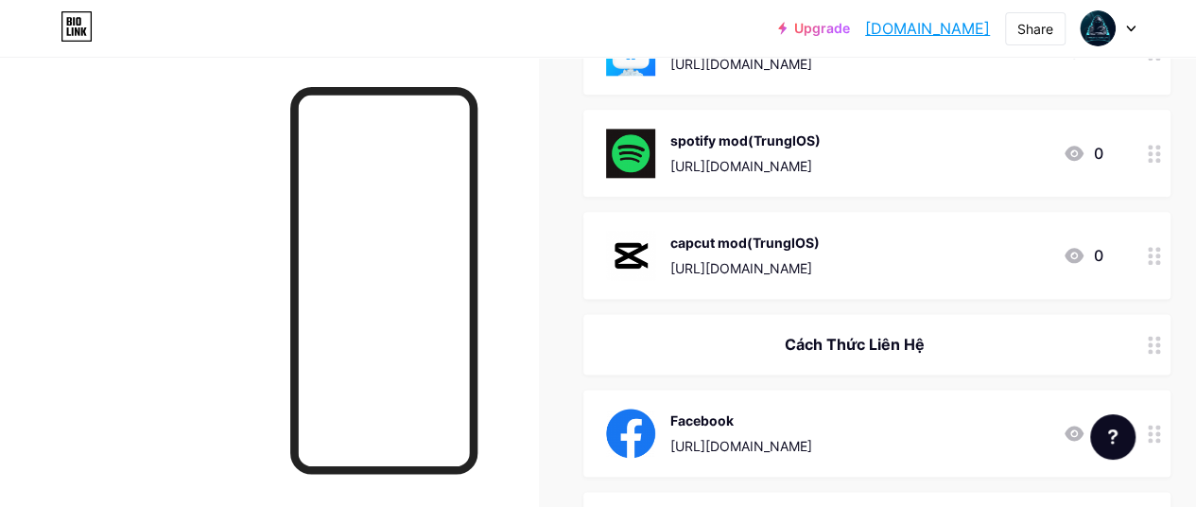
scroll to position [1040, 0]
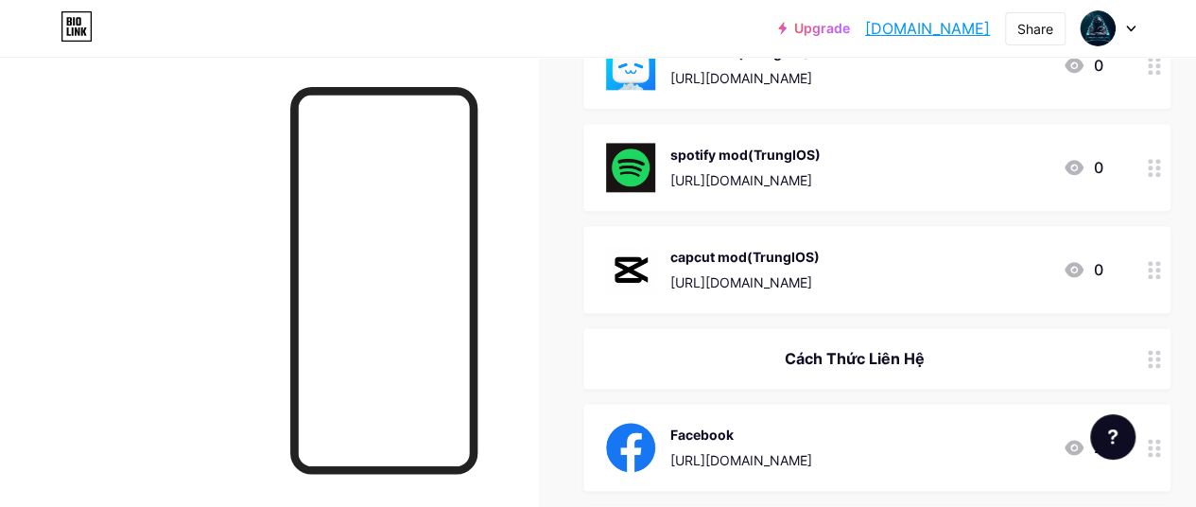
click at [1159, 261] on icon at bounding box center [1154, 270] width 13 height 18
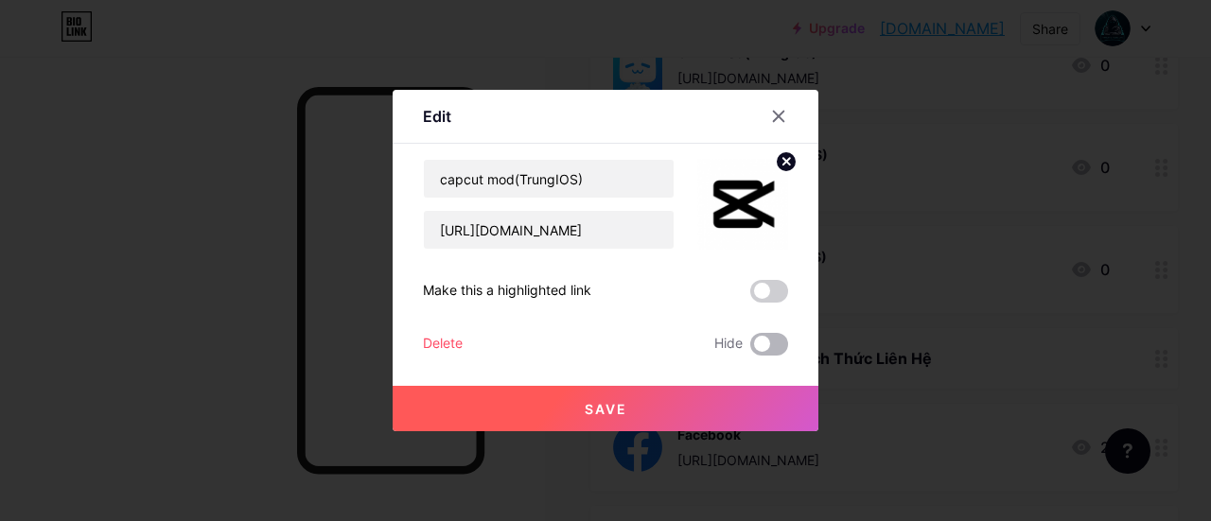
click at [751, 343] on span at bounding box center [769, 344] width 38 height 23
click at [750, 349] on input "checkbox" at bounding box center [750, 349] width 0 height 0
drag, startPoint x: 615, startPoint y: 230, endPoint x: 410, endPoint y: 237, distance: 204.4
click at [412, 236] on div "Edit Content YouTube Play YouTube video without leaving your page. ADD Vimeo Pl…" at bounding box center [605, 260] width 426 height 341
click at [617, 396] on button "Save" at bounding box center [605, 408] width 426 height 45
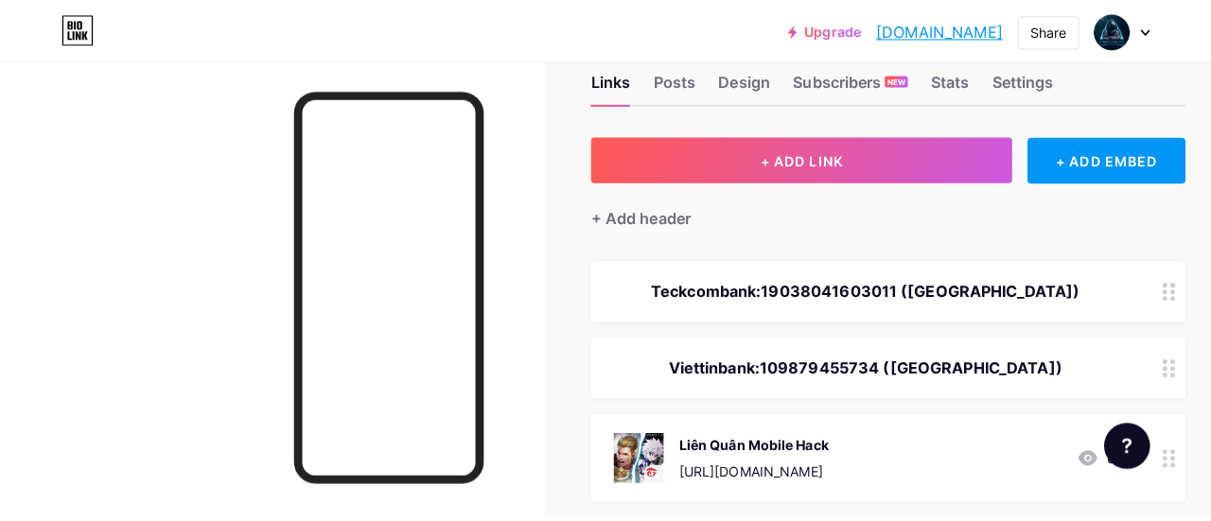
scroll to position [0, 0]
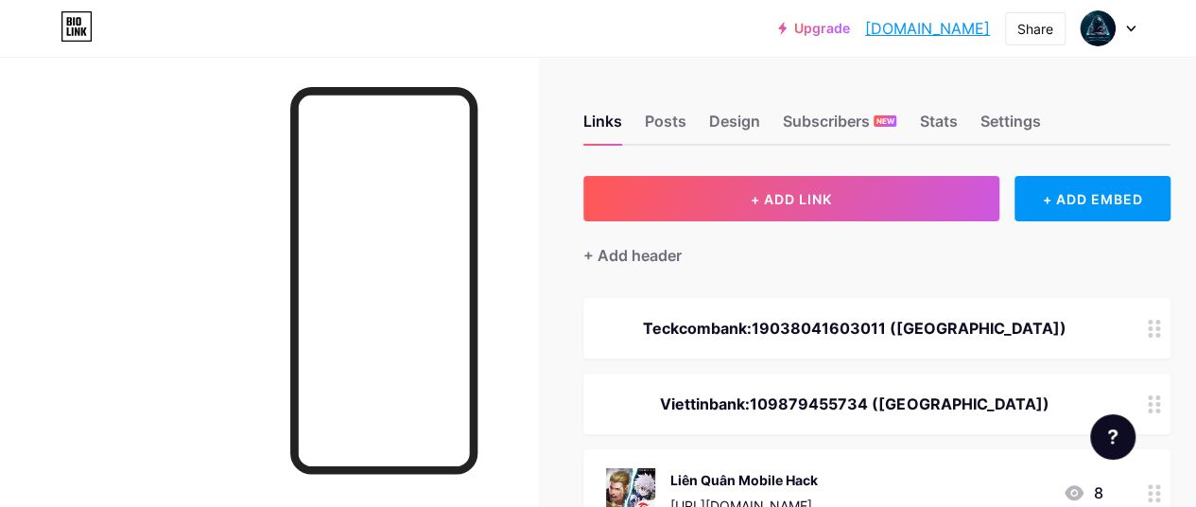
click at [1130, 34] on div at bounding box center [1108, 28] width 55 height 34
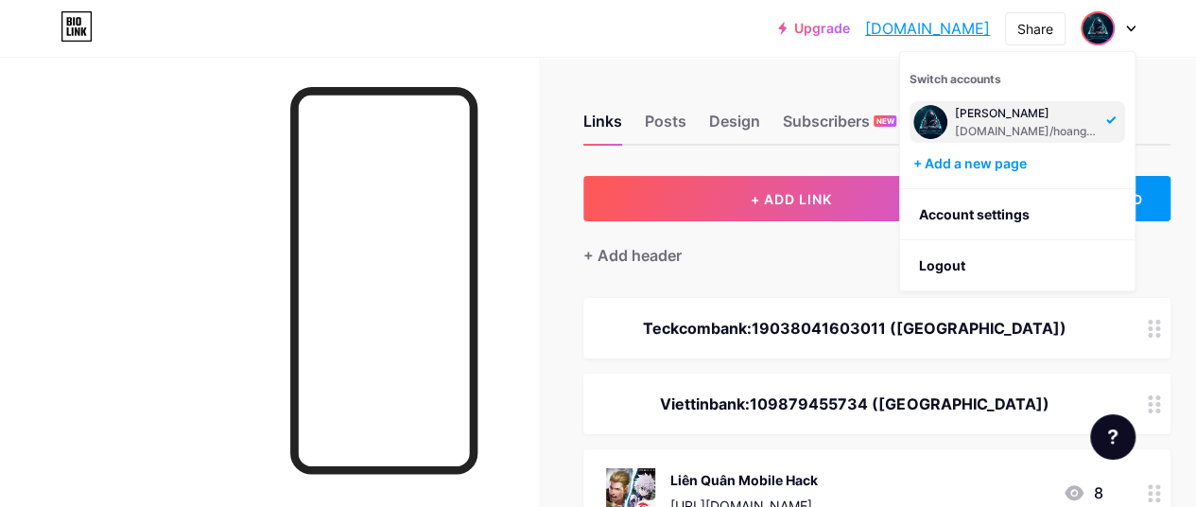
click at [865, 20] on link "[DOMAIN_NAME]" at bounding box center [927, 28] width 125 height 23
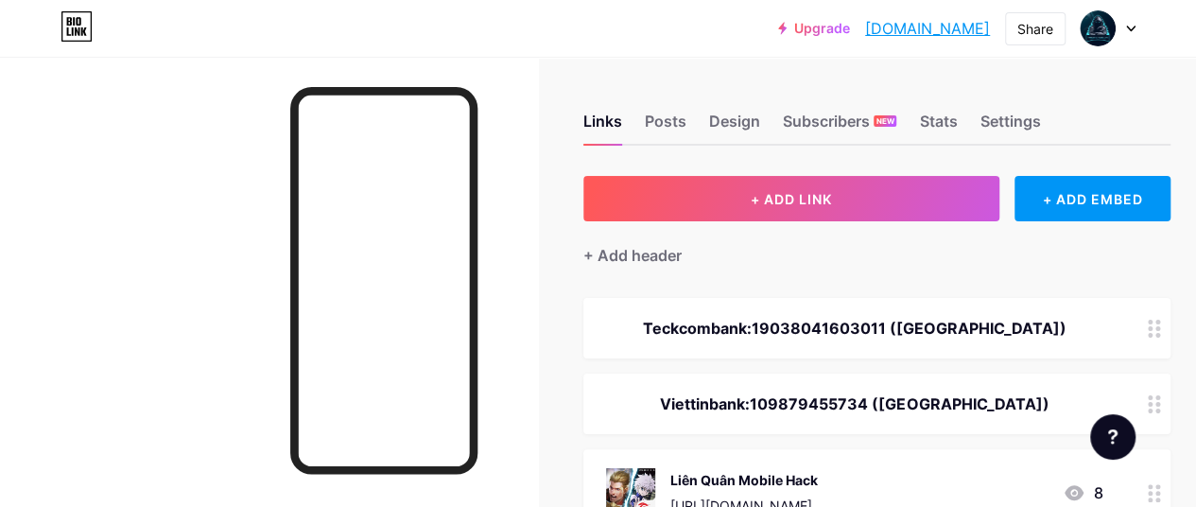
click at [778, 26] on link "Upgrade" at bounding box center [814, 28] width 72 height 15
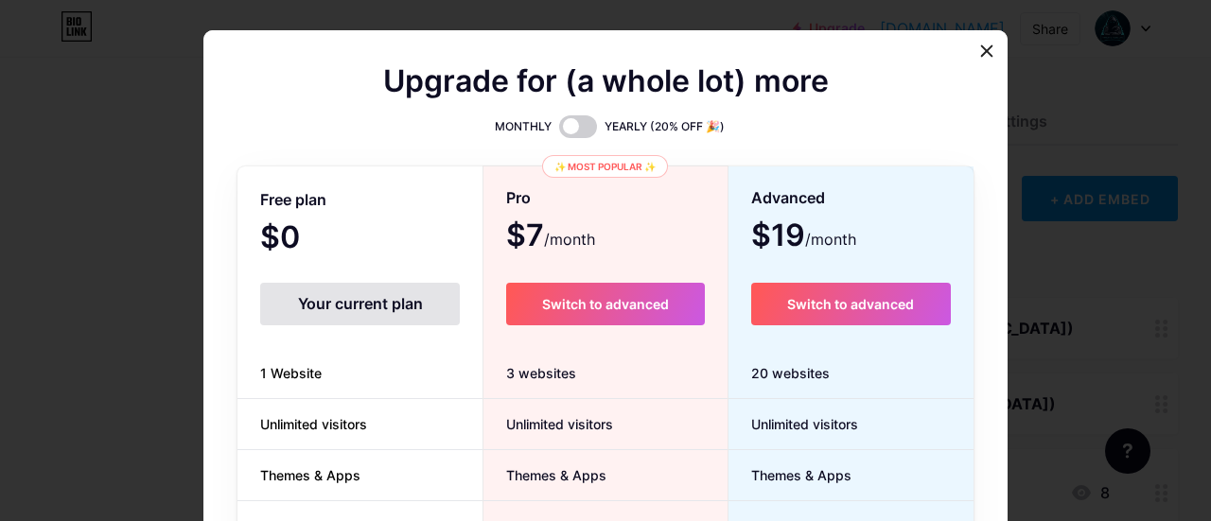
click at [1118, 192] on div at bounding box center [605, 260] width 1211 height 521
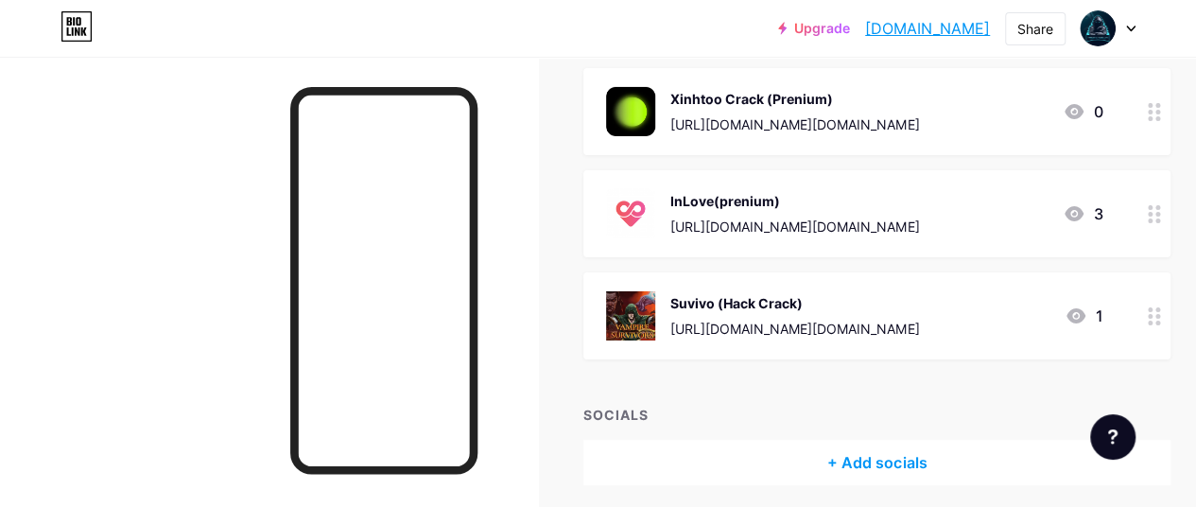
scroll to position [3309, 0]
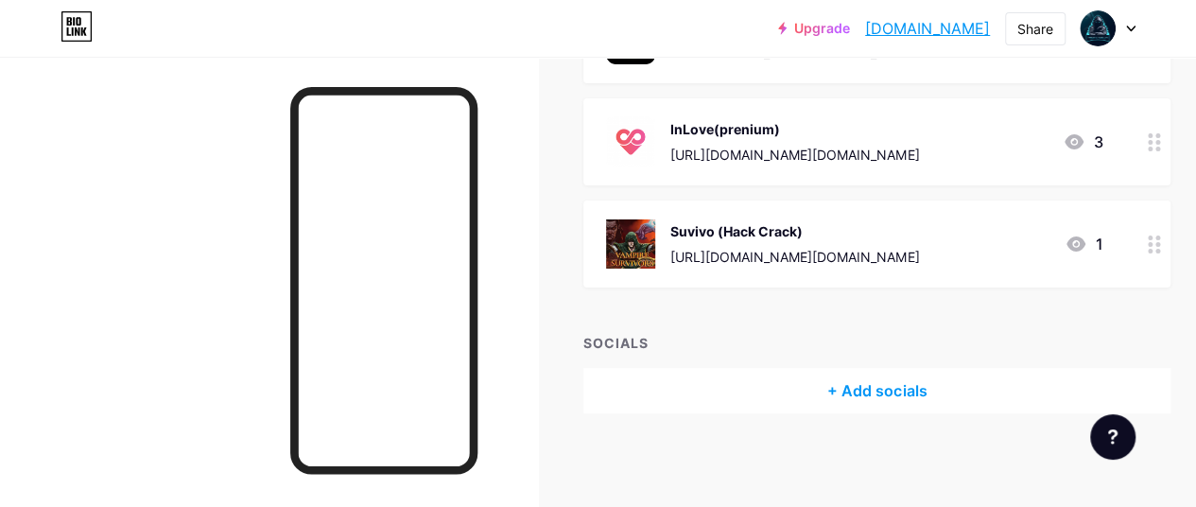
click at [901, 385] on div "+ Add socials" at bounding box center [877, 390] width 587 height 45
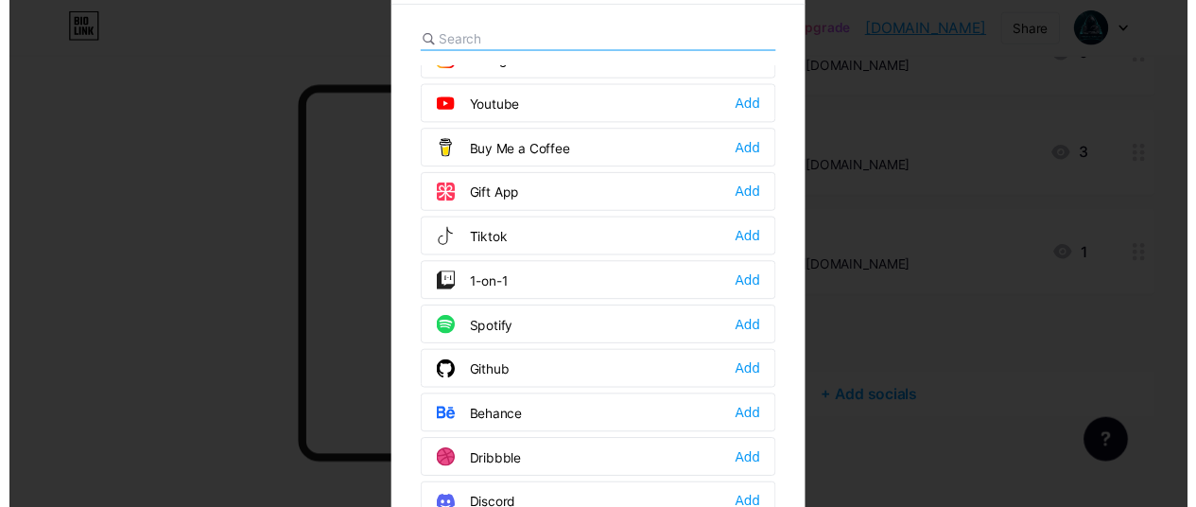
scroll to position [0, 0]
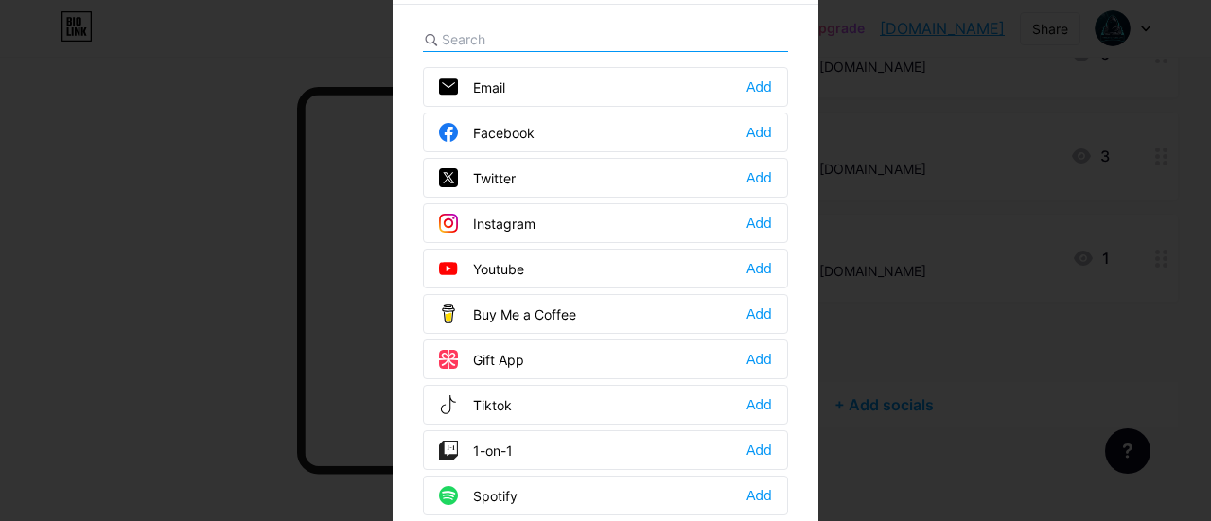
click at [654, 127] on div "Facebook Add" at bounding box center [605, 133] width 365 height 40
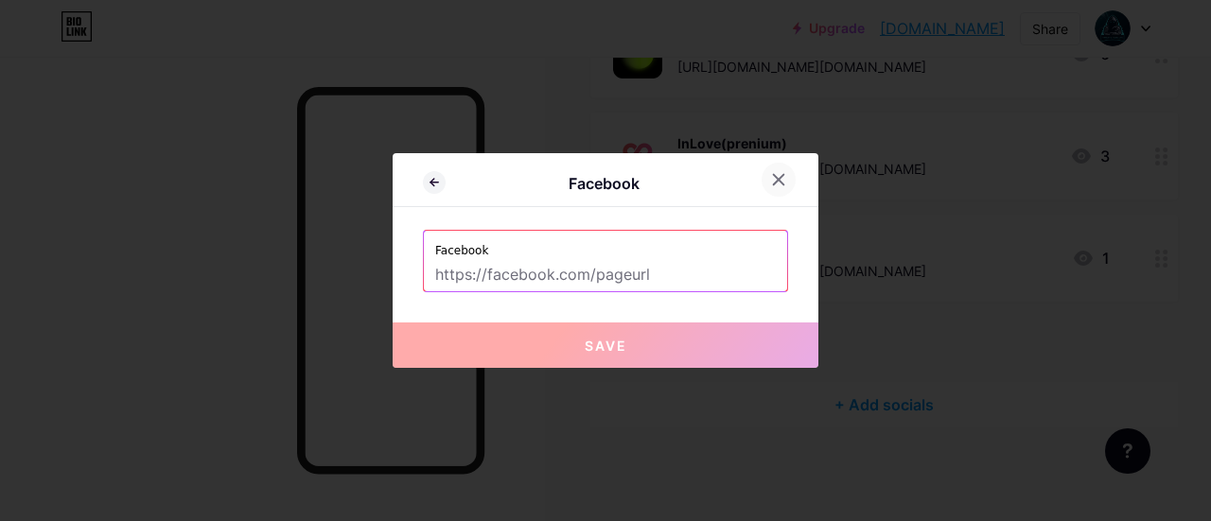
click at [774, 181] on icon at bounding box center [779, 180] width 10 height 10
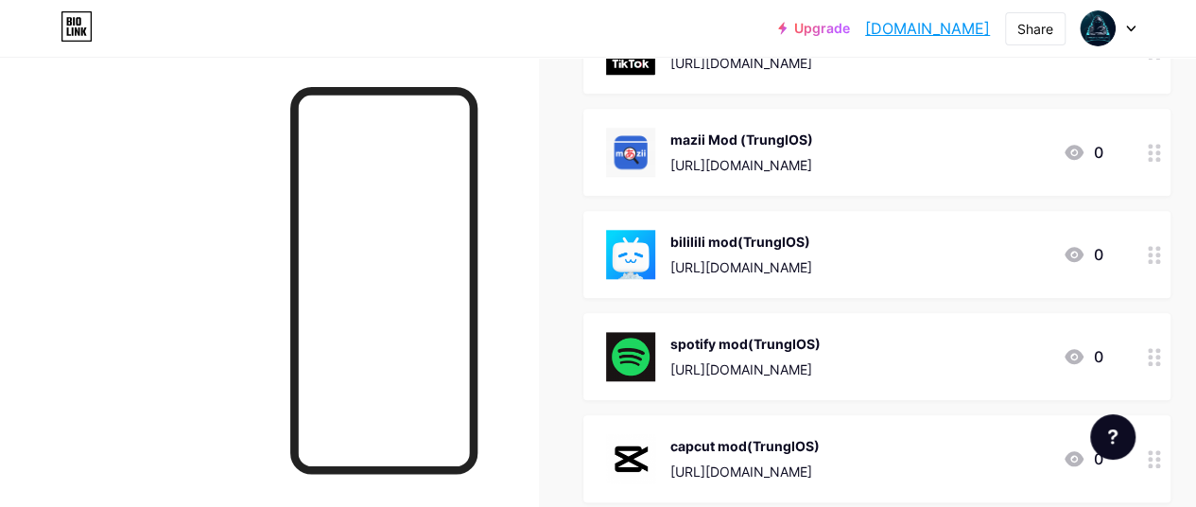
scroll to position [1135, 0]
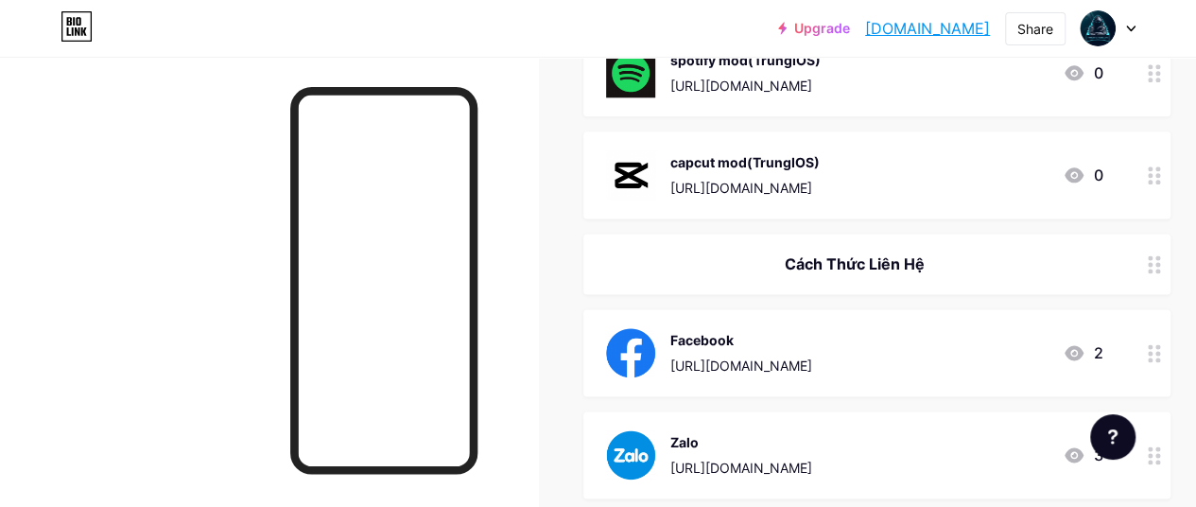
click at [1149, 175] on div at bounding box center [1155, 174] width 32 height 87
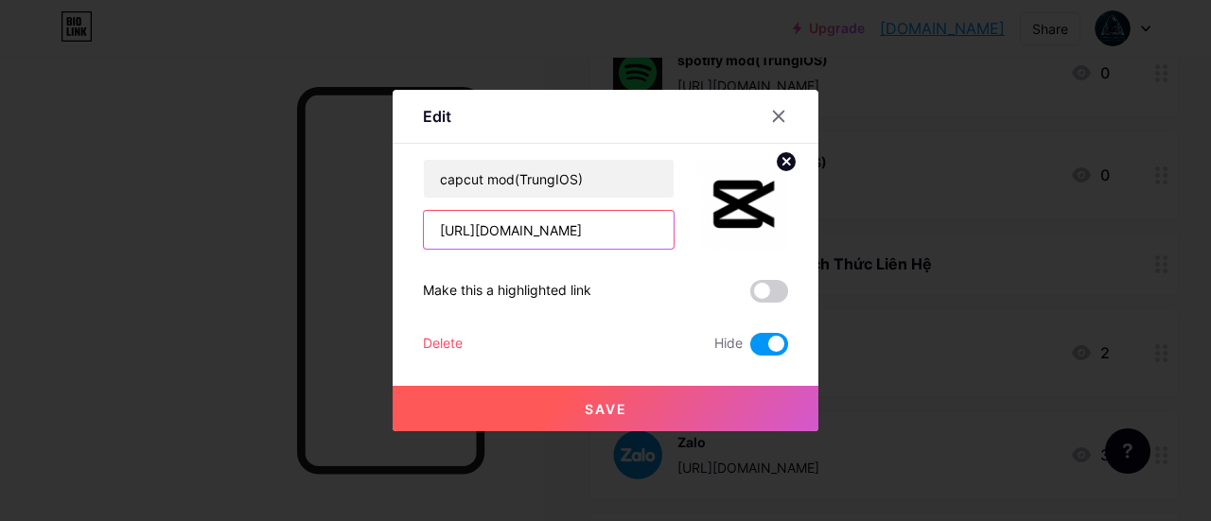
drag, startPoint x: 634, startPoint y: 224, endPoint x: 329, endPoint y: 231, distance: 304.6
click at [329, 231] on div "Edit Content YouTube Play YouTube video without leaving your page. ADD Vimeo Pl…" at bounding box center [605, 260] width 1211 height 521
paste input "xxij9Gdx"
type input "[URL][DOMAIN_NAME]"
click at [759, 349] on span at bounding box center [769, 344] width 38 height 23
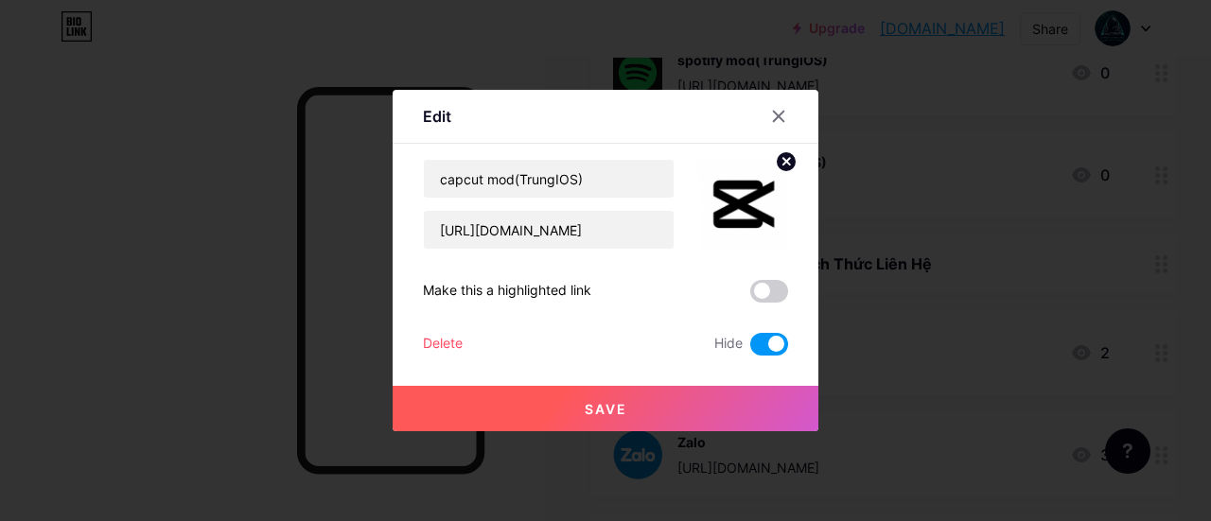
click at [750, 349] on input "checkbox" at bounding box center [750, 349] width 0 height 0
click at [717, 389] on button "Save" at bounding box center [605, 408] width 426 height 45
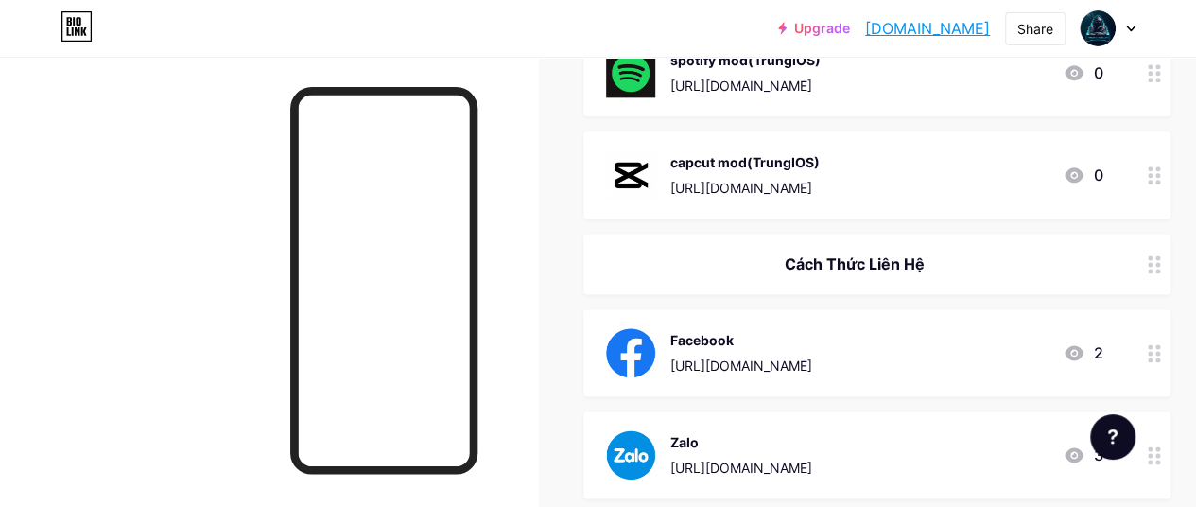
click at [752, 188] on div "[URL][DOMAIN_NAME]" at bounding box center [745, 188] width 149 height 20
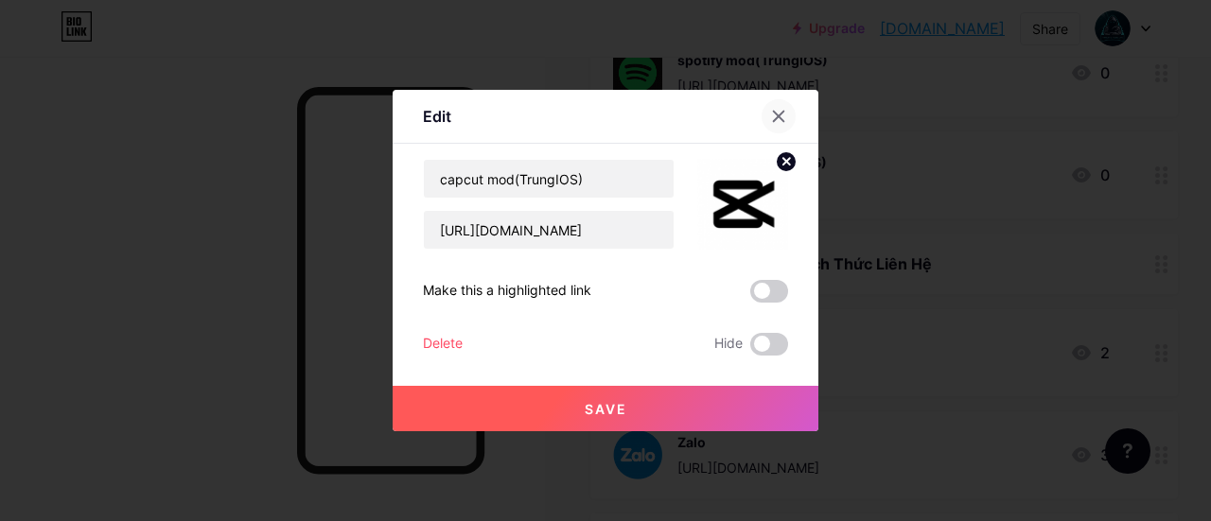
click at [771, 113] on icon at bounding box center [778, 116] width 15 height 15
